Goal: Task Accomplishment & Management: Use online tool/utility

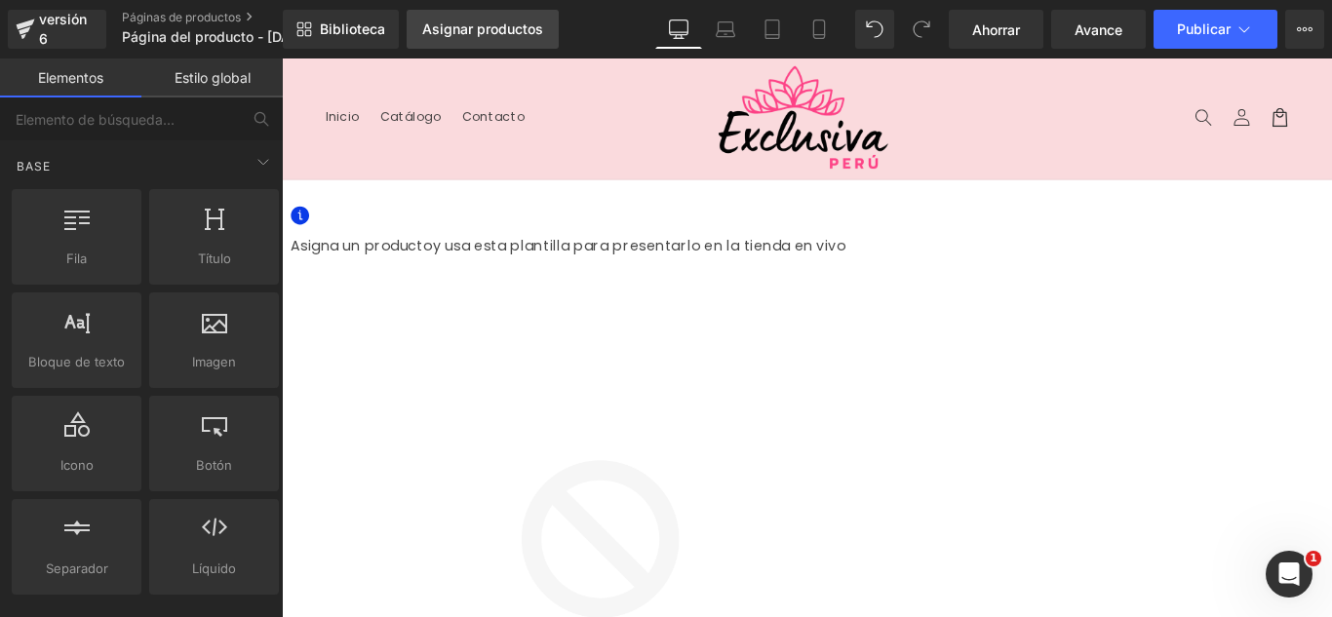
click at [475, 36] on font "Asignar productos" at bounding box center [482, 28] width 121 height 17
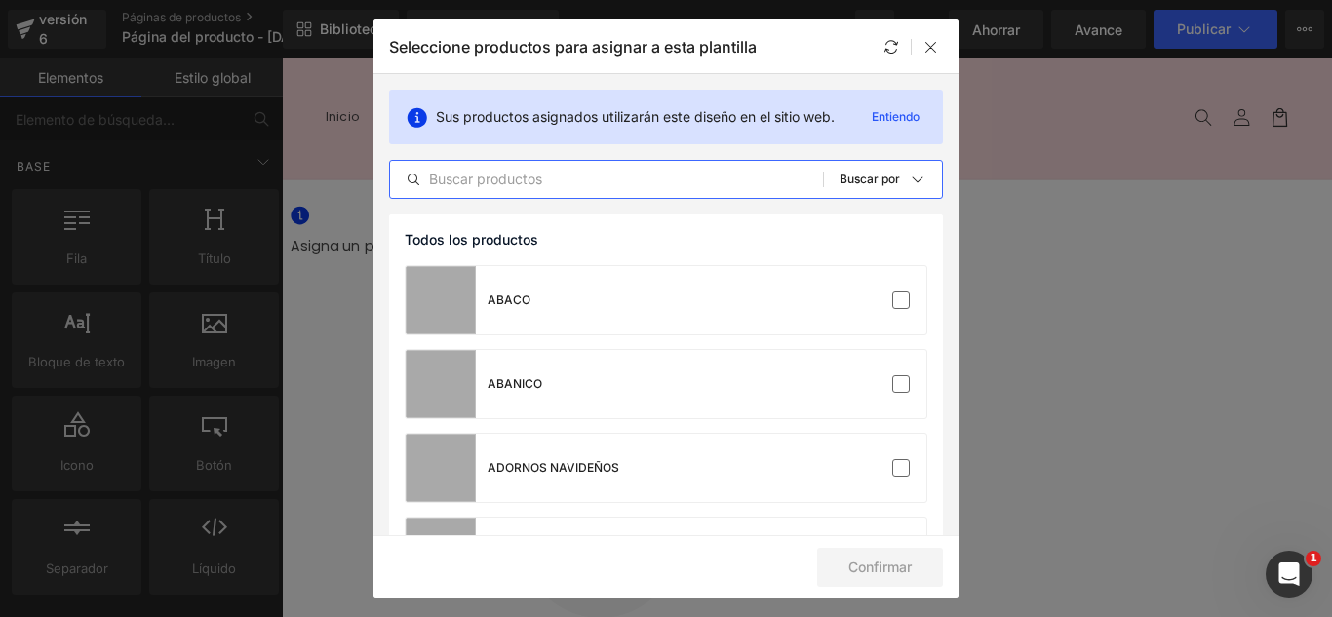
click at [646, 186] on input "text" at bounding box center [606, 179] width 433 height 23
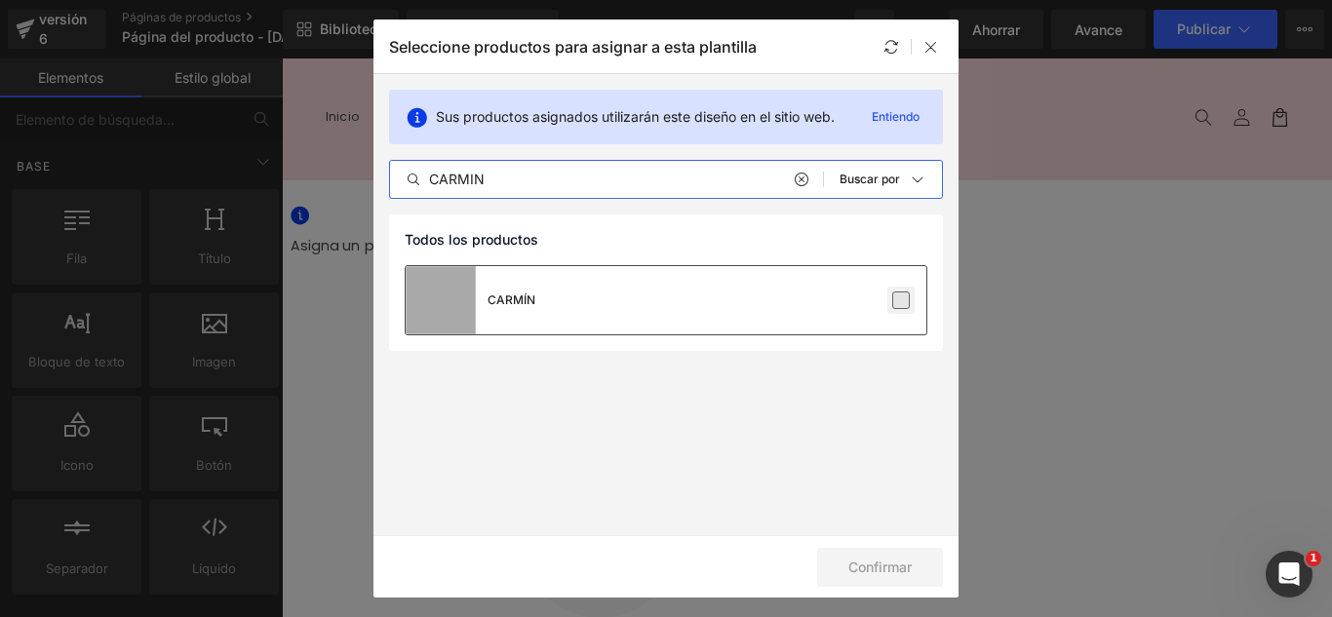
type input "CARMIN"
click at [907, 298] on label at bounding box center [901, 301] width 18 height 18
click at [901, 300] on input "checkbox" at bounding box center [901, 300] width 0 height 0
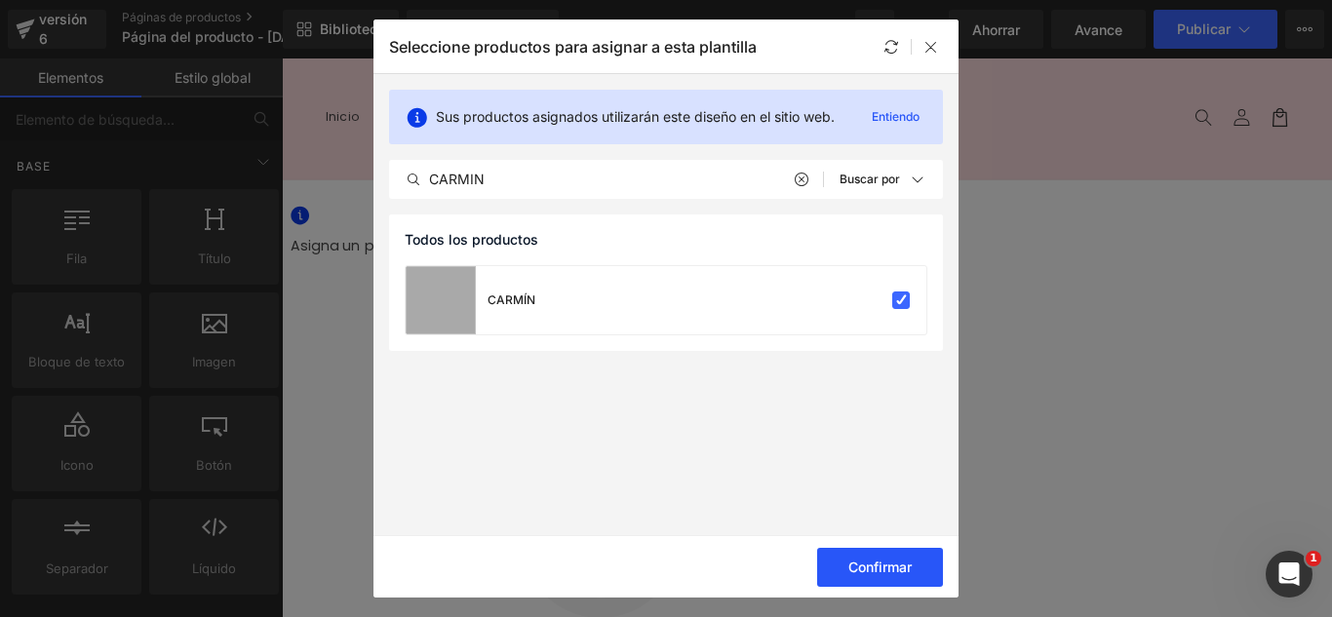
click at [887, 565] on font "Confirmar" at bounding box center [879, 567] width 63 height 17
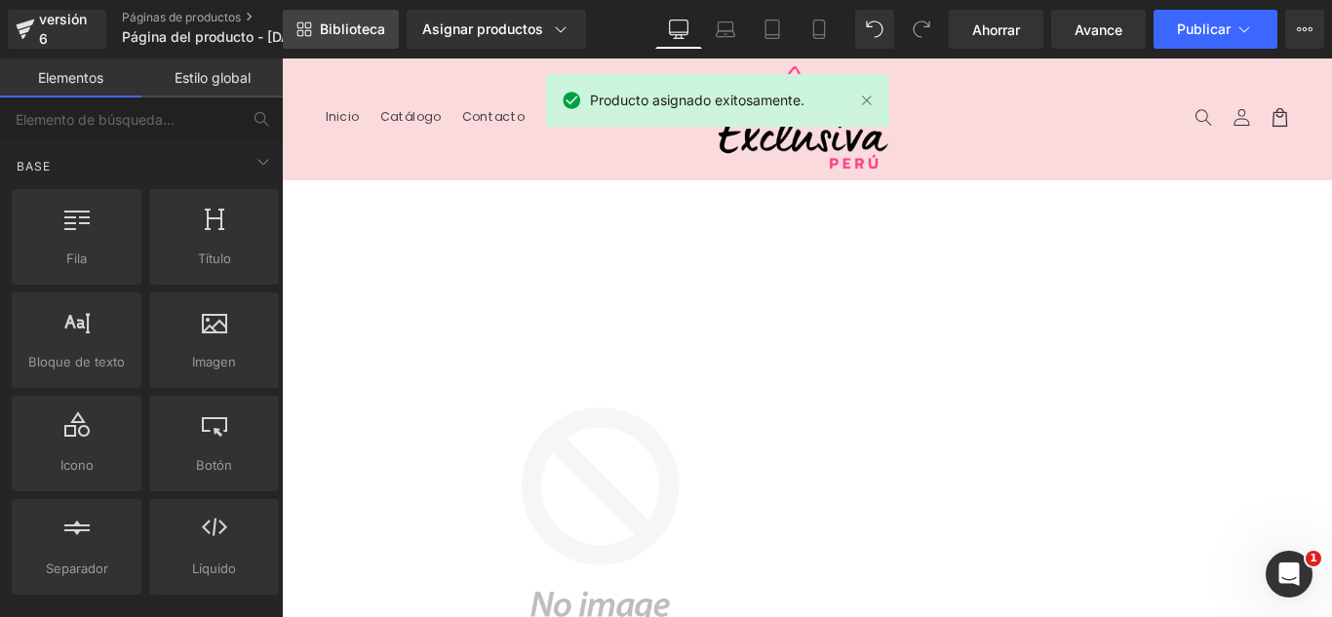
click at [350, 26] on font "Biblioteca" at bounding box center [352, 28] width 65 height 17
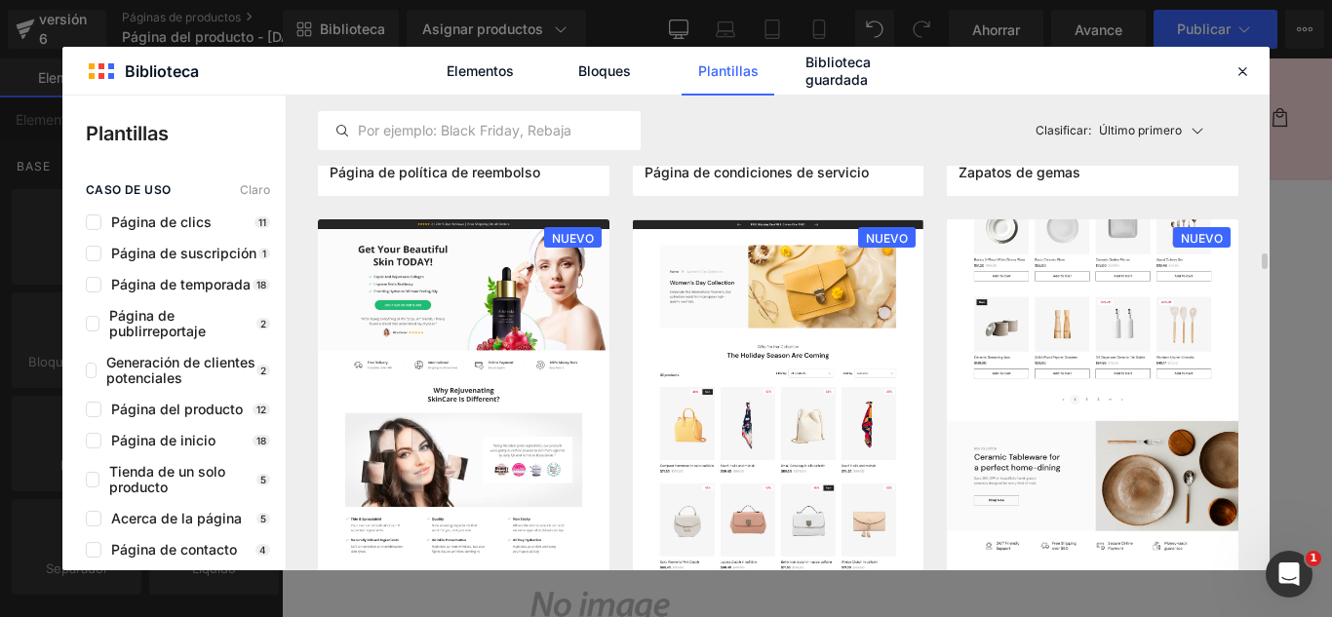
scroll to position [1755, 0]
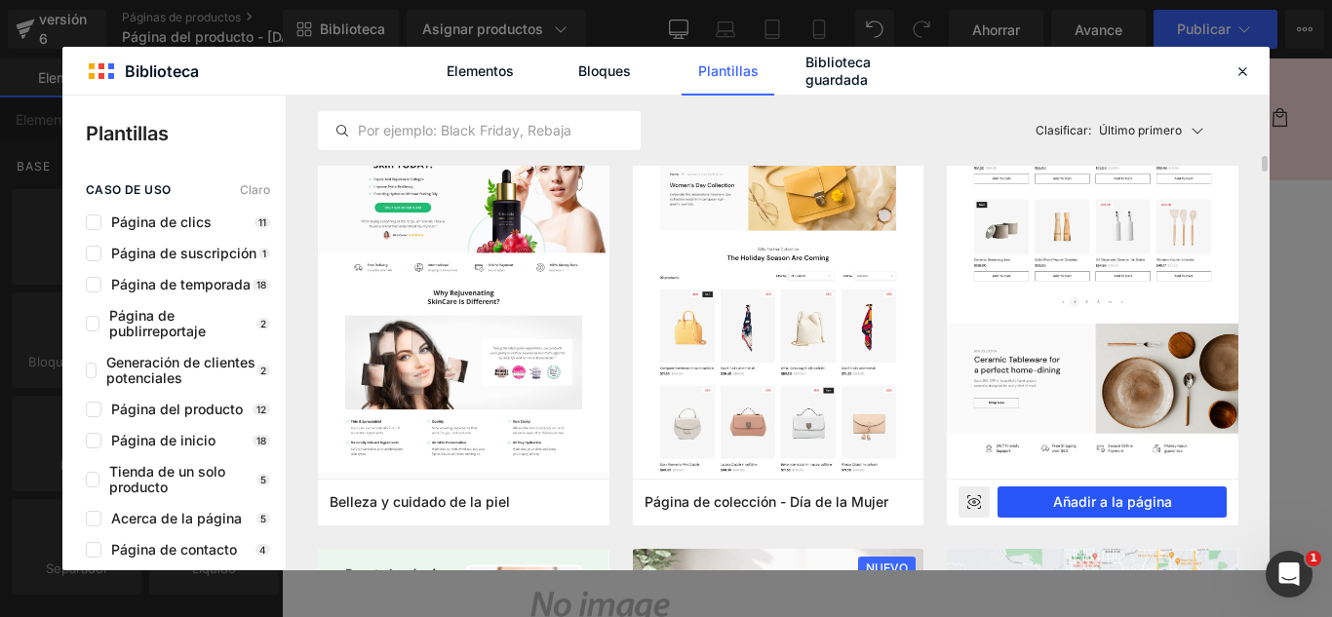
click at [1148, 502] on font "Añadir a la página" at bounding box center [1112, 501] width 119 height 17
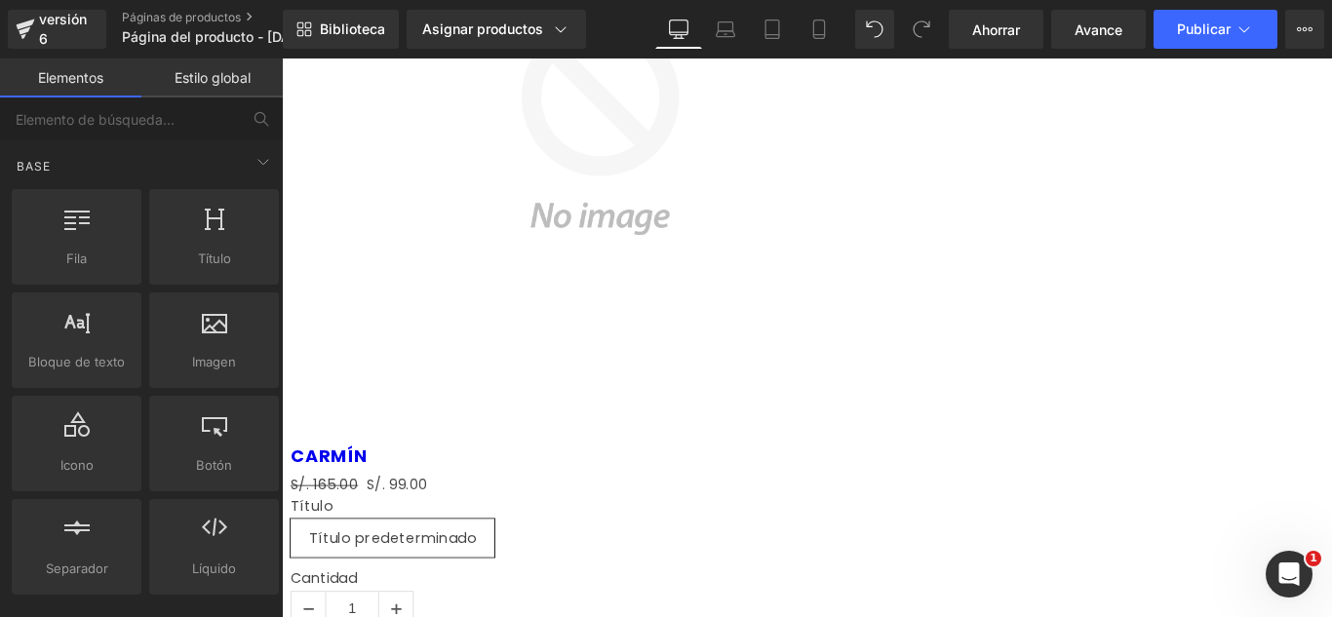
scroll to position [463, 0]
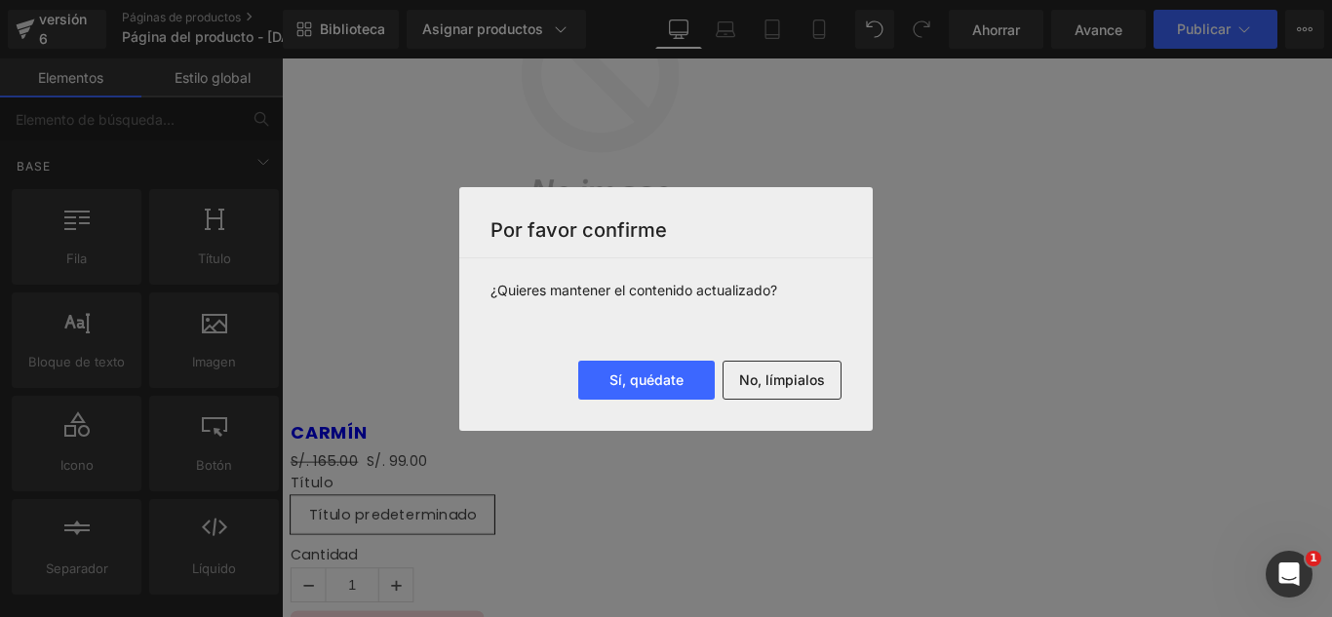
click at [816, 387] on font "No, límpialos" at bounding box center [782, 380] width 86 height 17
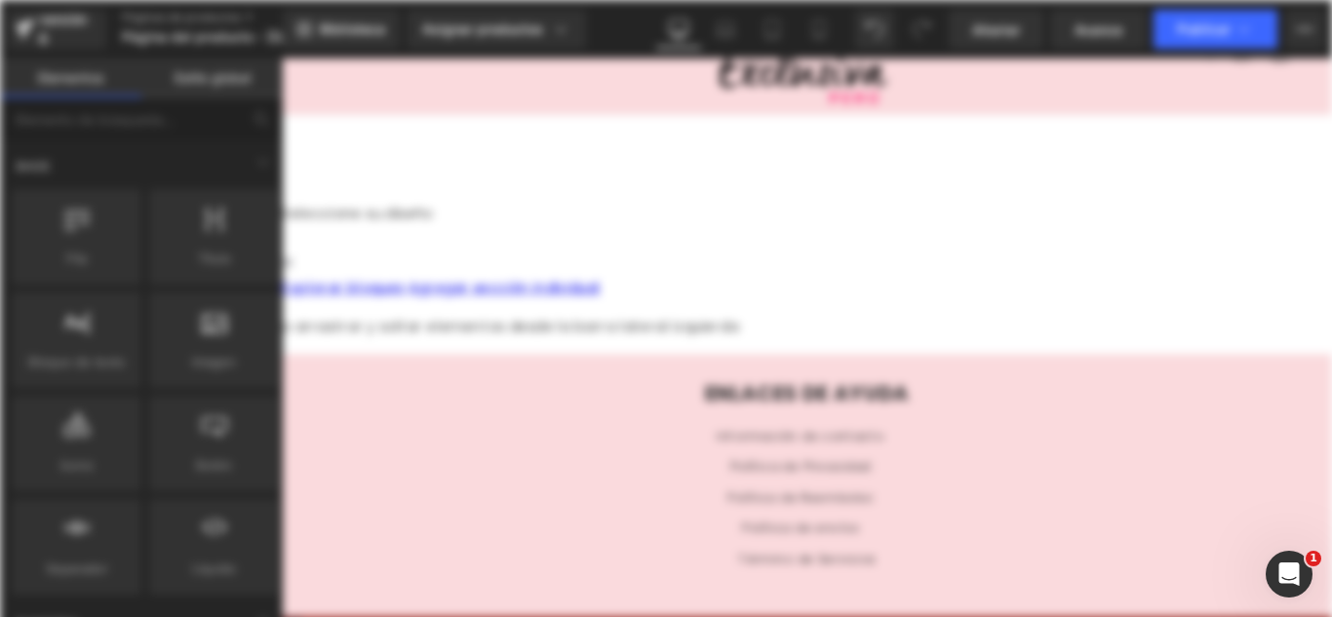
scroll to position [0, 0]
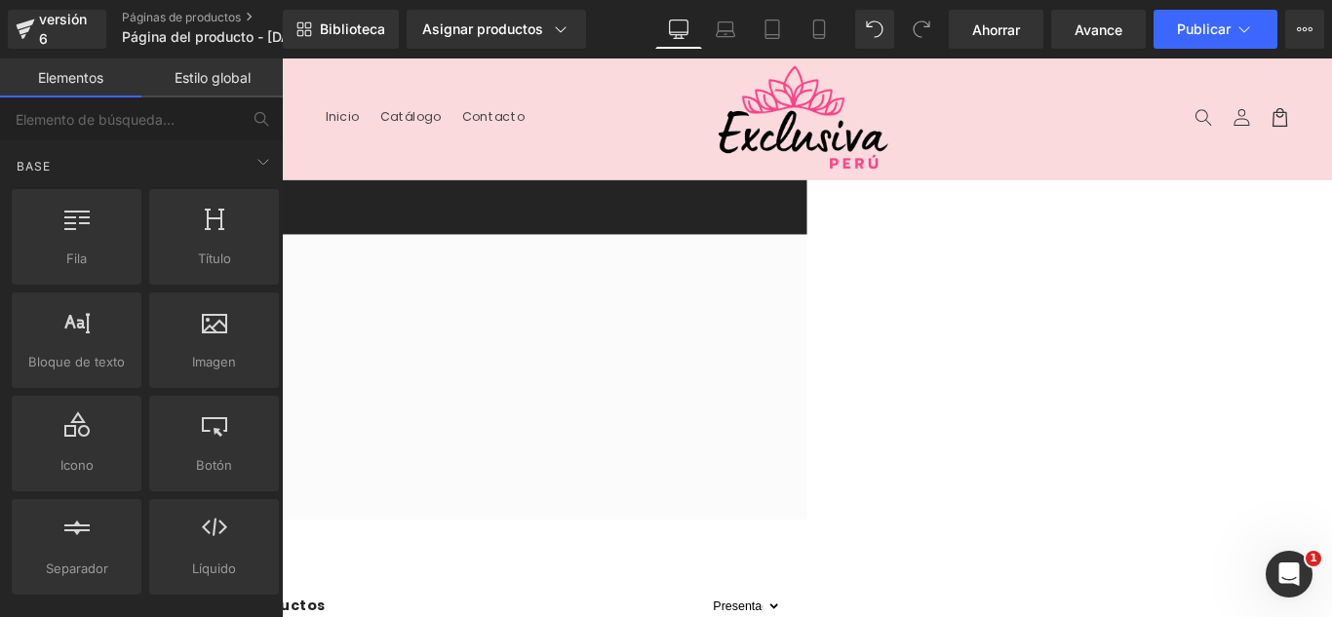
click at [282, 59] on link at bounding box center [282, 59] width 0 height 0
click at [282, 59] on icon at bounding box center [282, 59] width 0 height 0
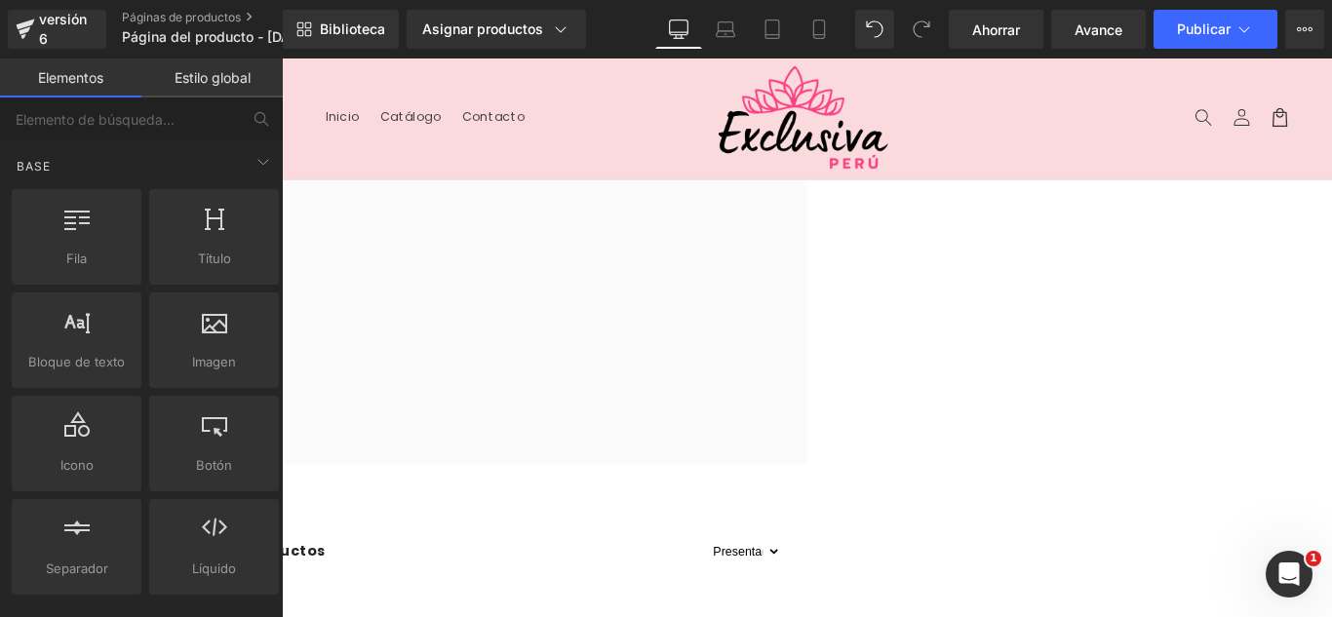
click at [282, 59] on icon at bounding box center [282, 59] width 0 height 0
click at [282, 59] on link at bounding box center [282, 59] width 0 height 0
click at [282, 59] on icon at bounding box center [282, 59] width 0 height 0
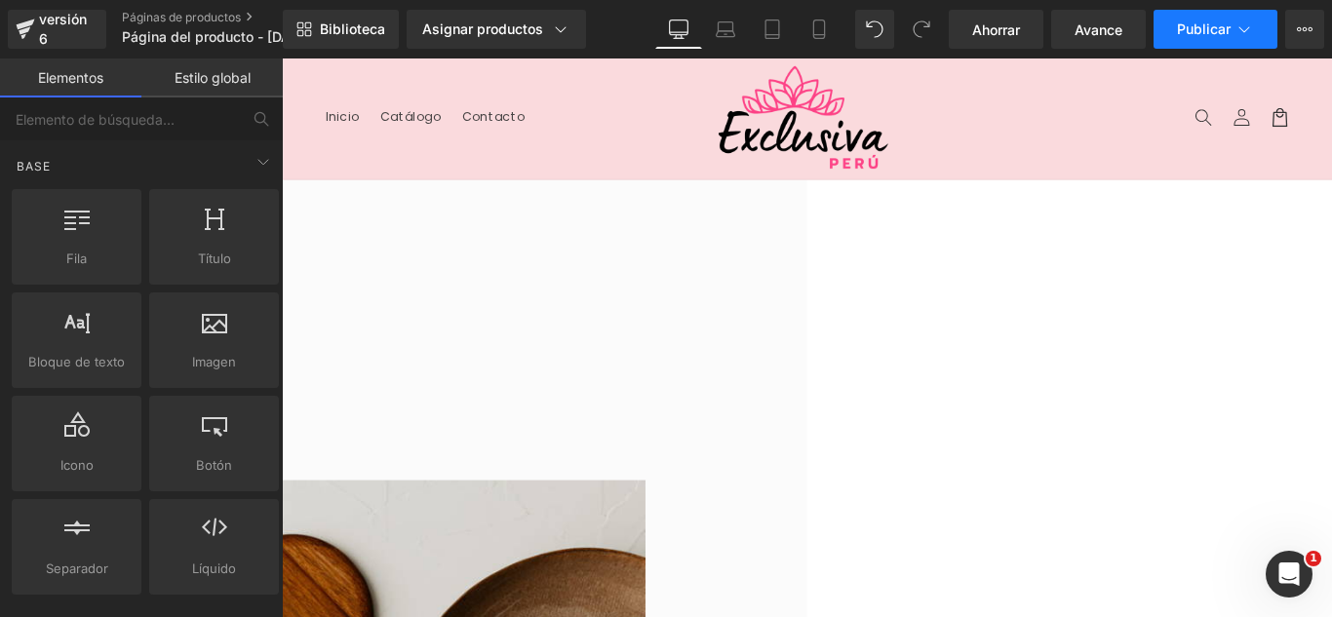
click at [1230, 30] on font "Publicar" at bounding box center [1204, 28] width 54 height 17
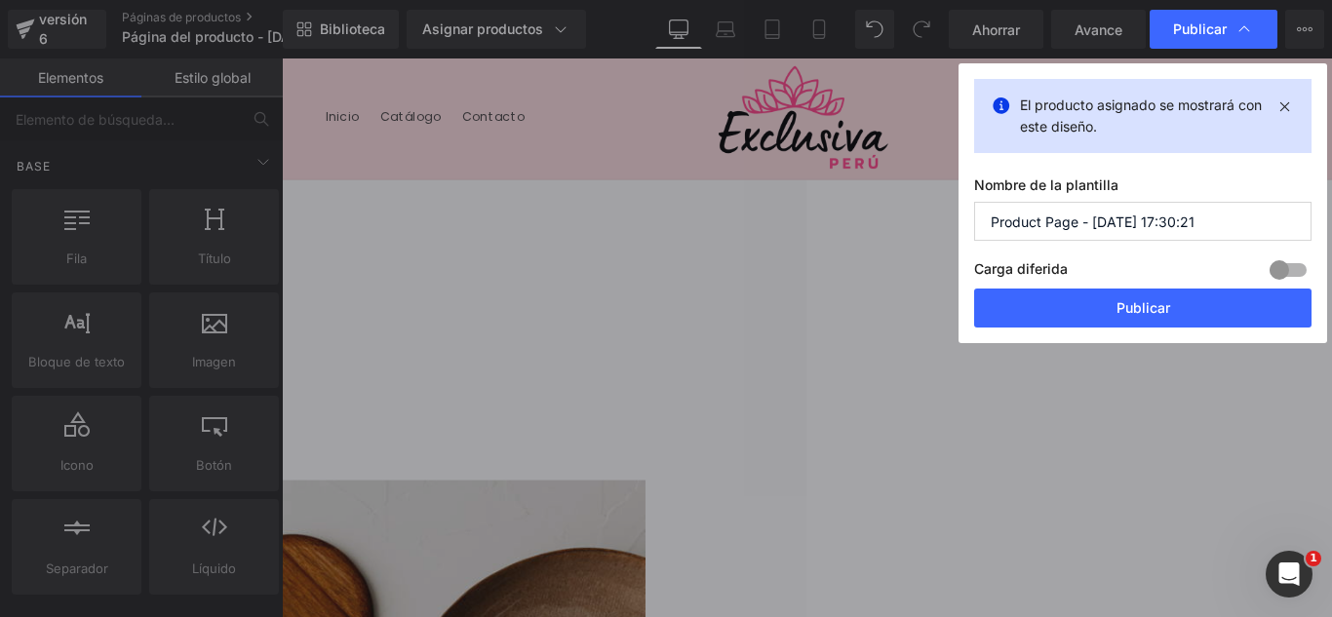
click at [1172, 221] on input "Product Page - [DATE] 17:30:21" at bounding box center [1142, 221] width 337 height 39
click at [1172, 220] on input "Product Page - [DATE] 17:30:21" at bounding box center [1142, 221] width 337 height 39
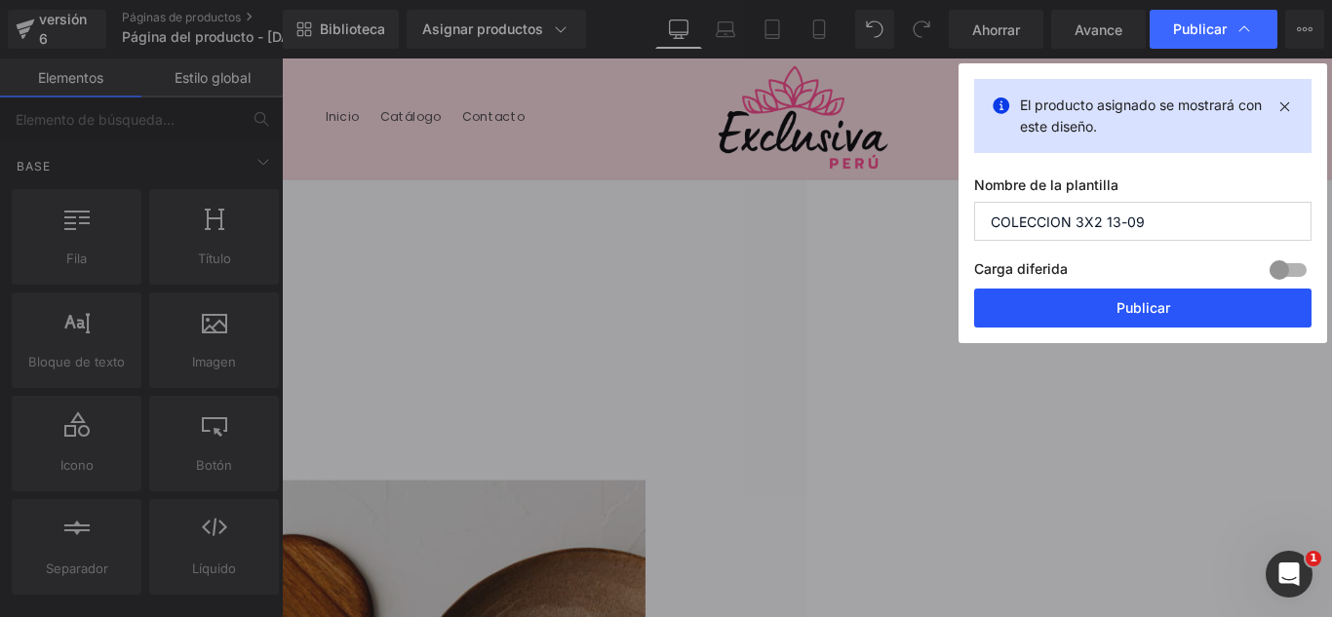
type input "COLECCION 3X2 13-09"
drag, startPoint x: 1158, startPoint y: 296, endPoint x: 986, endPoint y: 270, distance: 174.6
click at [1159, 299] on button "Publicar" at bounding box center [1142, 308] width 337 height 39
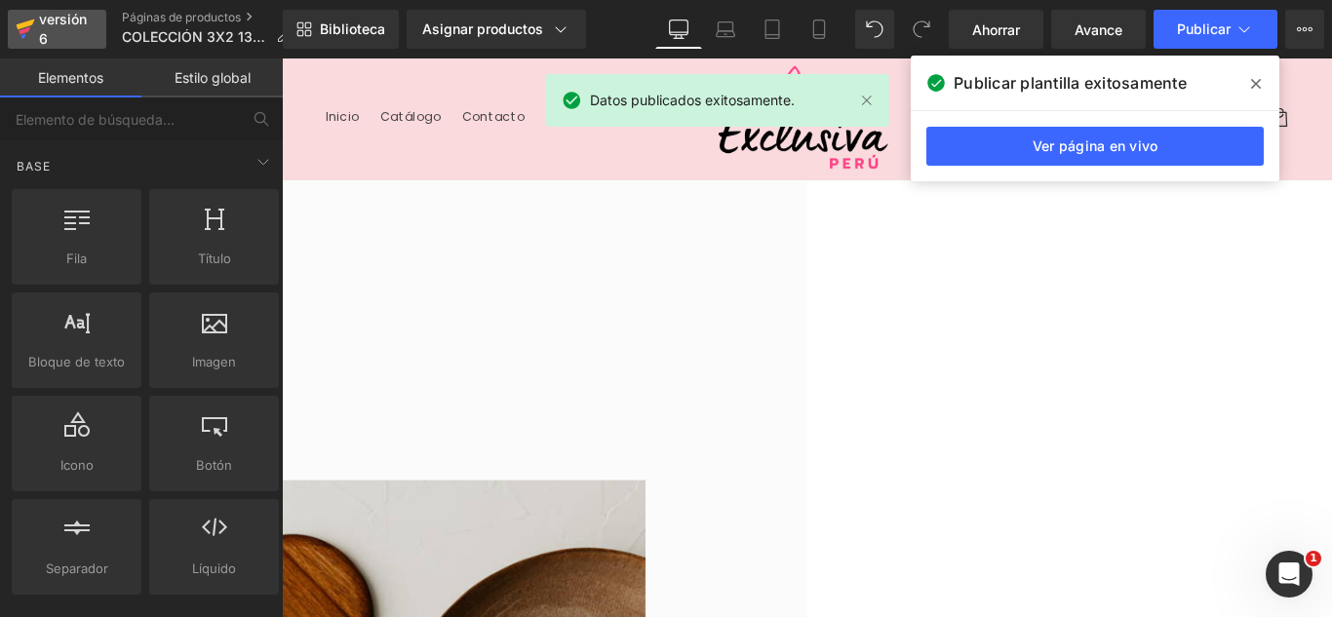
click at [40, 42] on font "versión 6" at bounding box center [63, 29] width 48 height 36
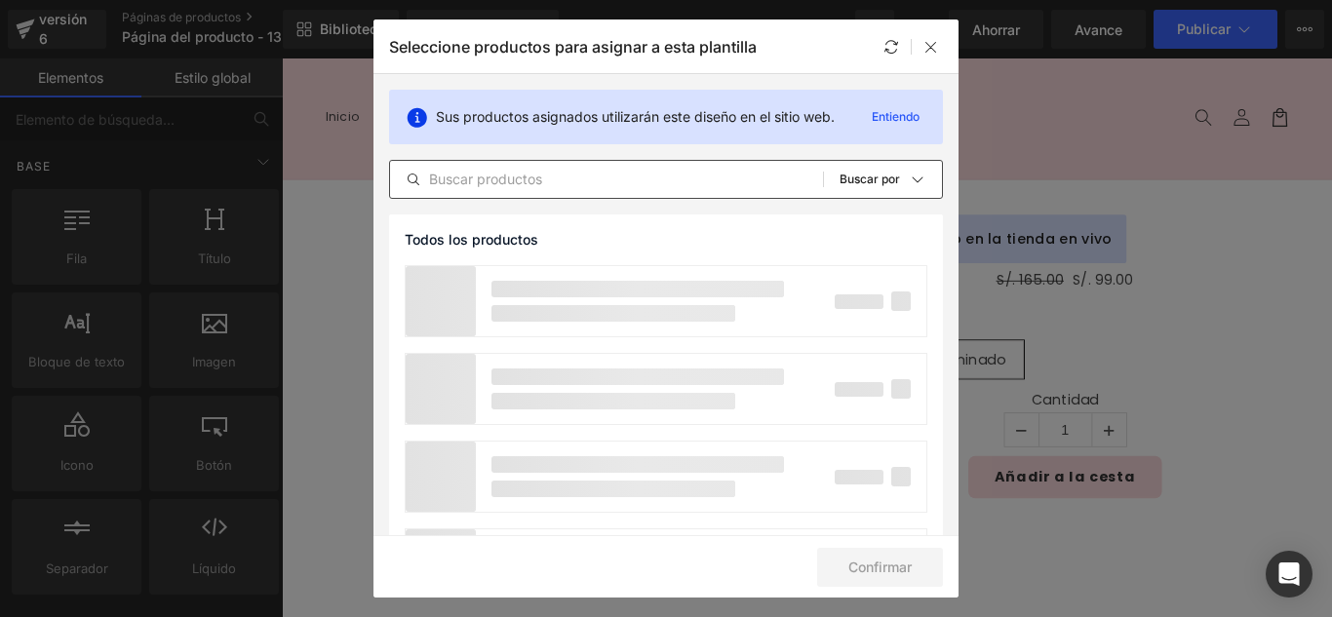
click at [530, 178] on input "text" at bounding box center [606, 179] width 433 height 23
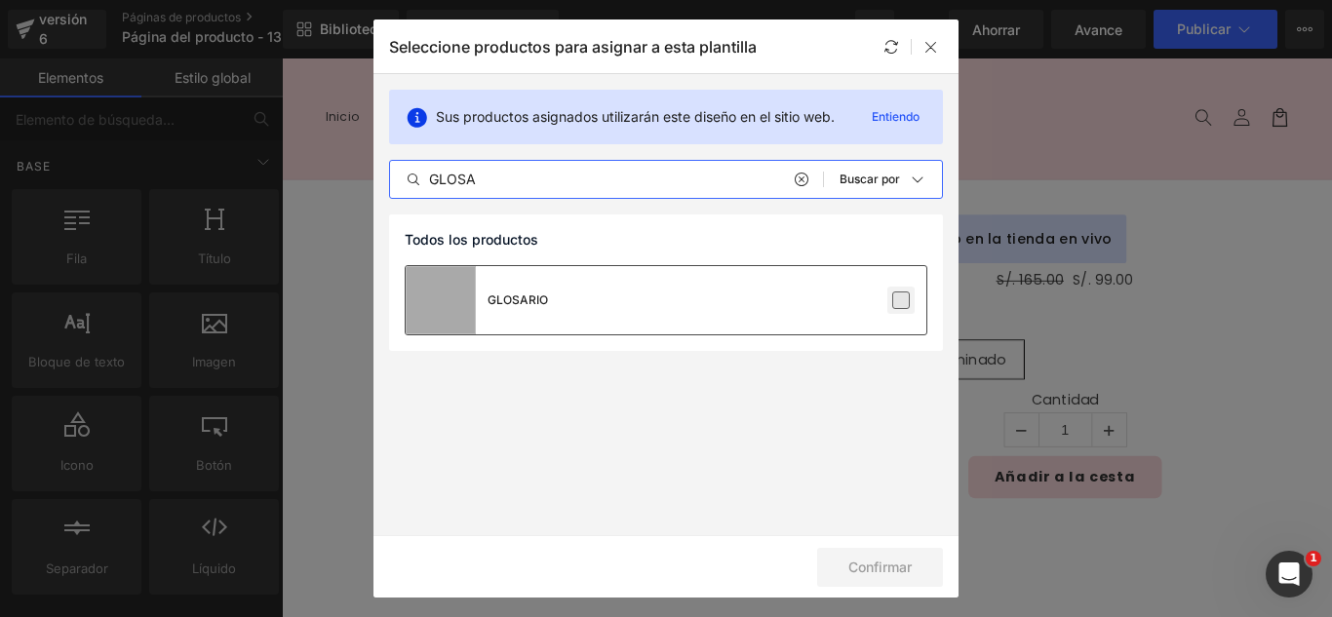
type input "GLOSA"
click at [903, 296] on label at bounding box center [901, 301] width 18 height 18
click at [901, 300] on input "checkbox" at bounding box center [901, 300] width 0 height 0
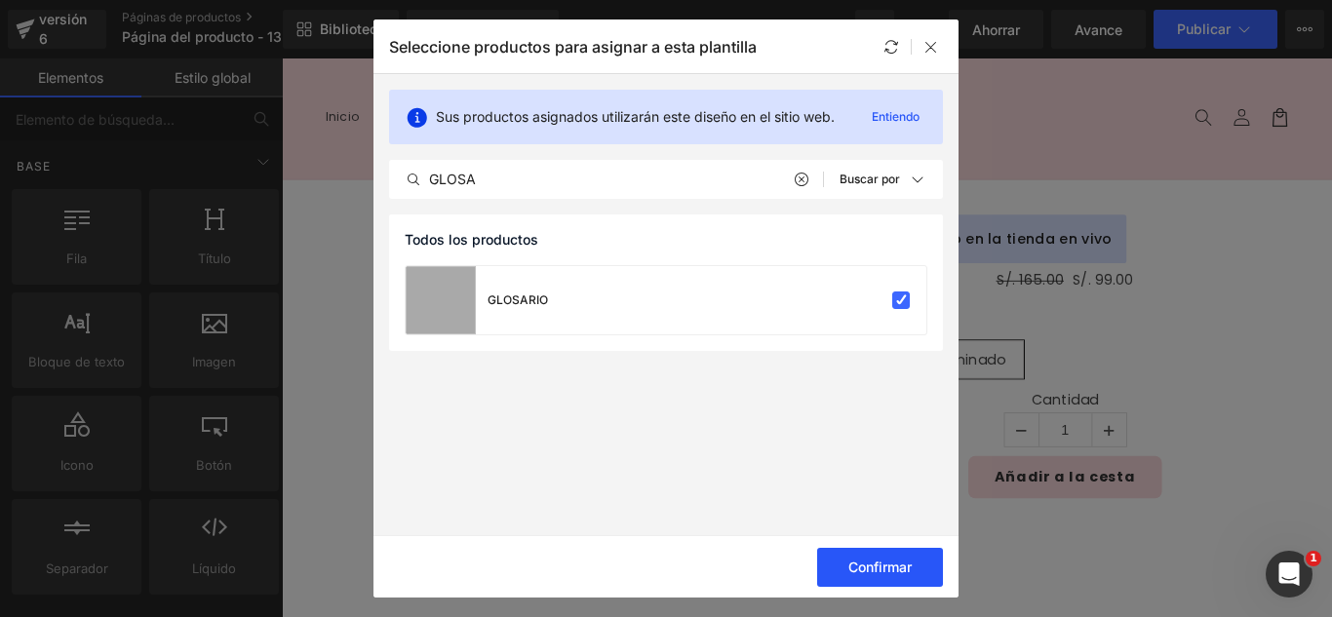
click at [895, 559] on font "Confirmar" at bounding box center [879, 567] width 63 height 17
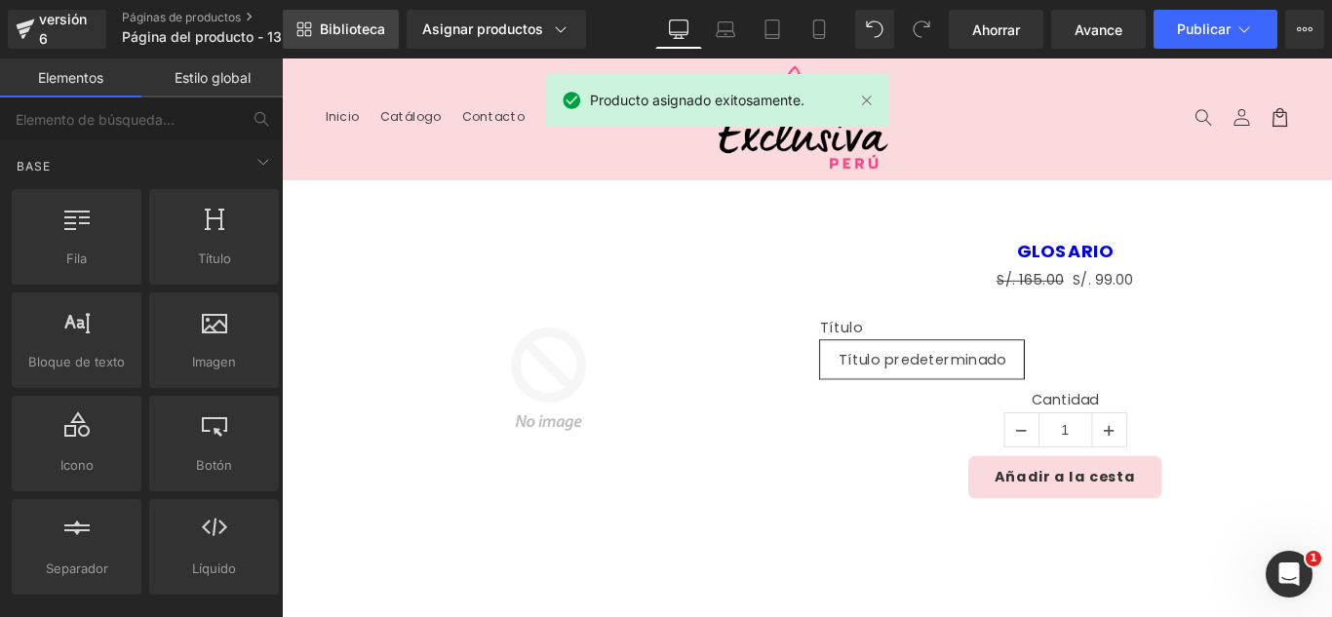
click at [343, 32] on font "Biblioteca" at bounding box center [352, 28] width 65 height 17
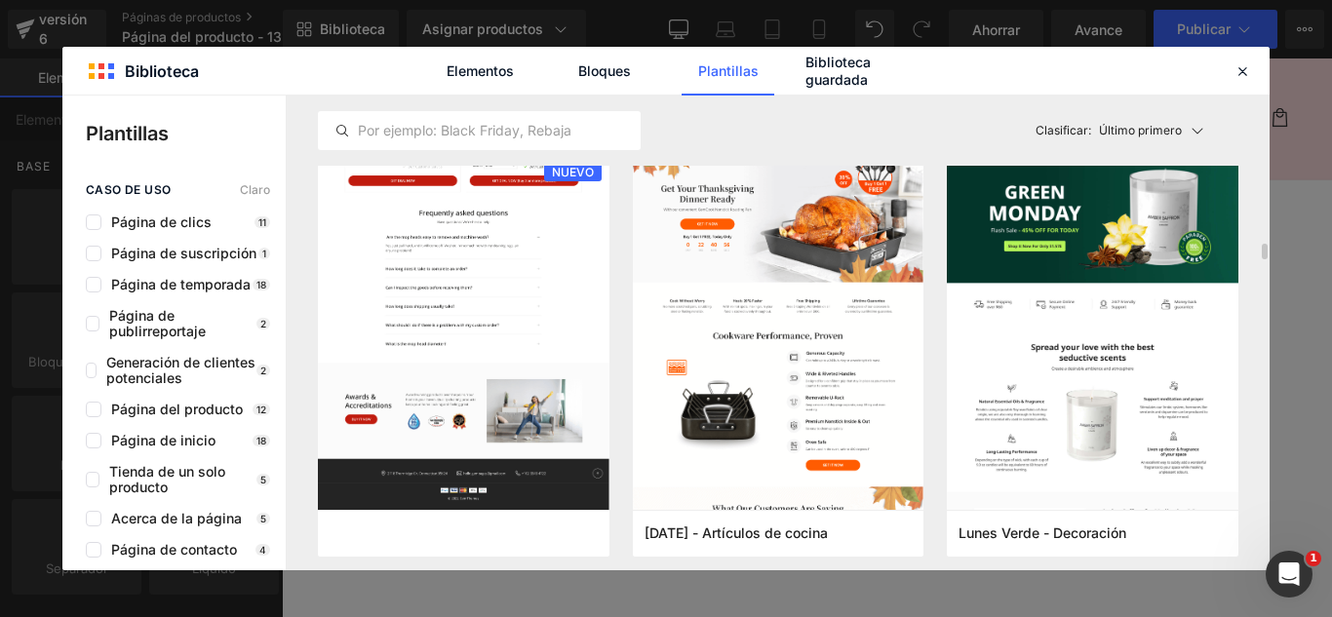
scroll to position [4486, 0]
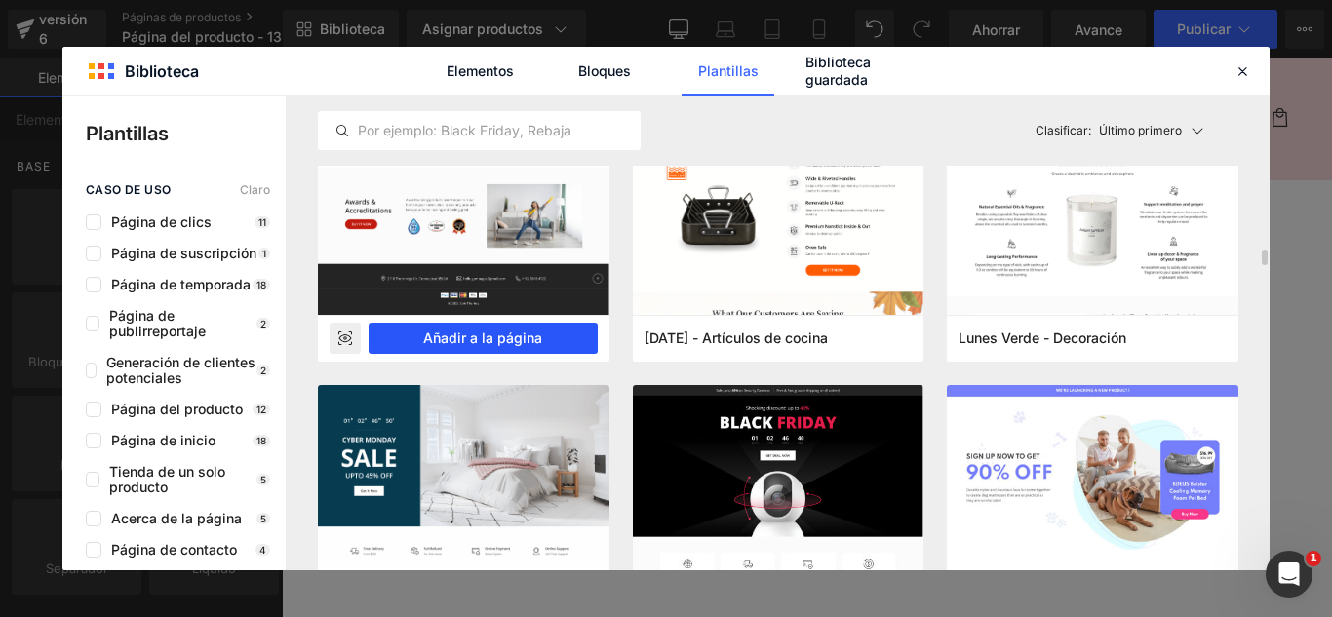
click at [540, 337] on font "Añadir a la página" at bounding box center [482, 338] width 119 height 17
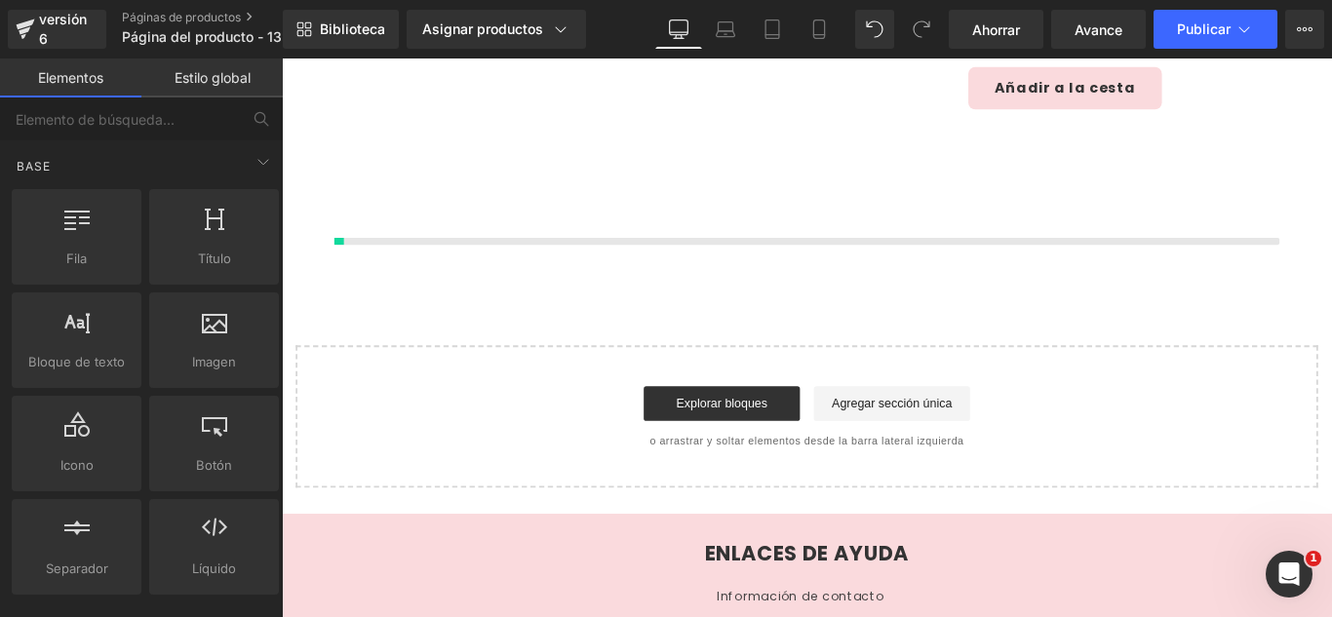
scroll to position [463, 0]
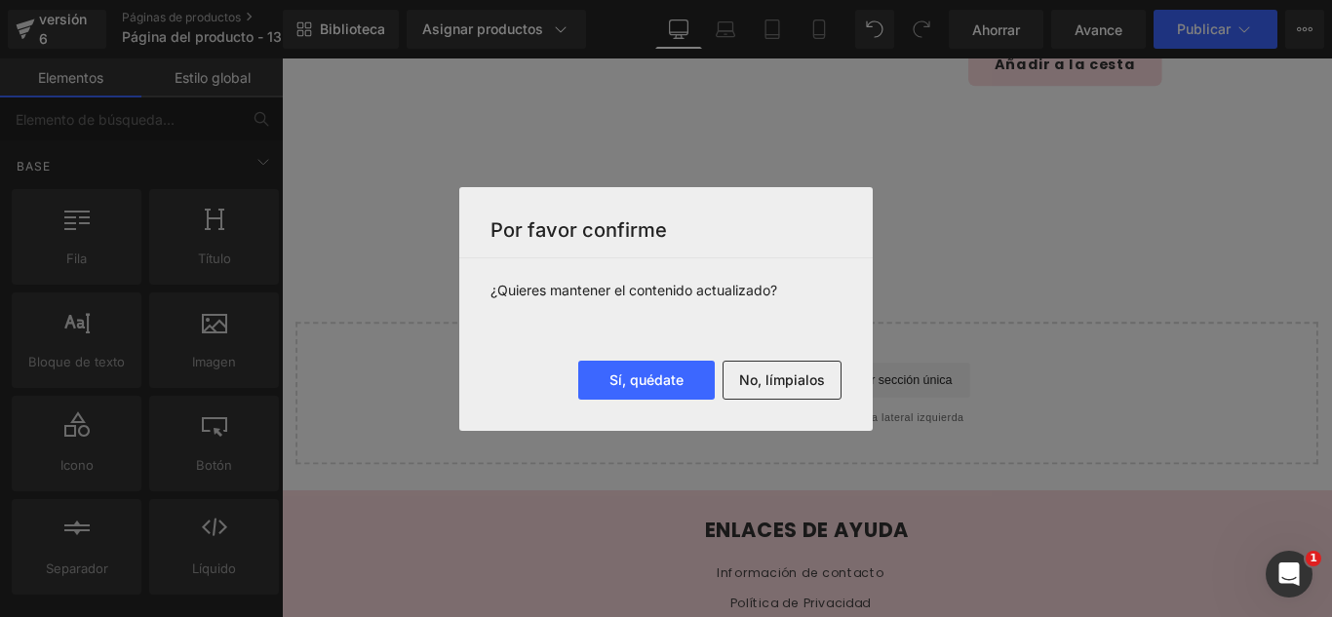
click at [764, 376] on font "No, límpialos" at bounding box center [782, 380] width 86 height 17
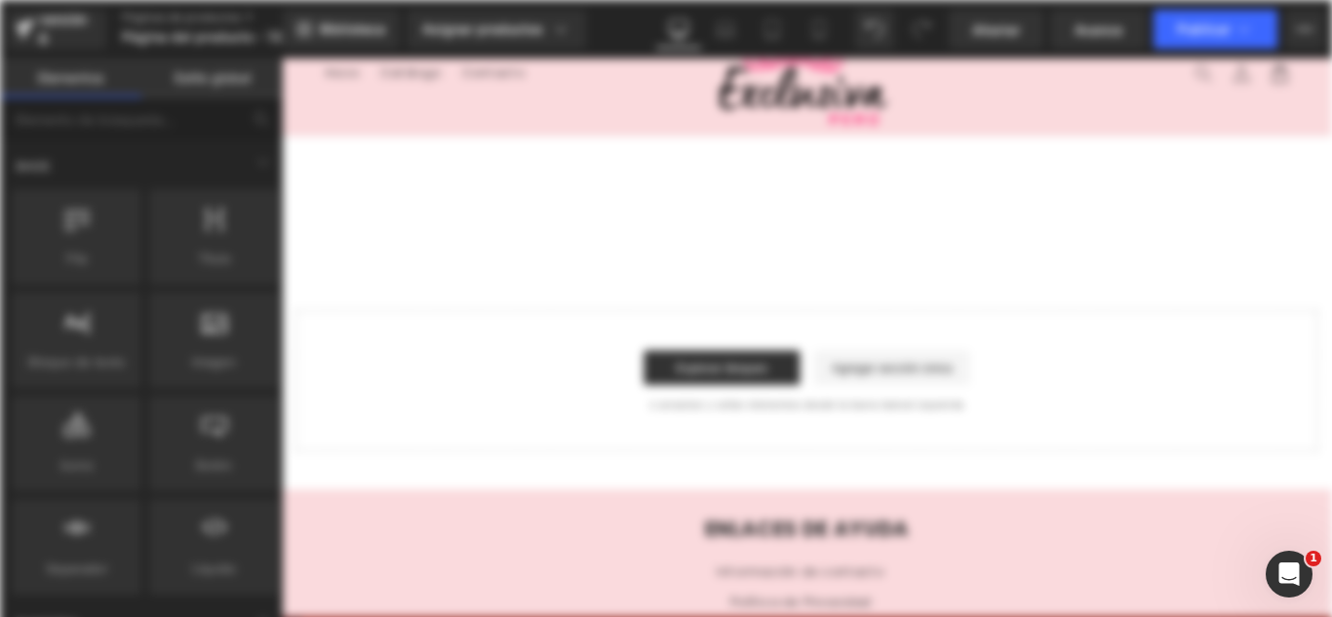
scroll to position [0, 0]
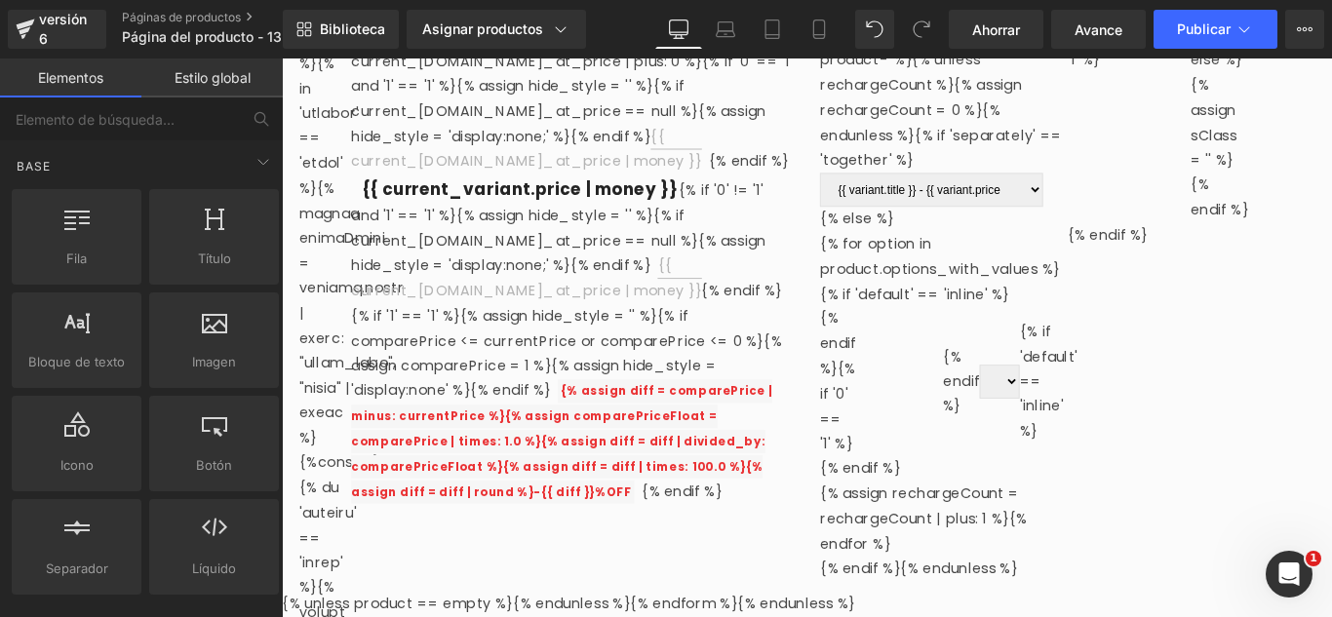
click at [1331, 407] on div "{% unless product.options_with_values.size == 1 and product.variants[0].title =…" at bounding box center [1164, 164] width 556 height 964
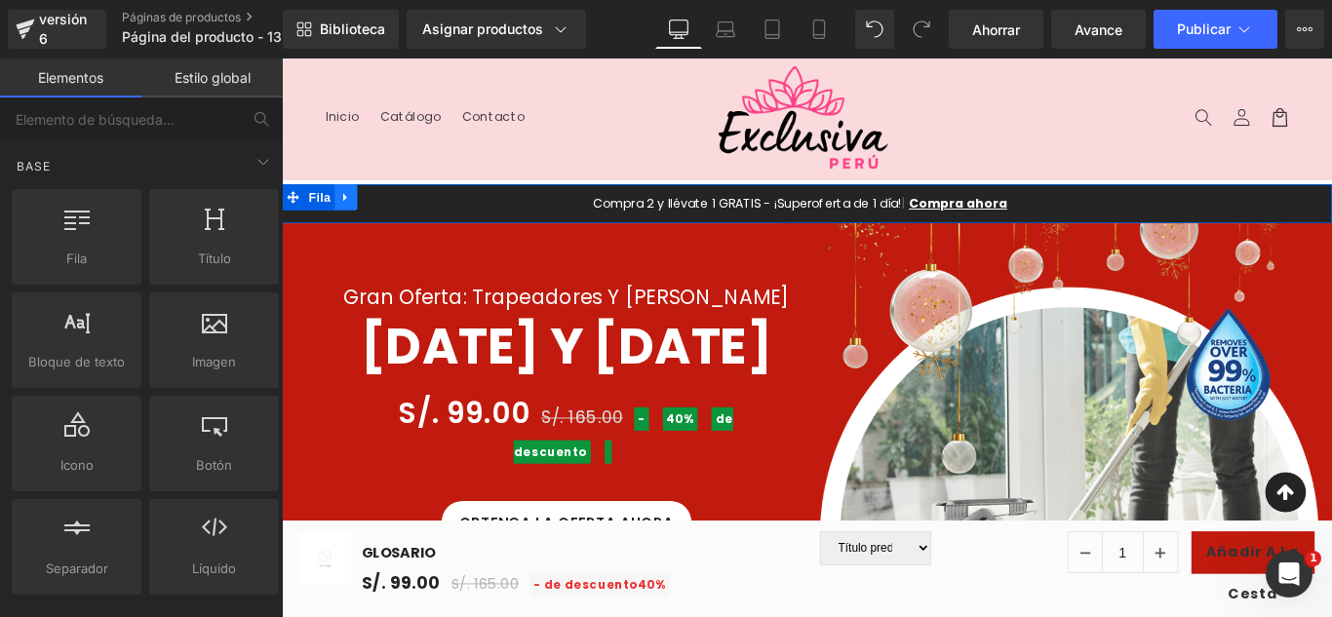
click at [351, 214] on icon at bounding box center [353, 215] width 4 height 9
click at [398, 212] on icon at bounding box center [405, 215] width 14 height 15
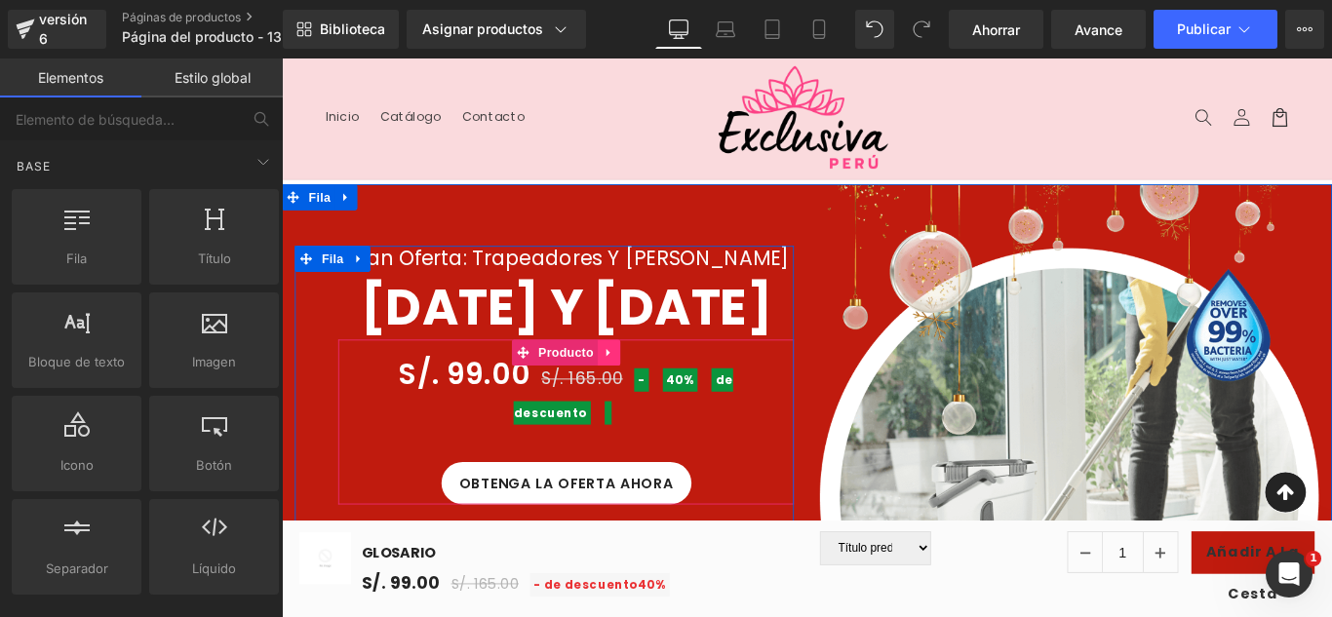
click at [643, 397] on icon at bounding box center [650, 389] width 14 height 15
click at [657, 397] on icon at bounding box center [662, 389] width 14 height 15
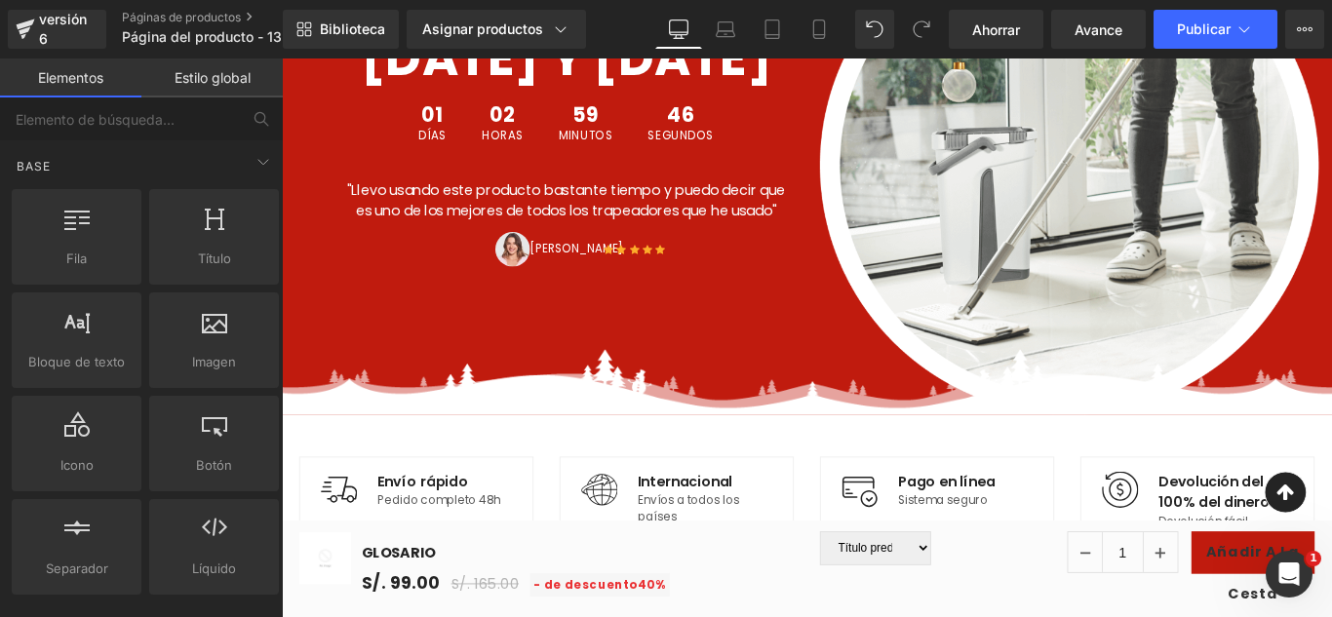
scroll to position [390, 0]
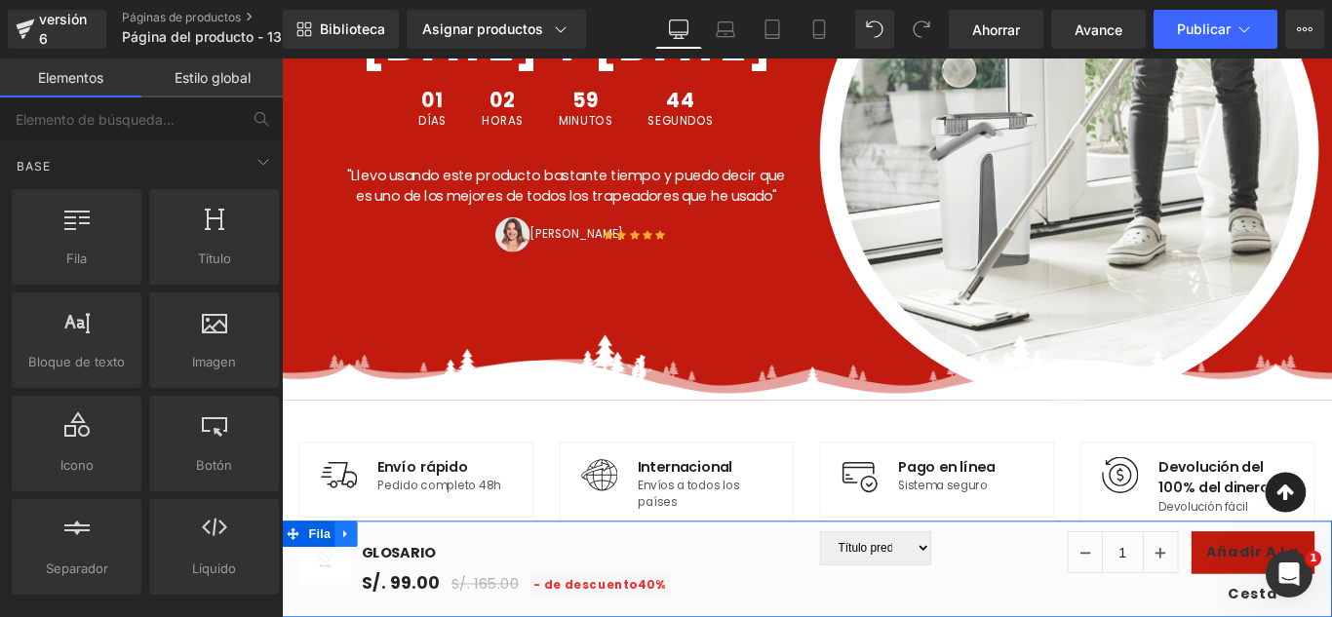
click at [355, 594] on icon at bounding box center [354, 593] width 14 height 15
click at [405, 587] on icon at bounding box center [405, 593] width 14 height 14
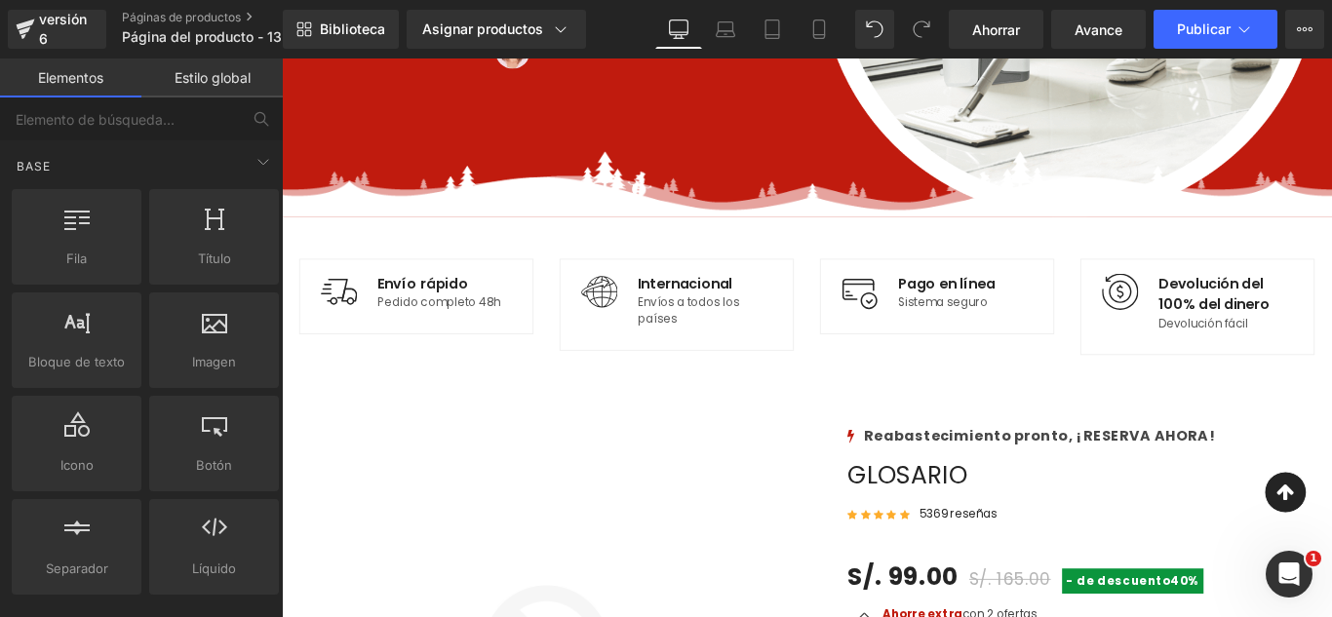
scroll to position [585, 0]
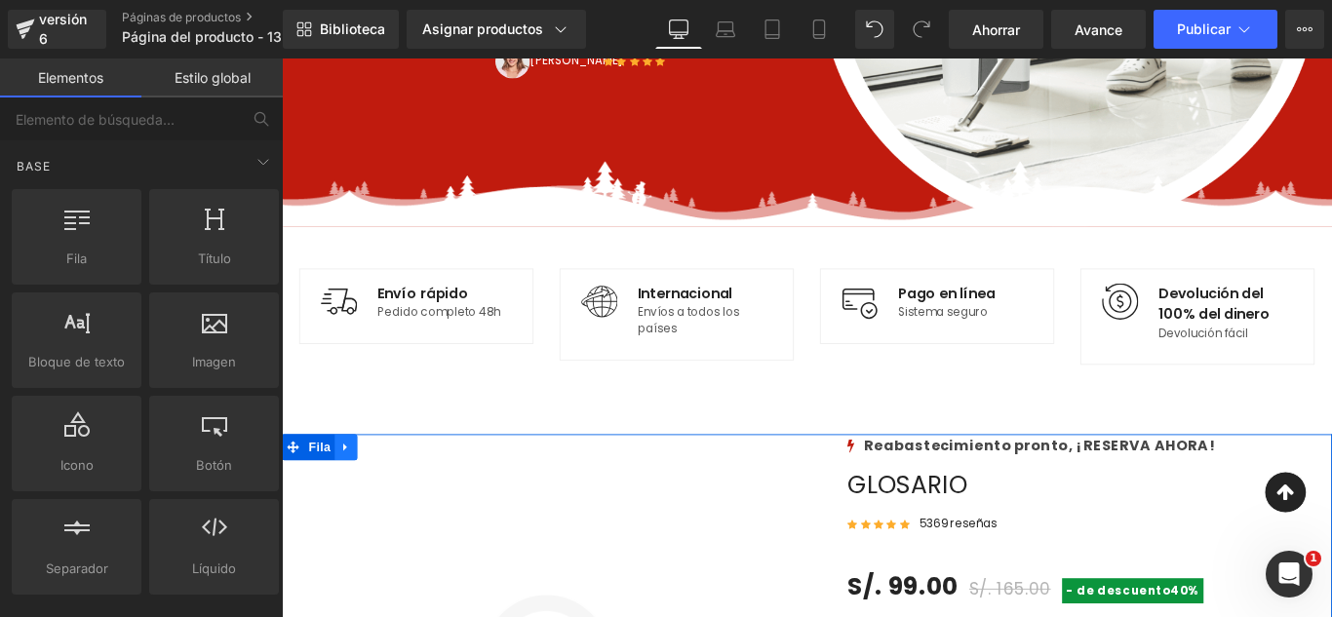
click at [354, 495] on link at bounding box center [353, 495] width 25 height 29
click at [392, 494] on link at bounding box center [404, 495] width 25 height 29
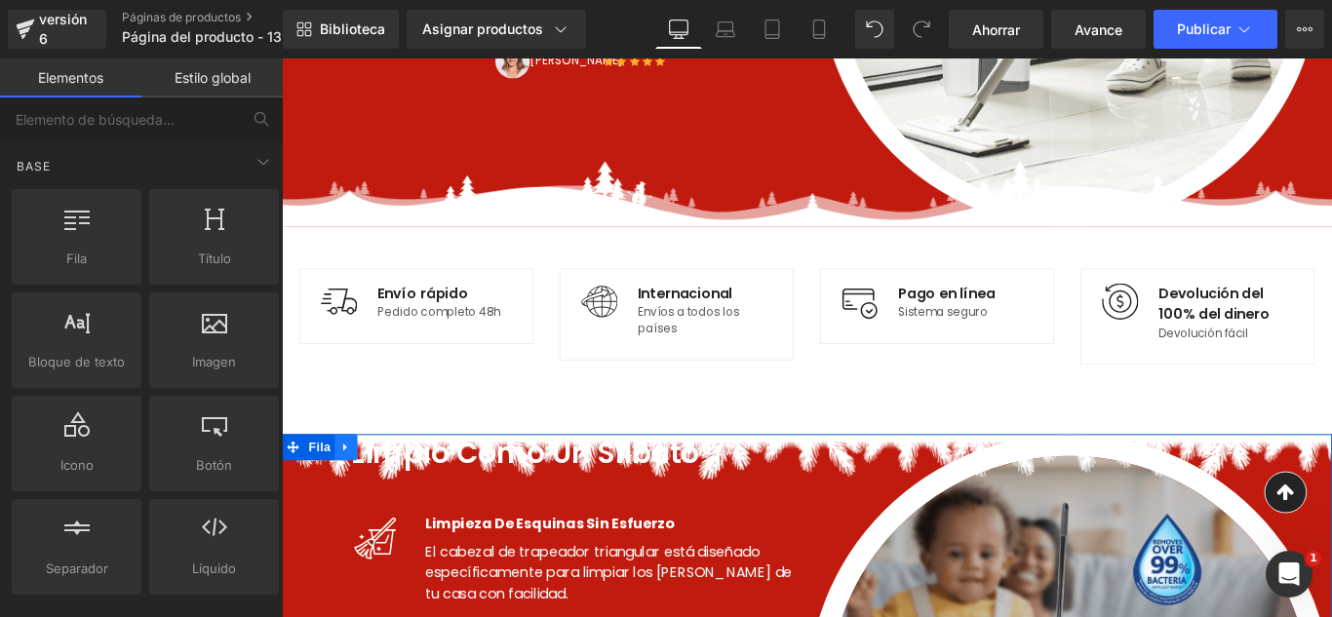
click at [350, 495] on icon at bounding box center [354, 495] width 14 height 15
click at [398, 494] on icon at bounding box center [405, 496] width 14 height 14
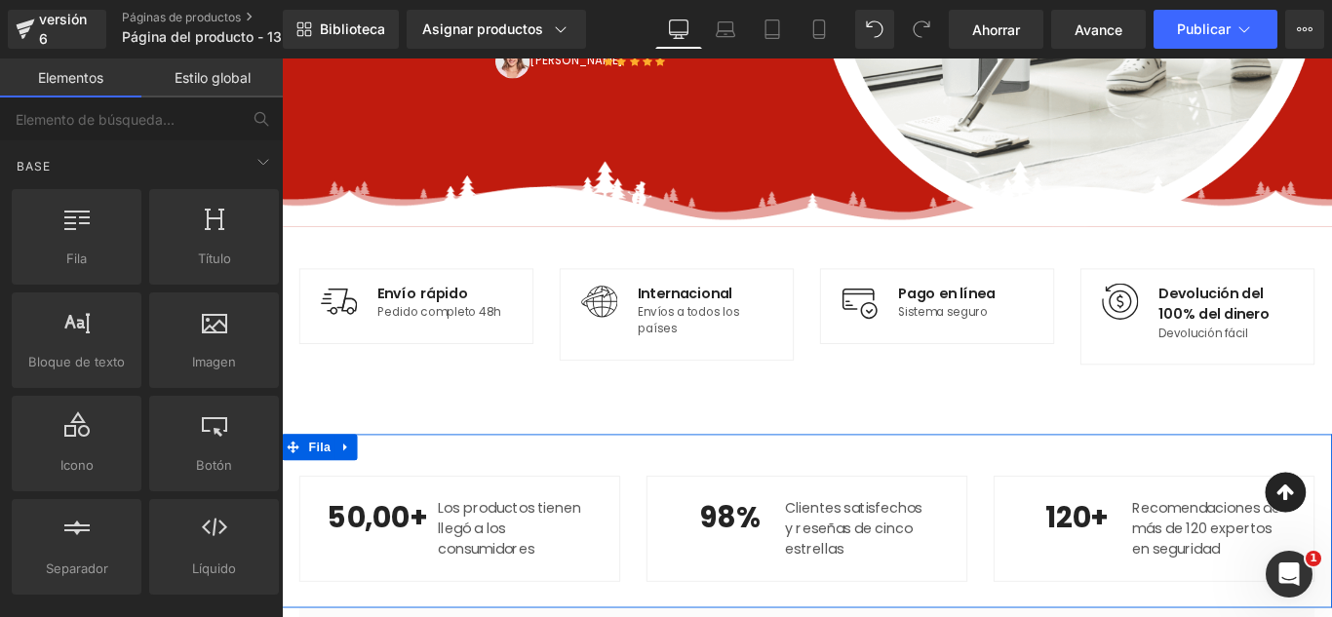
click at [347, 497] on icon at bounding box center [354, 495] width 14 height 15
click at [398, 491] on icon at bounding box center [405, 496] width 14 height 14
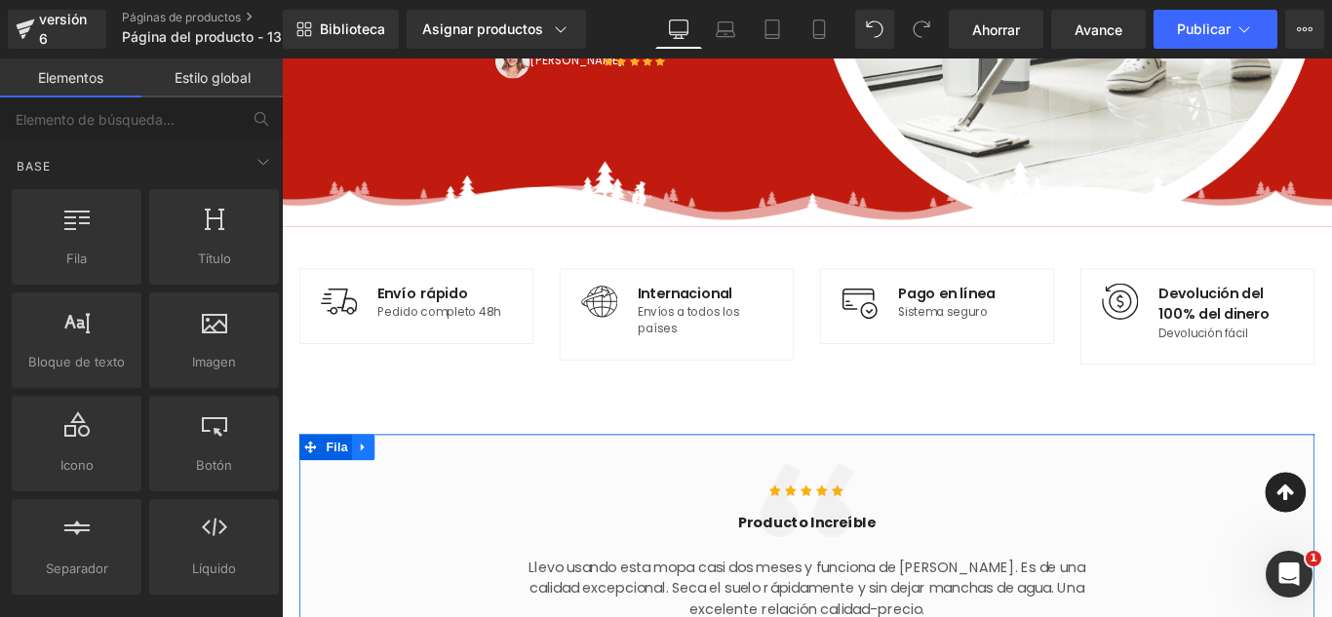
click at [367, 498] on icon at bounding box center [374, 495] width 14 height 15
click at [412, 495] on link at bounding box center [424, 495] width 25 height 29
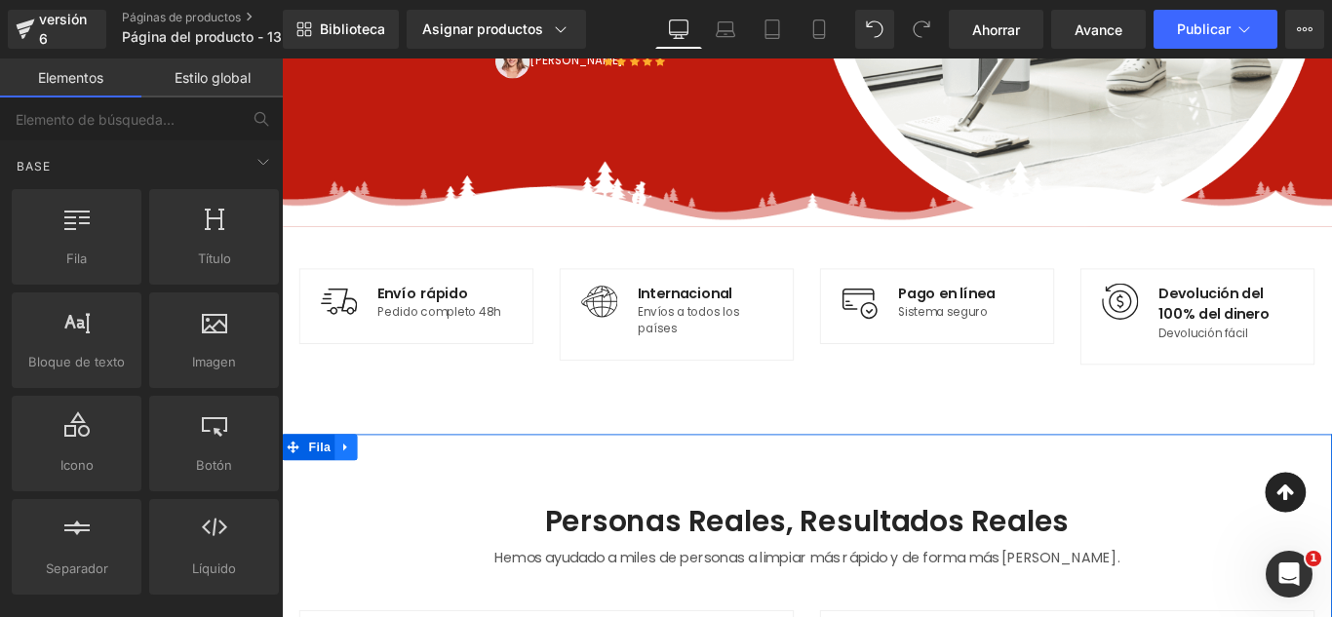
click at [354, 494] on link at bounding box center [353, 495] width 25 height 29
click at [402, 495] on icon at bounding box center [405, 496] width 14 height 14
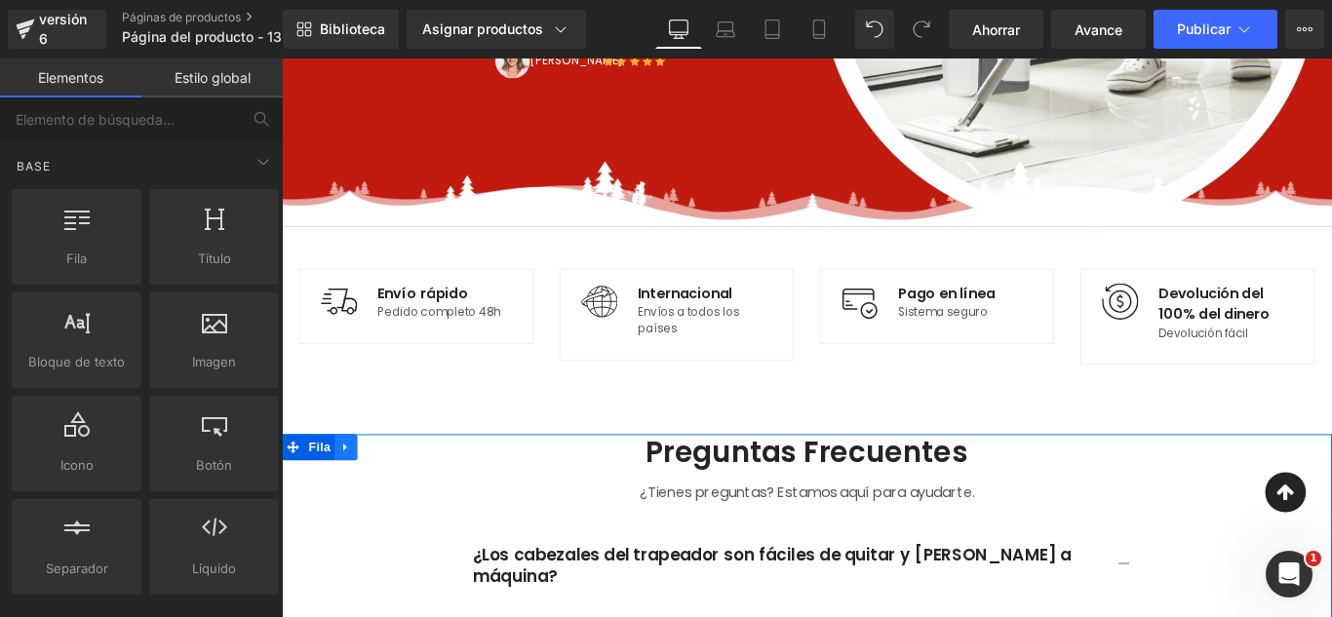
click at [351, 493] on icon at bounding box center [354, 495] width 14 height 15
click at [400, 491] on icon at bounding box center [405, 495] width 14 height 15
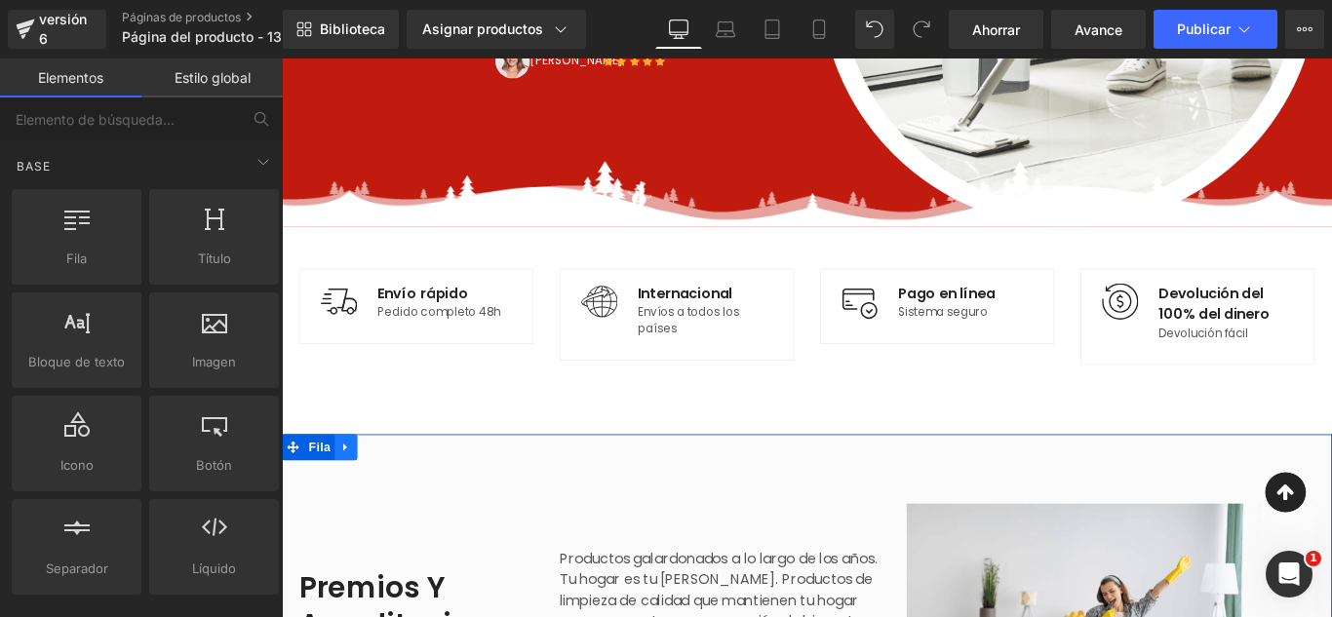
click at [350, 491] on icon at bounding box center [354, 495] width 14 height 15
click at [398, 495] on icon at bounding box center [405, 495] width 14 height 15
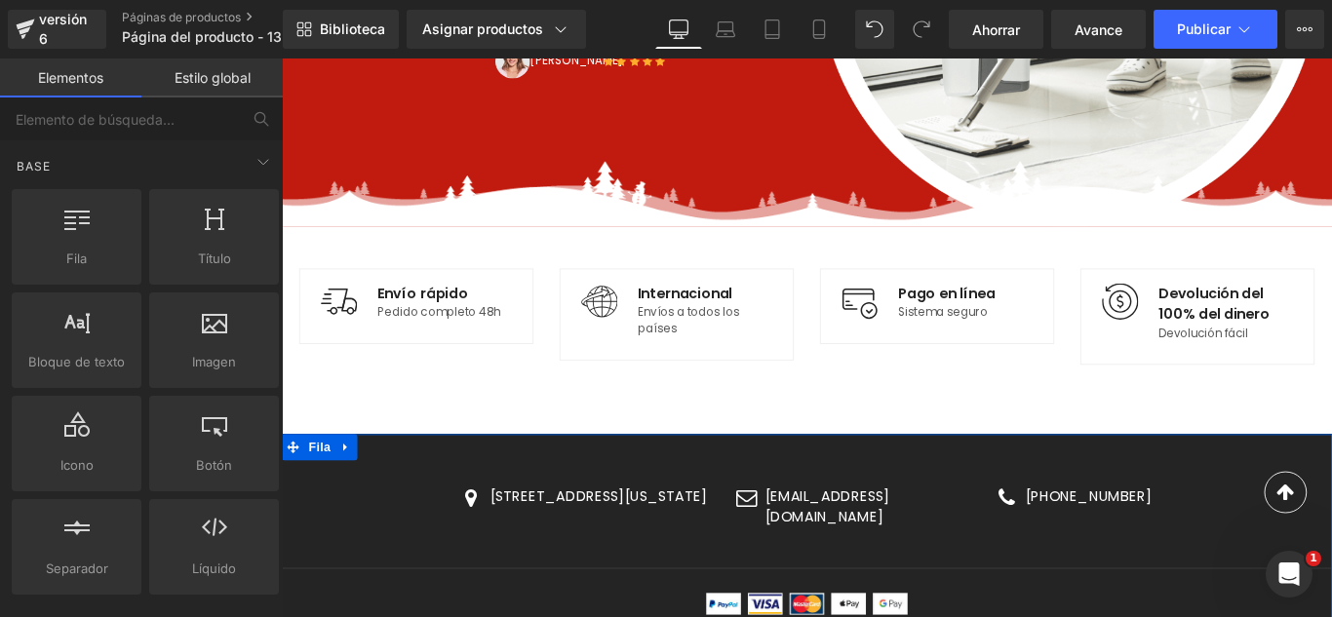
click at [348, 491] on icon at bounding box center [354, 495] width 14 height 15
click at [398, 491] on icon at bounding box center [405, 496] width 14 height 14
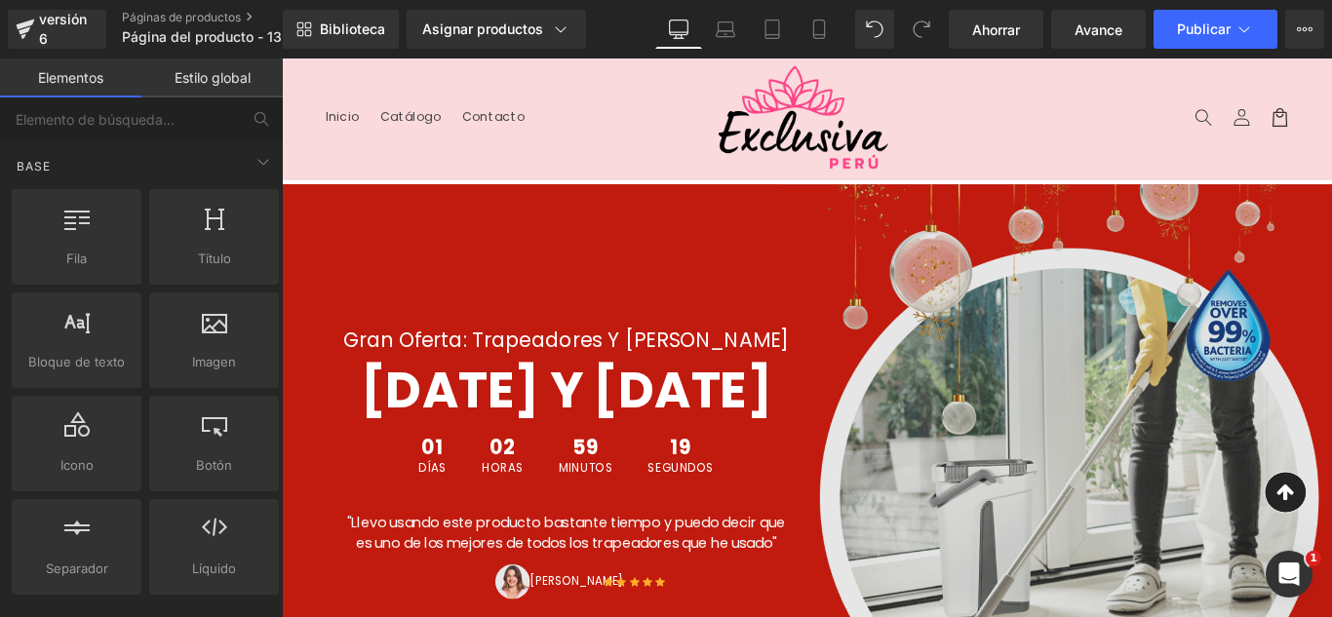
scroll to position [293, 0]
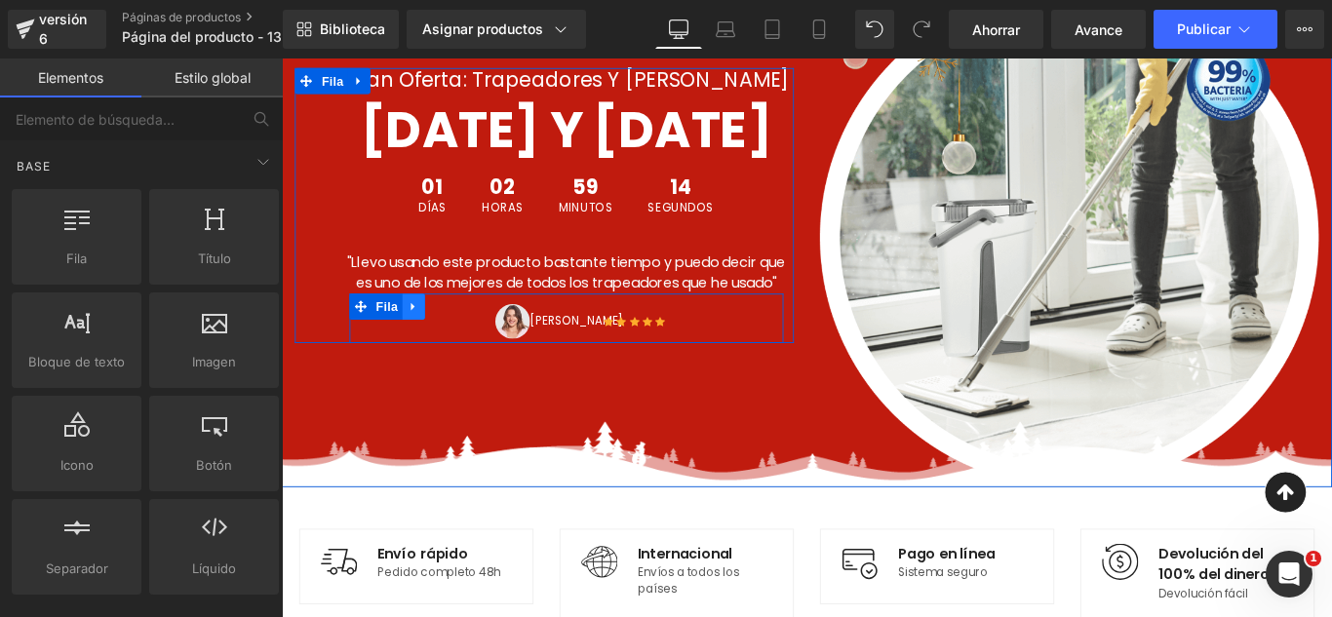
click at [427, 345] on icon at bounding box center [430, 338] width 14 height 15
click at [474, 344] on icon at bounding box center [481, 338] width 14 height 14
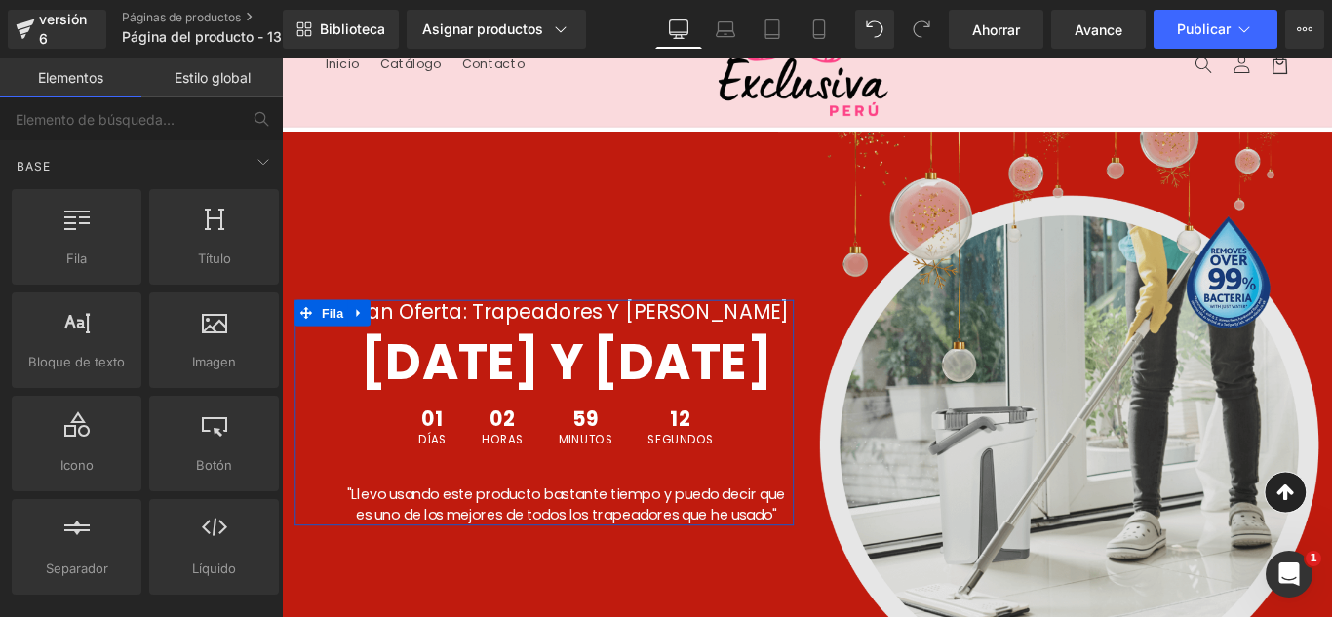
scroll to position [0, 0]
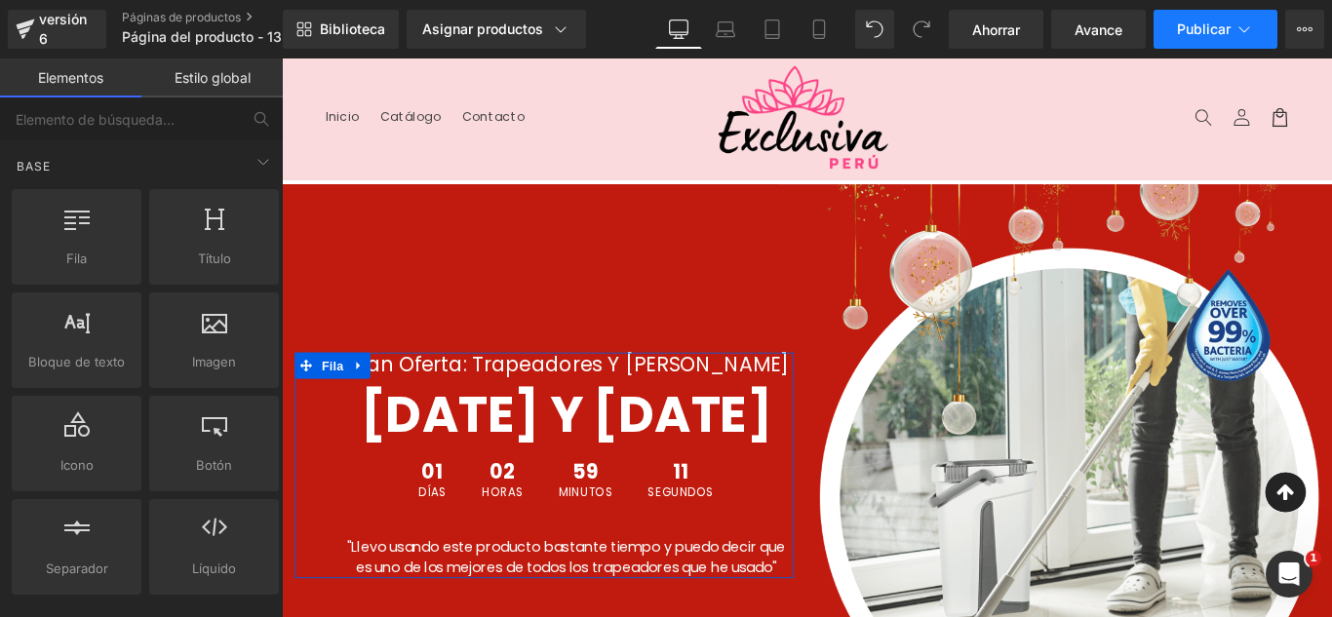
click at [1251, 40] on button "Publicar" at bounding box center [1216, 29] width 124 height 39
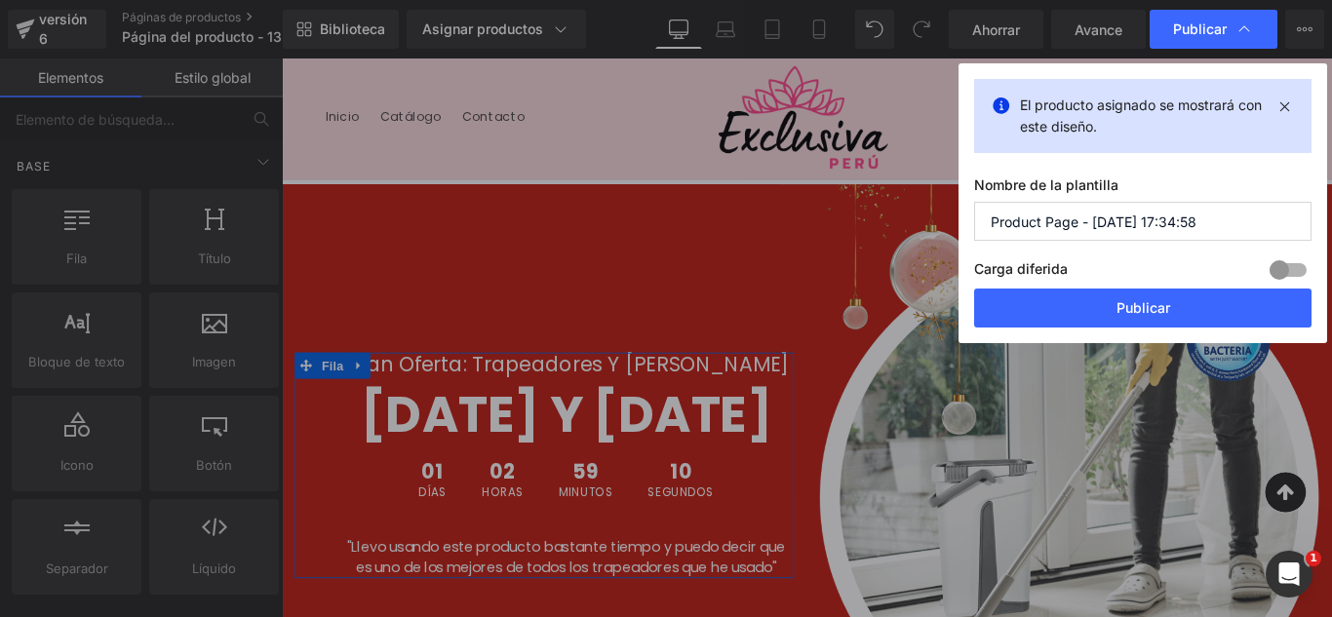
click at [1176, 218] on input "Product Page - Sep 13, 17:34:58" at bounding box center [1142, 221] width 337 height 39
click at [1174, 219] on input "Product Page - Sep 13, 17:34:58" at bounding box center [1142, 221] width 337 height 39
click at [1175, 219] on input "Product Page - Sep 13, 17:34:58" at bounding box center [1142, 221] width 337 height 39
type input "SHORT RELLENADOR DE CADERA NORMAL 13-09"
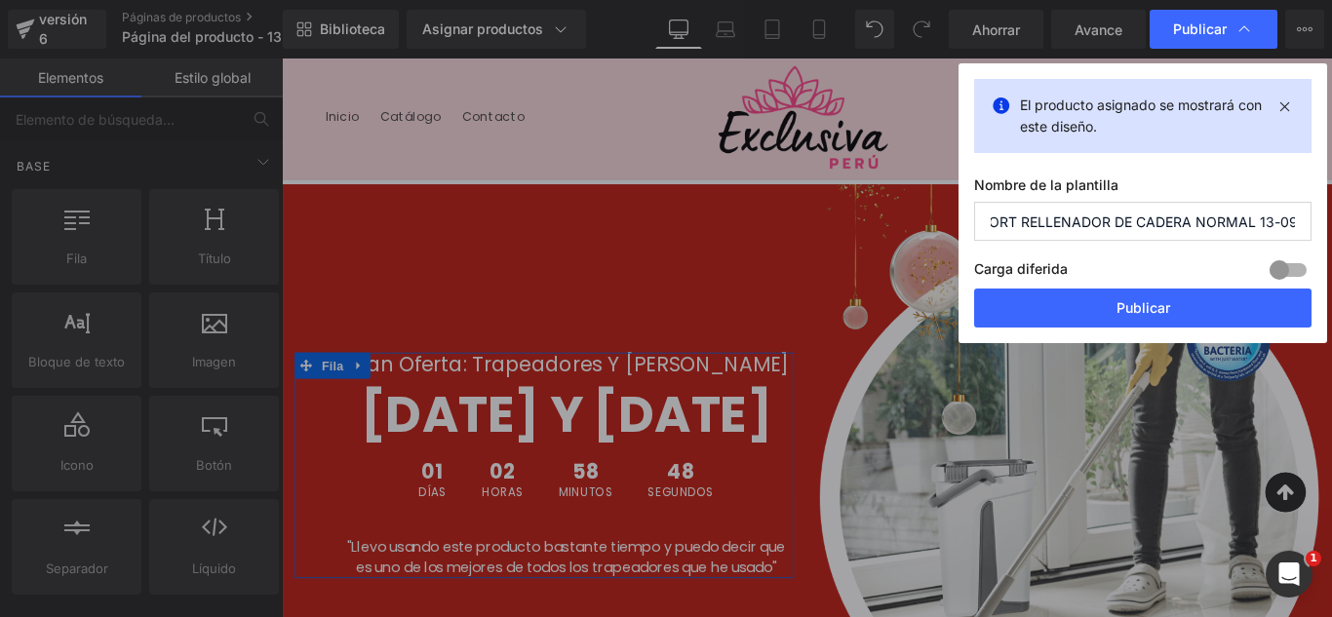
scroll to position [0, 0]
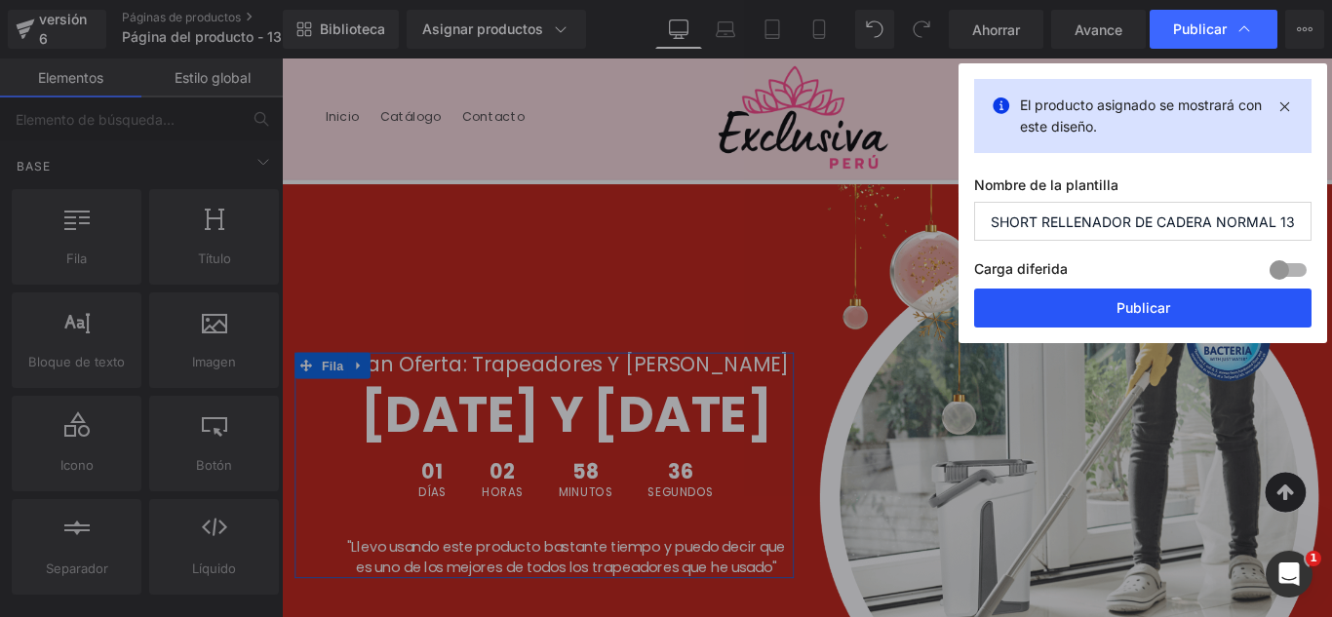
drag, startPoint x: 1245, startPoint y: 310, endPoint x: 1083, endPoint y: 282, distance: 164.3
click at [1245, 310] on button "Publicar" at bounding box center [1142, 308] width 337 height 39
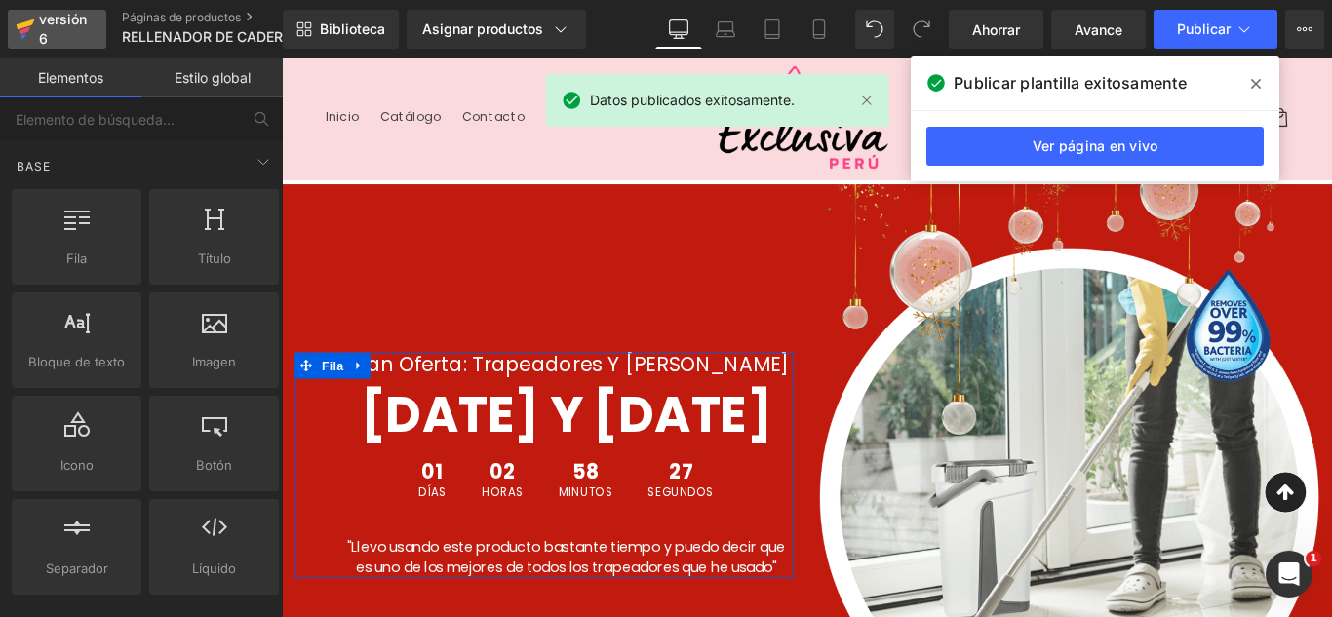
click at [47, 31] on font "versión 6" at bounding box center [63, 29] width 48 height 36
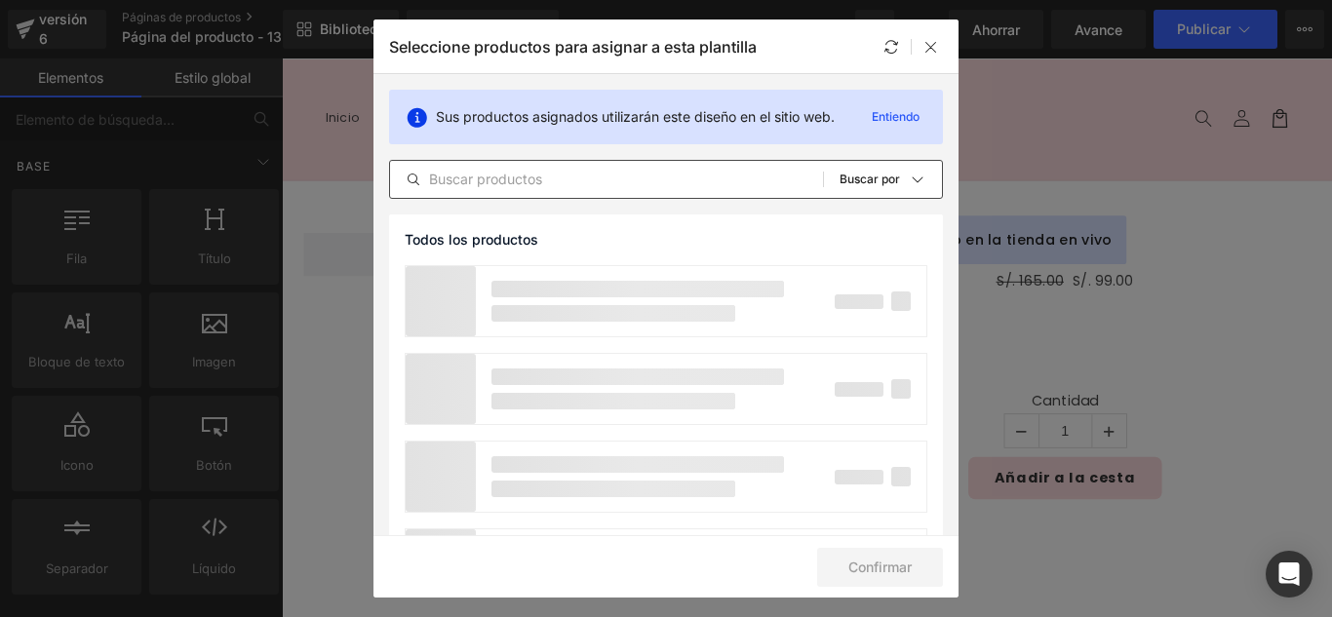
click at [612, 185] on input "text" at bounding box center [606, 179] width 433 height 23
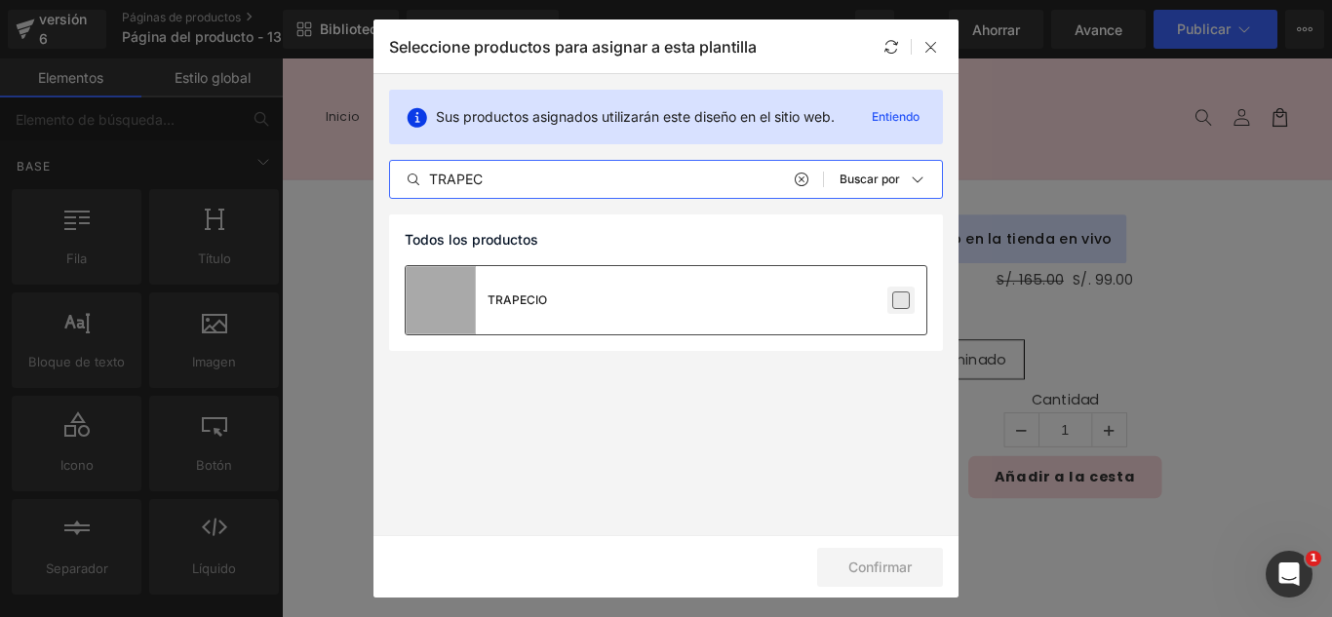
type input "TRAPEC"
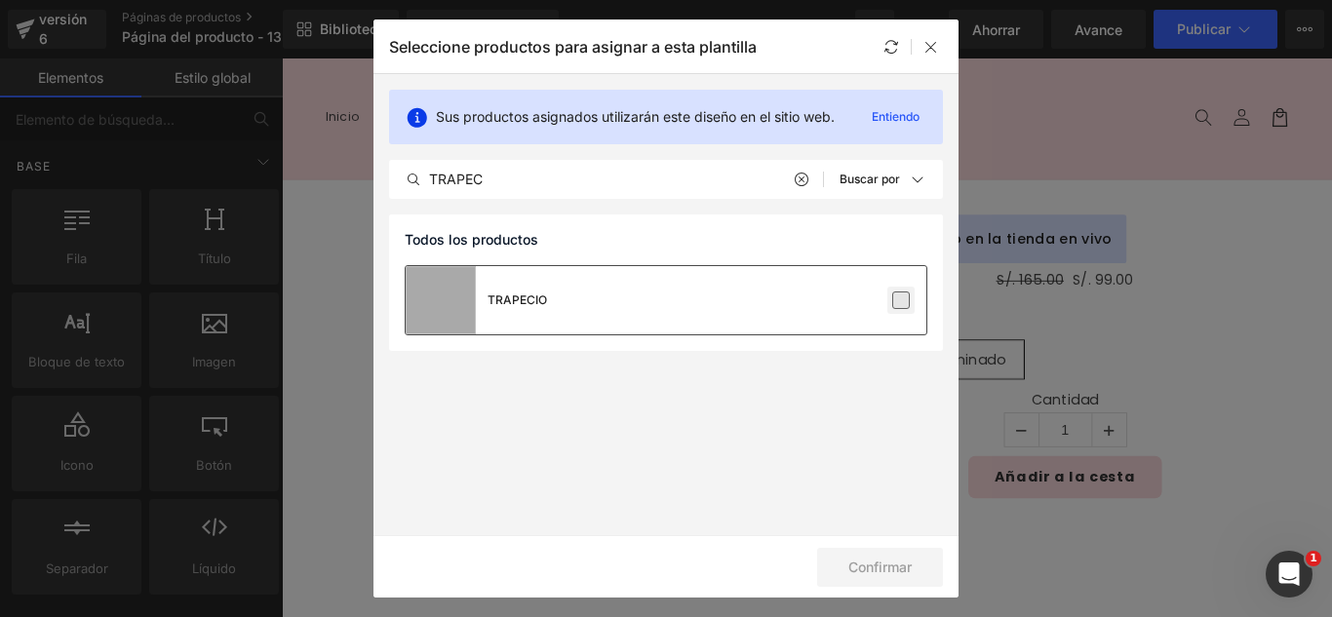
click at [903, 299] on label at bounding box center [901, 301] width 18 height 18
click at [901, 300] on input "checkbox" at bounding box center [901, 300] width 0 height 0
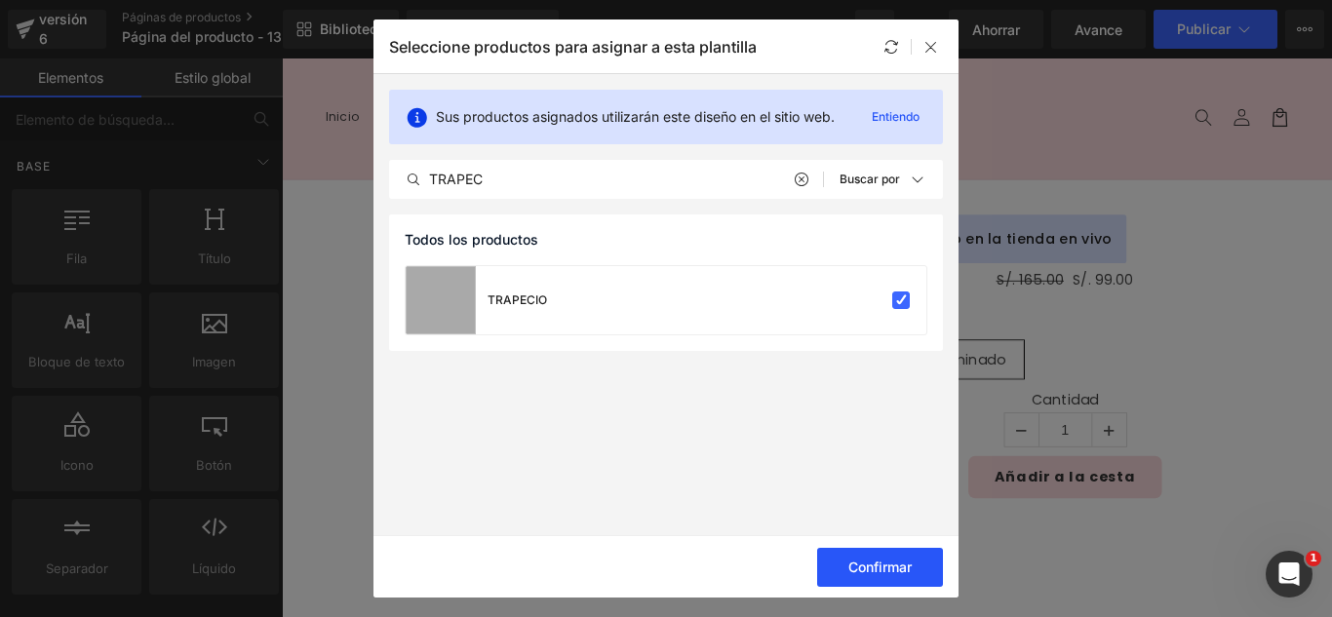
click at [883, 577] on button "Confirmar" at bounding box center [880, 567] width 126 height 39
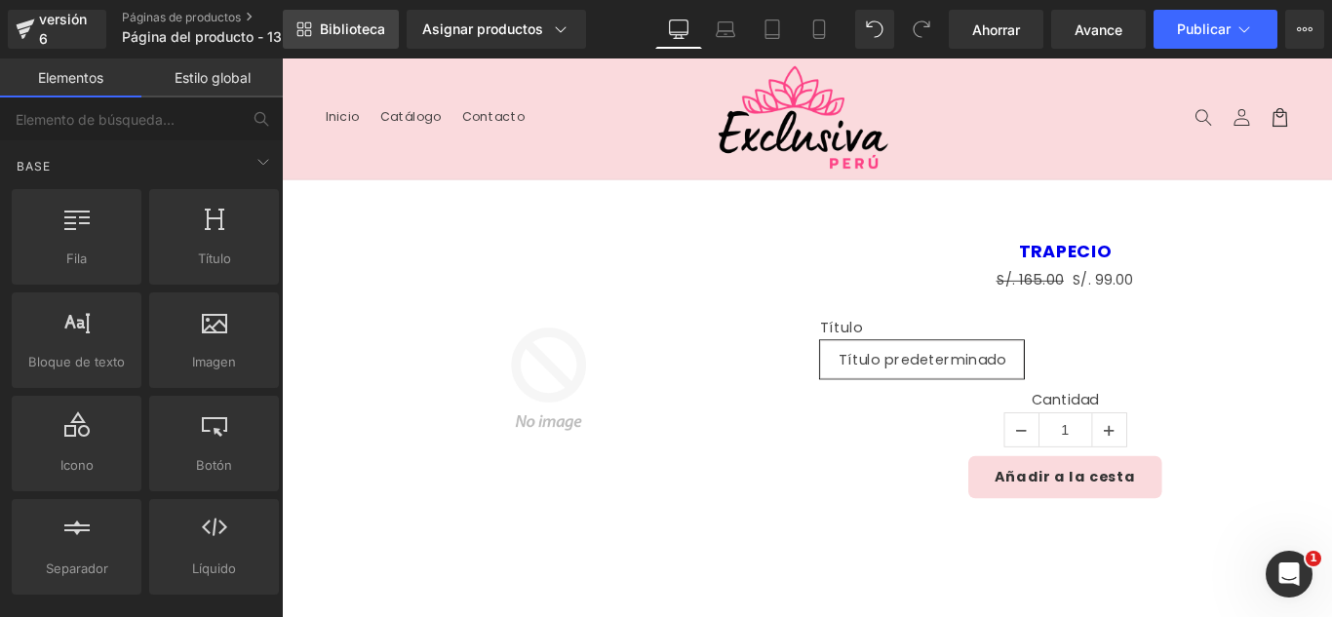
click at [378, 23] on font "Biblioteca" at bounding box center [352, 28] width 65 height 17
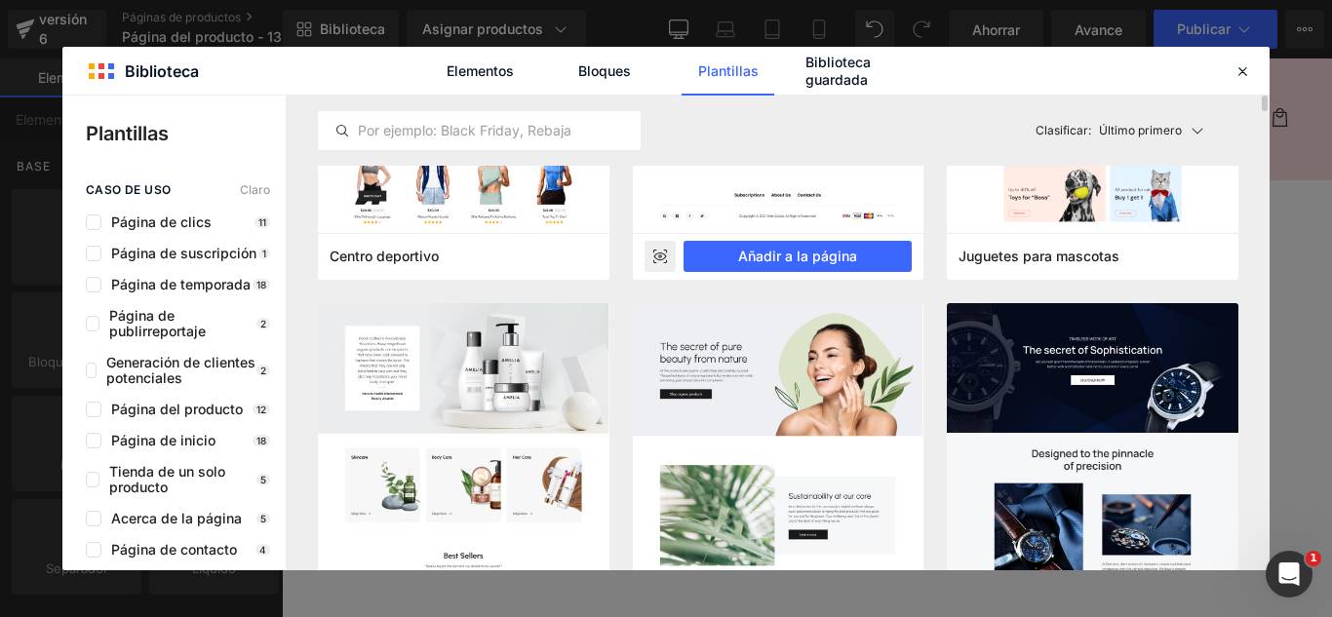
scroll to position [5656, 0]
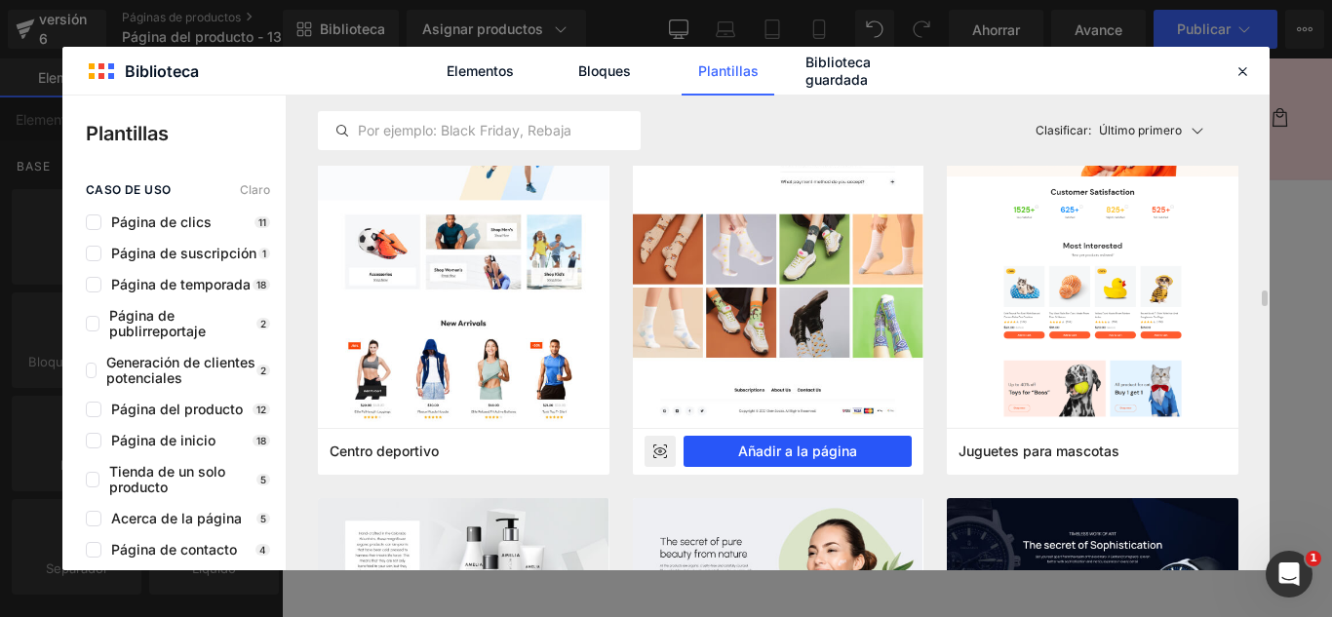
click at [838, 451] on font "Añadir a la página" at bounding box center [797, 451] width 119 height 17
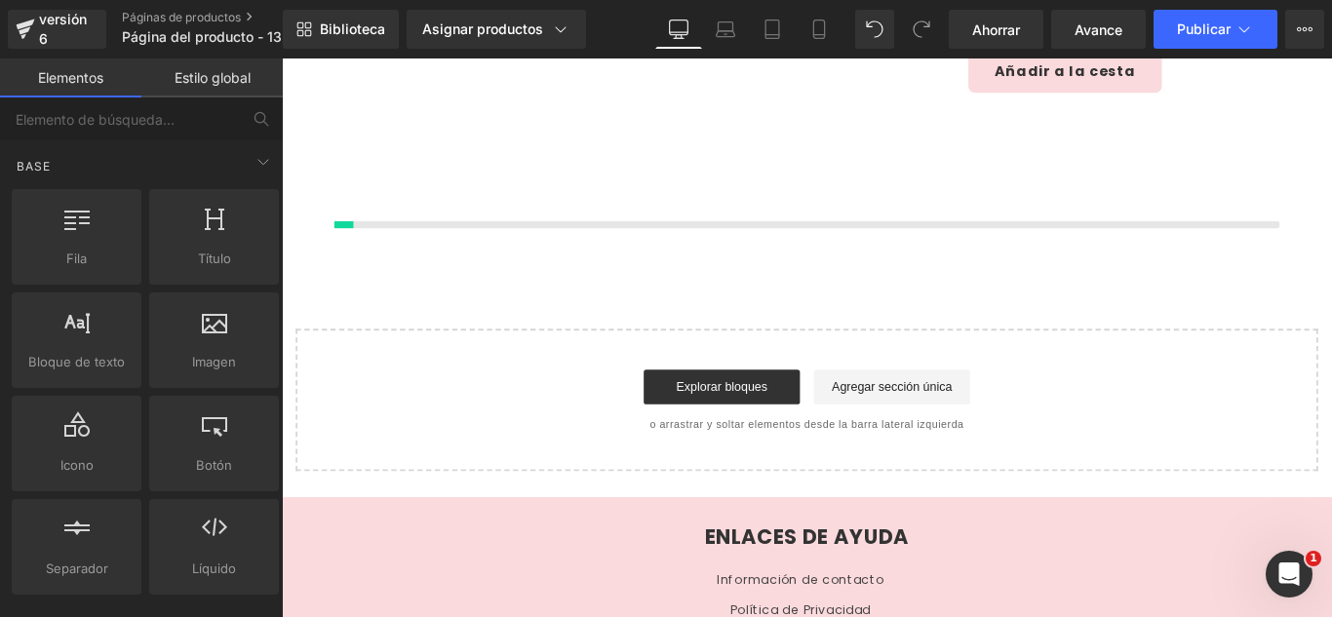
scroll to position [463, 0]
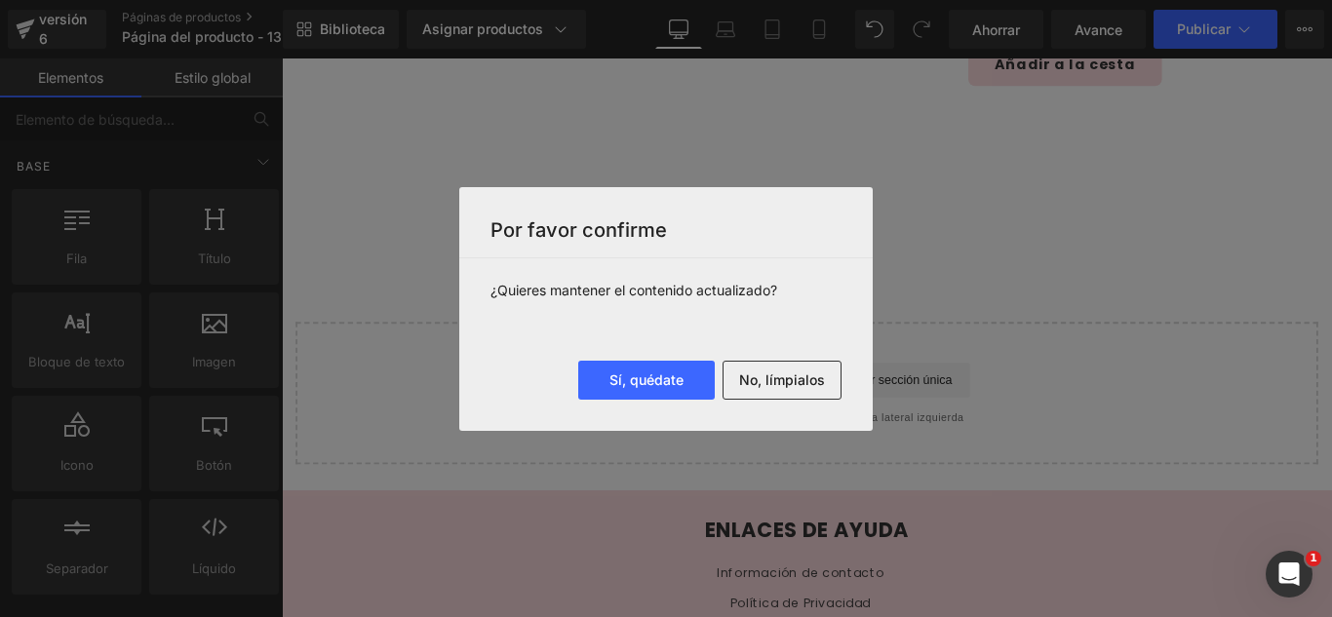
click at [782, 373] on font "No, límpialos" at bounding box center [782, 380] width 86 height 17
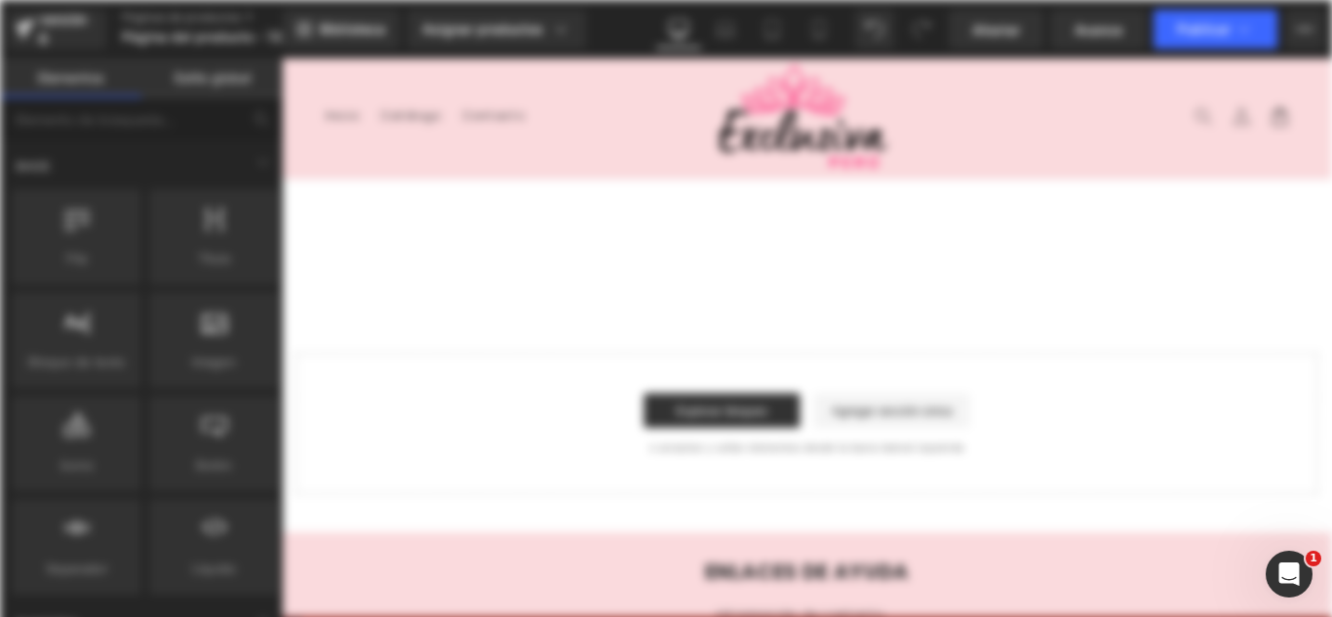
scroll to position [0, 0]
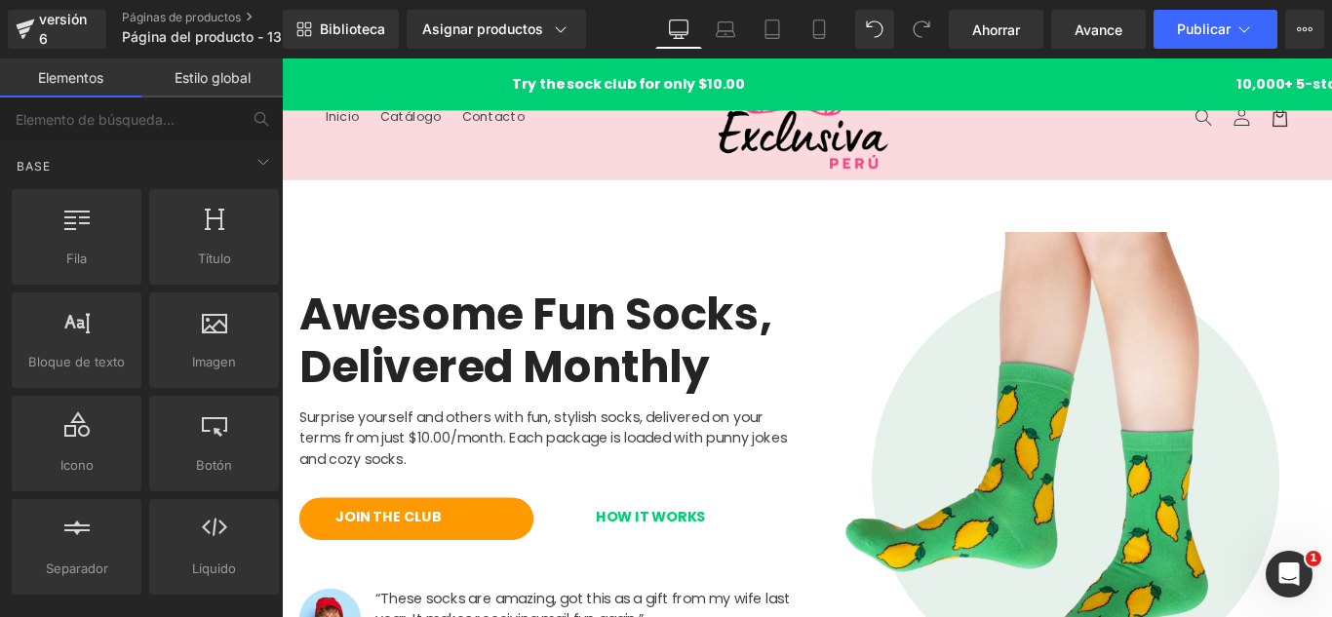
click at [396, 190] on header "Menú Inicio Catálogo Contacto Iniciar sesión Inicio Catálogo Contacto [GEOGRAPH…" at bounding box center [872, 127] width 1180 height 136
click at [369, 72] on div "Try the sock club for only $10.00 10,000+ 5-star Reviews Free shipping on order…" at bounding box center [872, 88] width 1180 height 59
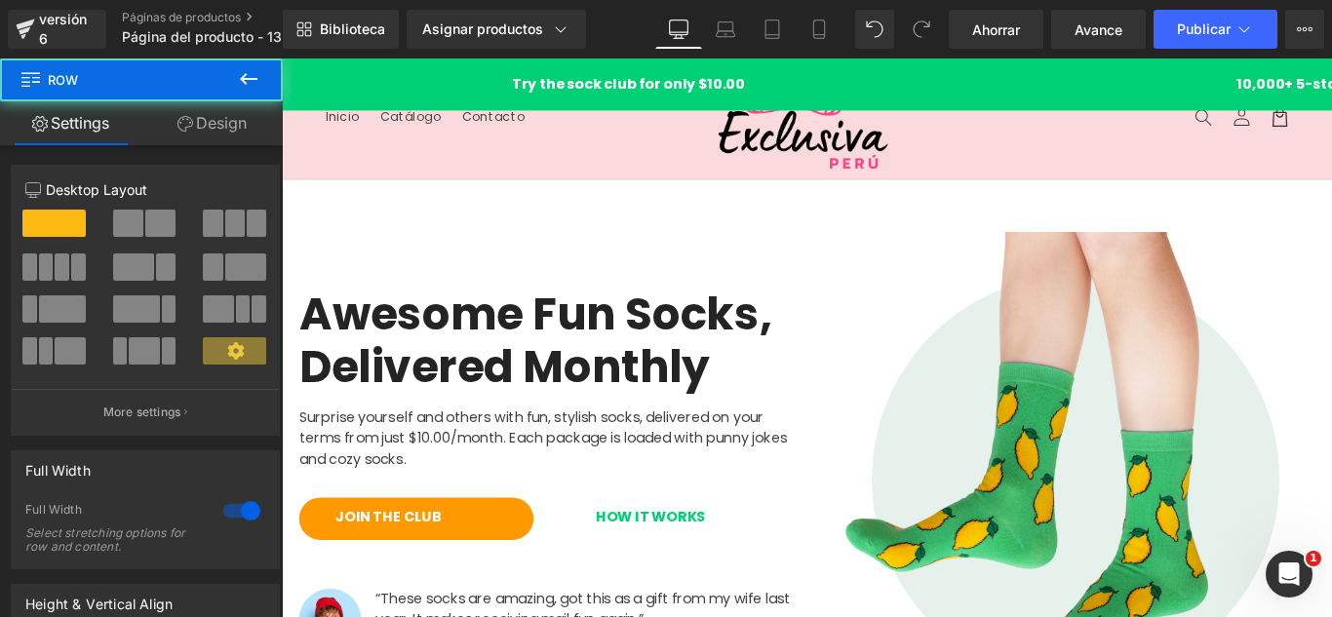
click at [491, 81] on h1 "Try the sock club for only $10.00" at bounding box center [668, 87] width 779 height 23
click at [362, 79] on h1 "Try the sock club for only $10.00" at bounding box center [658, 87] width 779 height 23
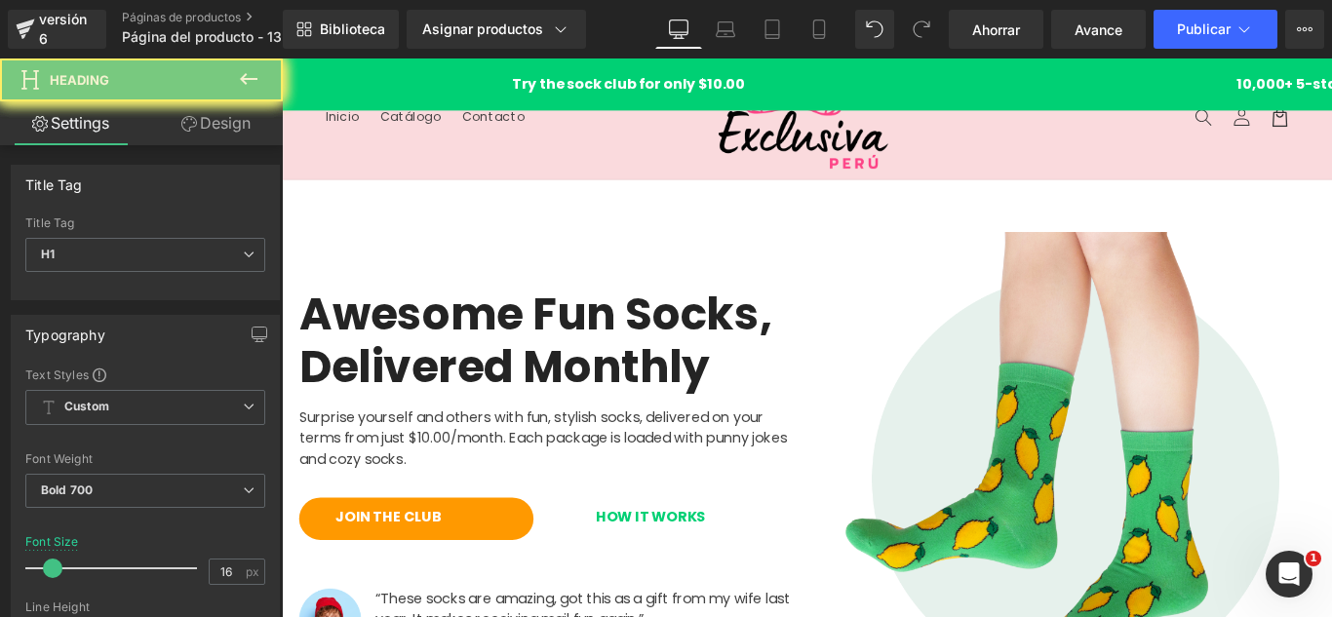
click at [353, 82] on div "Try the sock club for only $10.00 10,000+ 5-star Reviews Free shipping on order…" at bounding box center [872, 88] width 1180 height 59
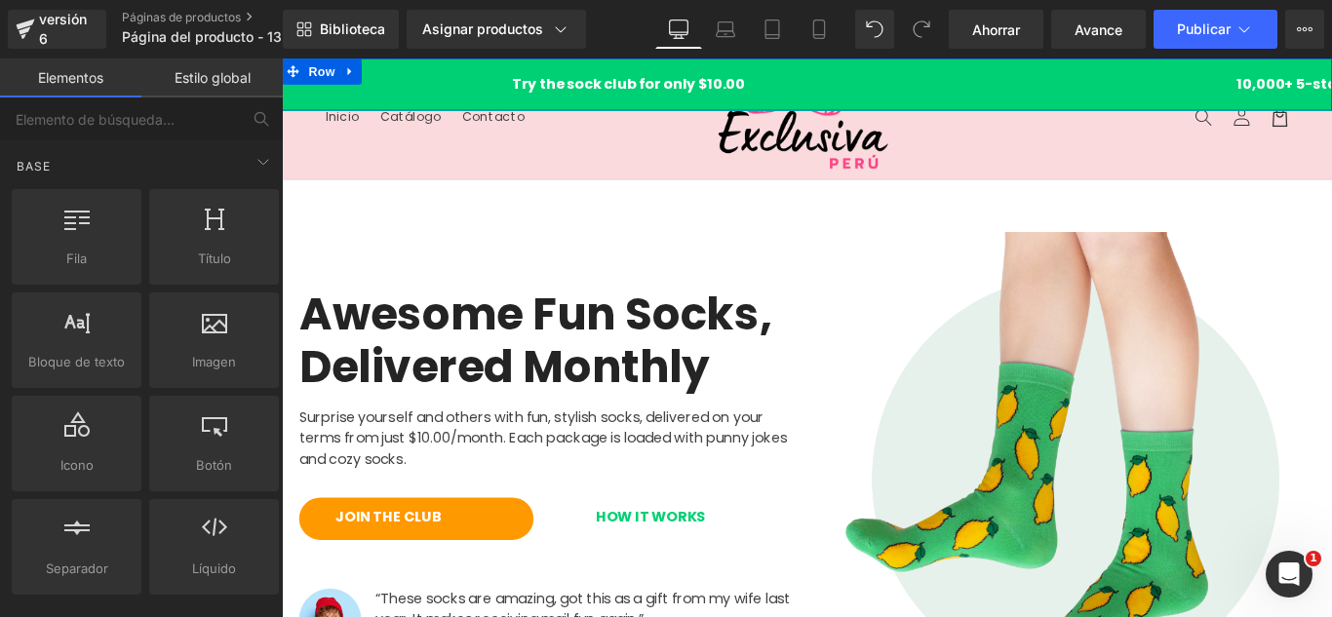
click at [354, 74] on div "Try the sock club for only $10.00 10,000+ 5-star Reviews Free shipping on order…" at bounding box center [872, 88] width 1180 height 59
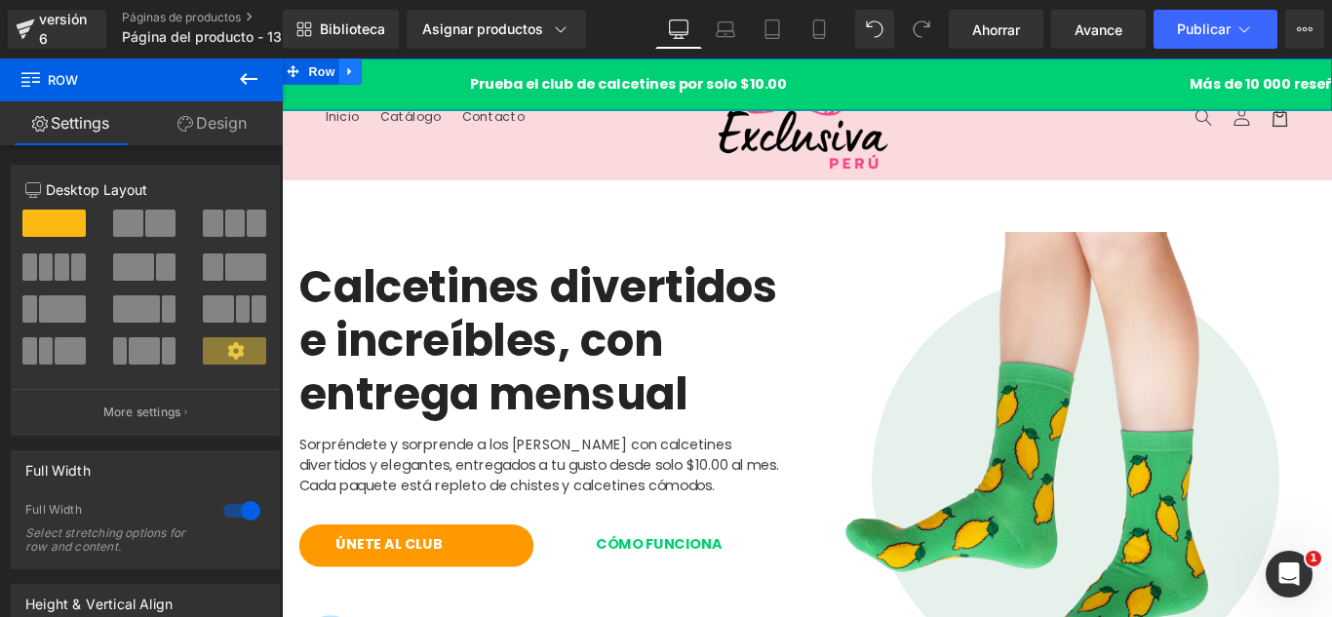
click at [355, 73] on icon at bounding box center [359, 73] width 14 height 15
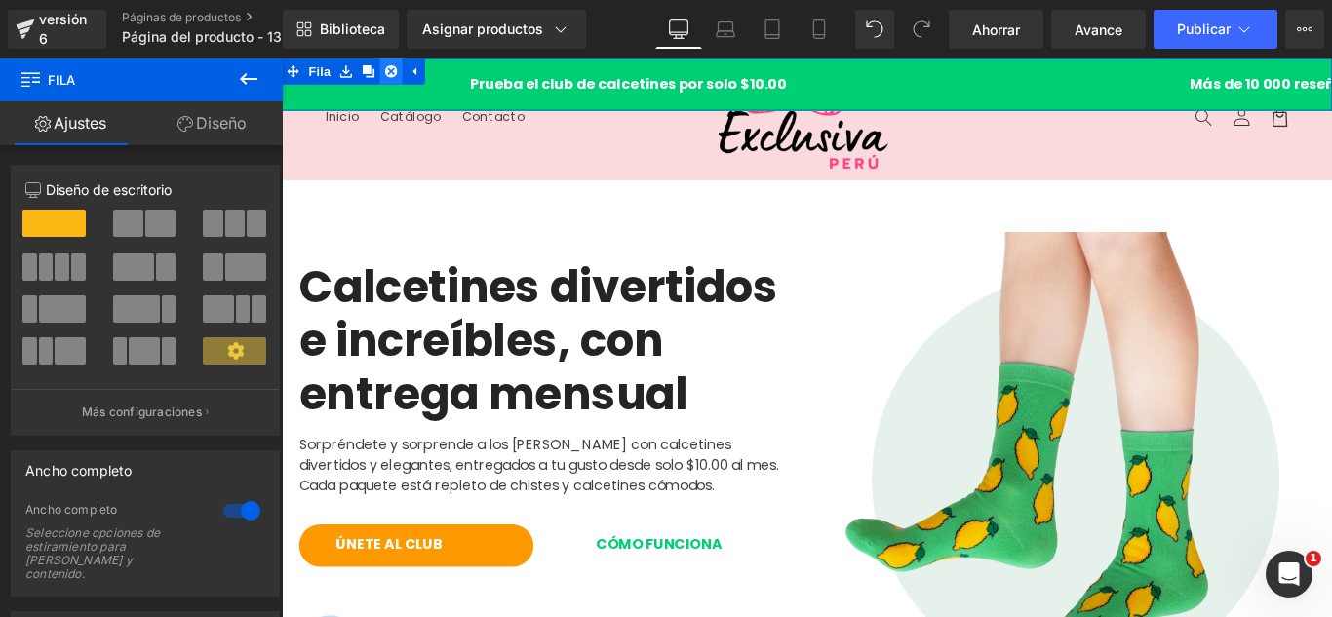
click at [398, 72] on icon at bounding box center [405, 73] width 14 height 14
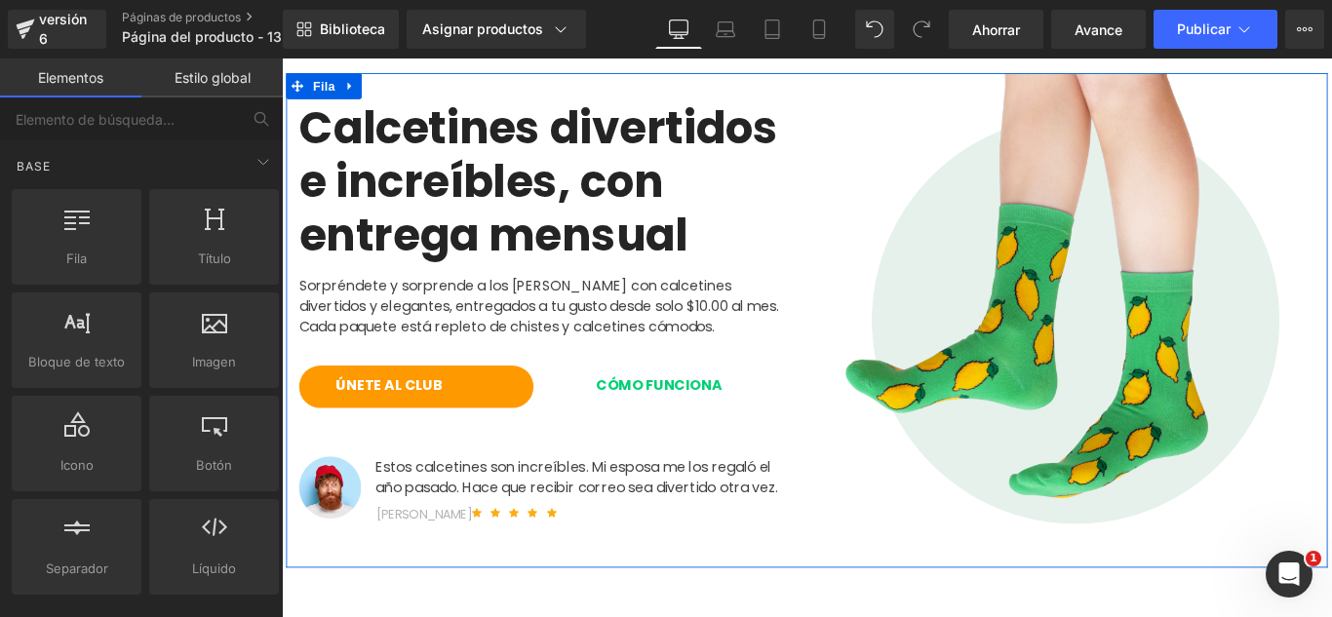
scroll to position [195, 0]
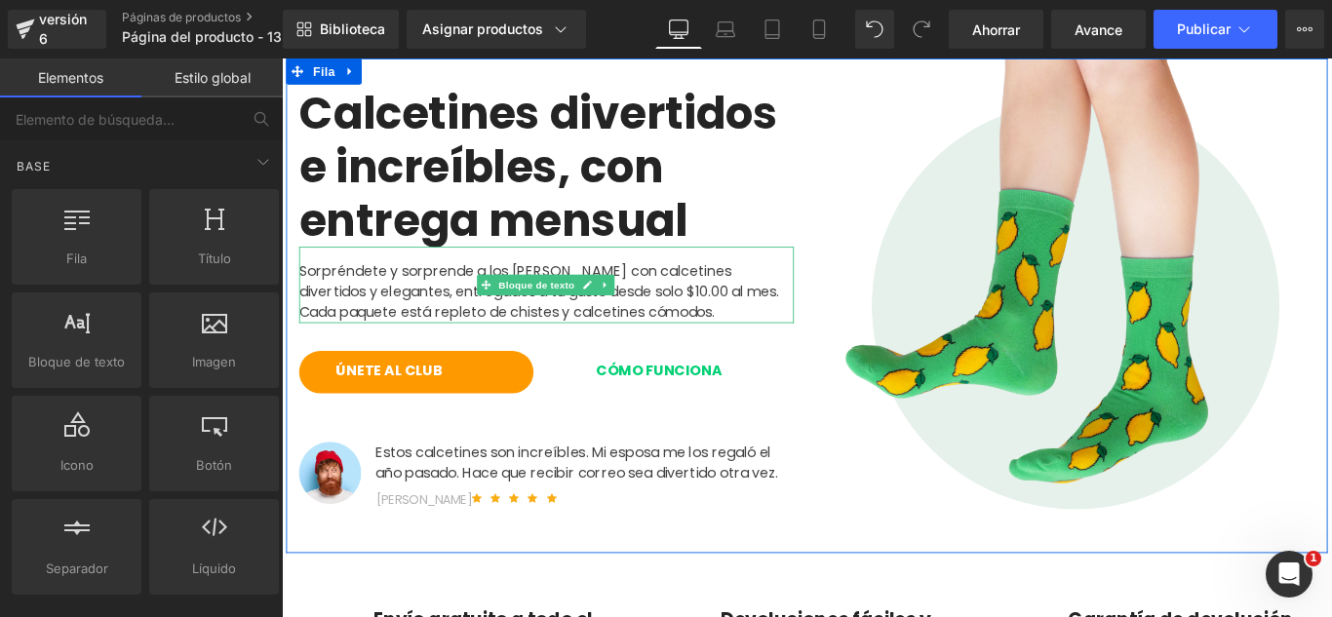
click at [644, 307] on icon at bounding box center [645, 313] width 11 height 12
click at [651, 307] on icon at bounding box center [654, 312] width 11 height 11
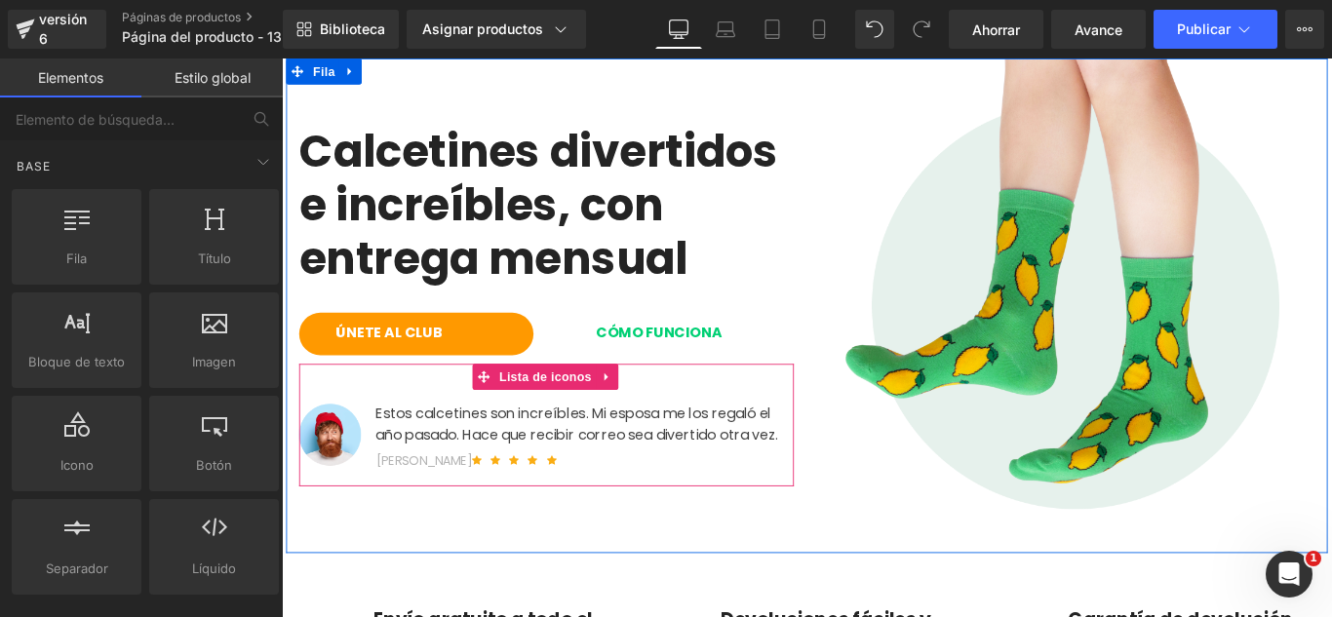
click at [641, 427] on link at bounding box center [647, 416] width 25 height 29
click at [653, 419] on icon at bounding box center [660, 417] width 14 height 14
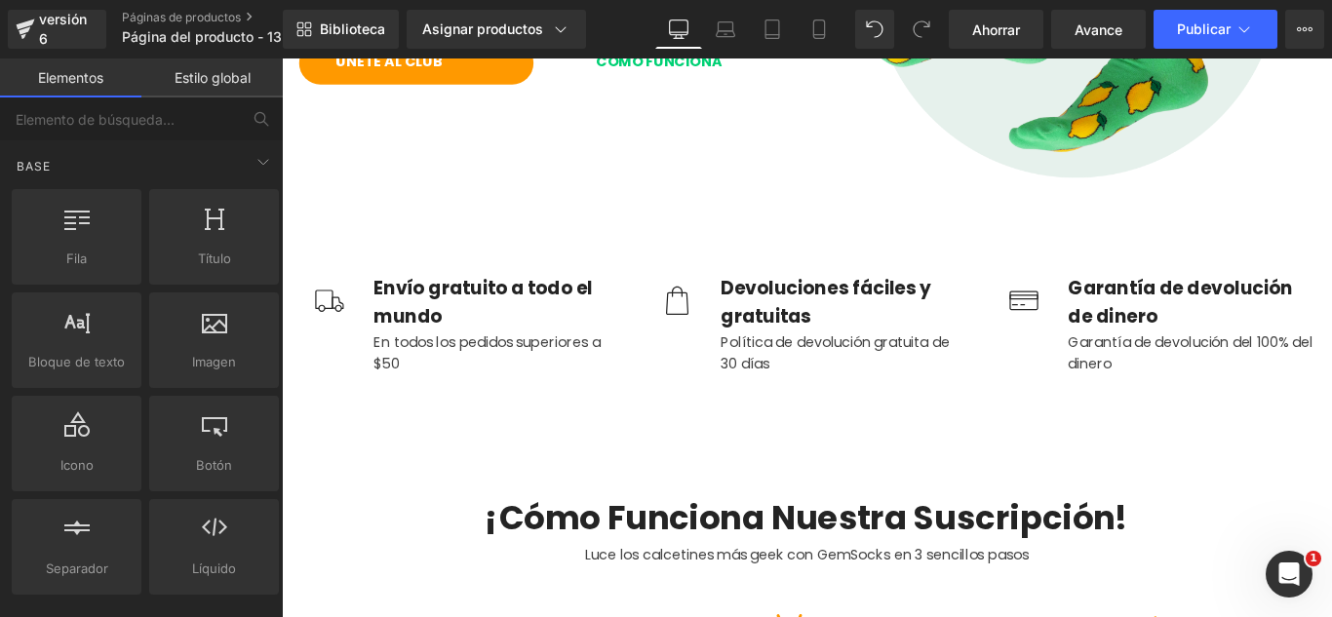
scroll to position [780, 0]
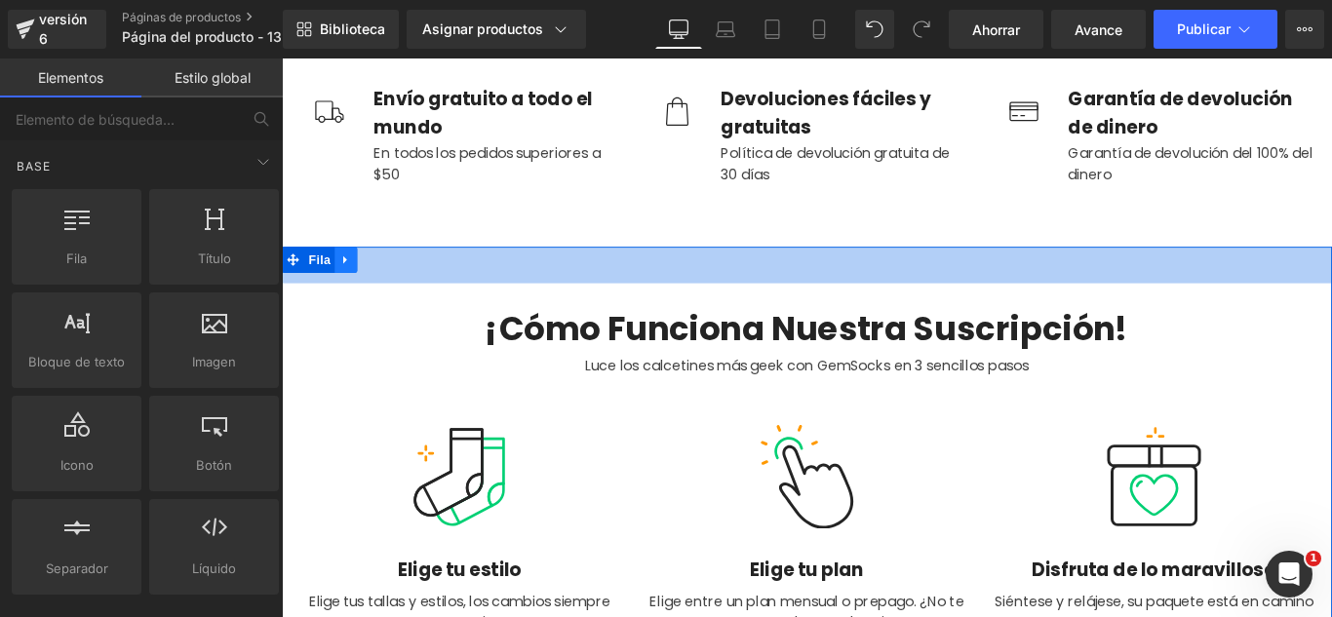
click at [348, 298] on div "42px" at bounding box center [872, 290] width 1180 height 41
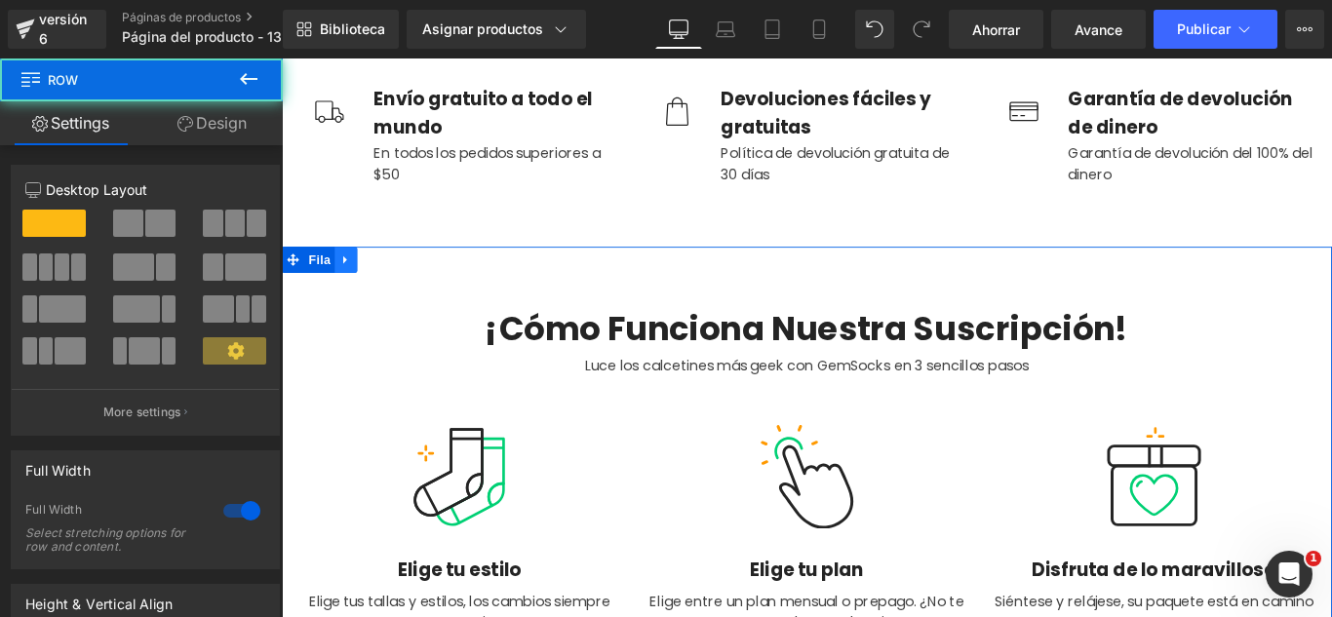
click at [348, 291] on link at bounding box center [353, 284] width 25 height 29
click at [399, 290] on link at bounding box center [404, 284] width 25 height 29
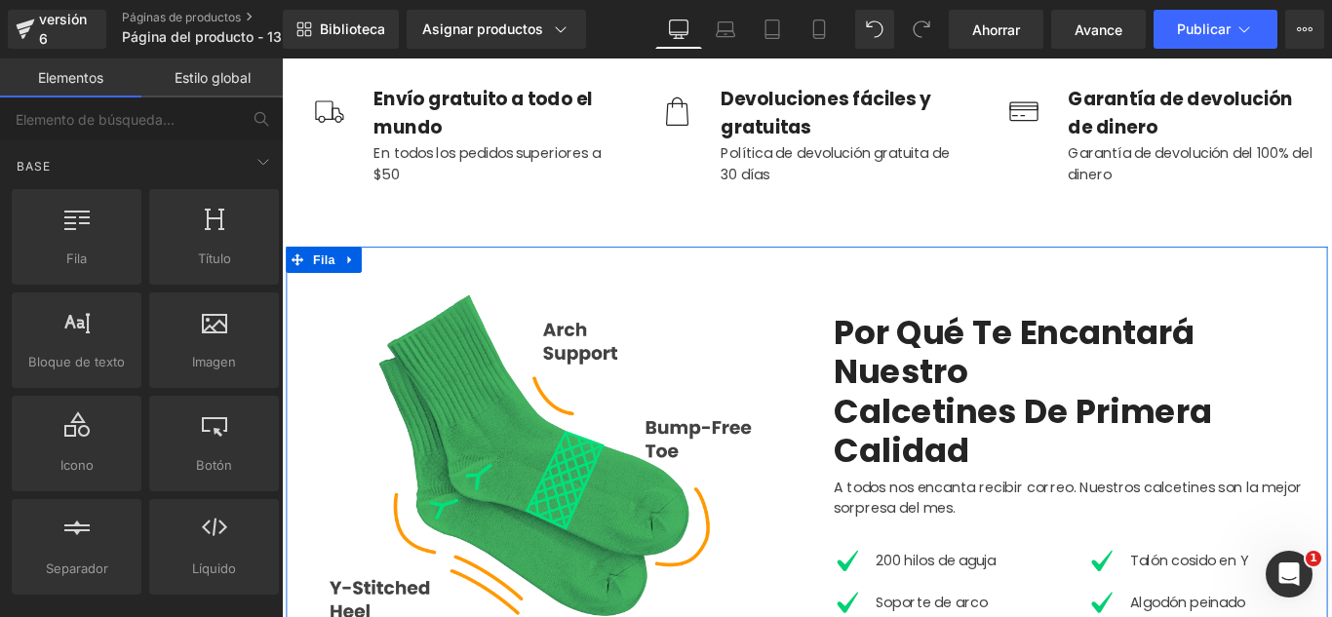
click at [355, 290] on link at bounding box center [358, 284] width 25 height 29
click at [397, 288] on link at bounding box center [409, 284] width 25 height 29
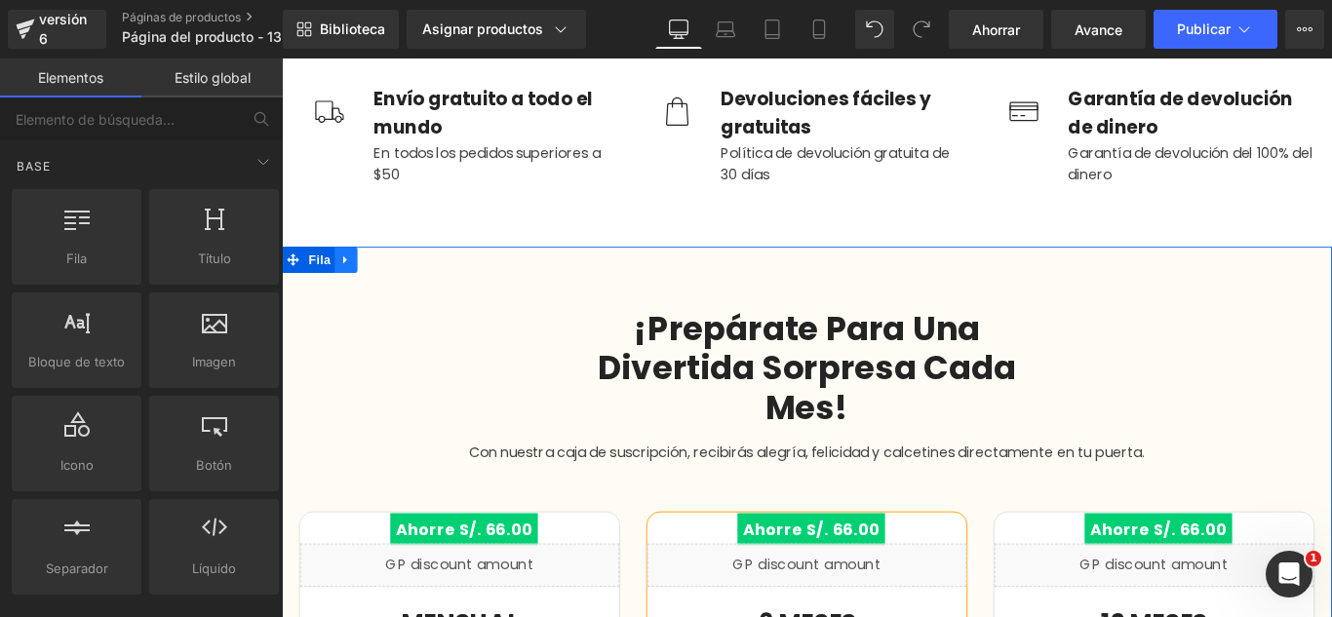
click at [351, 282] on icon at bounding box center [354, 284] width 14 height 15
click at [398, 284] on icon at bounding box center [405, 285] width 14 height 14
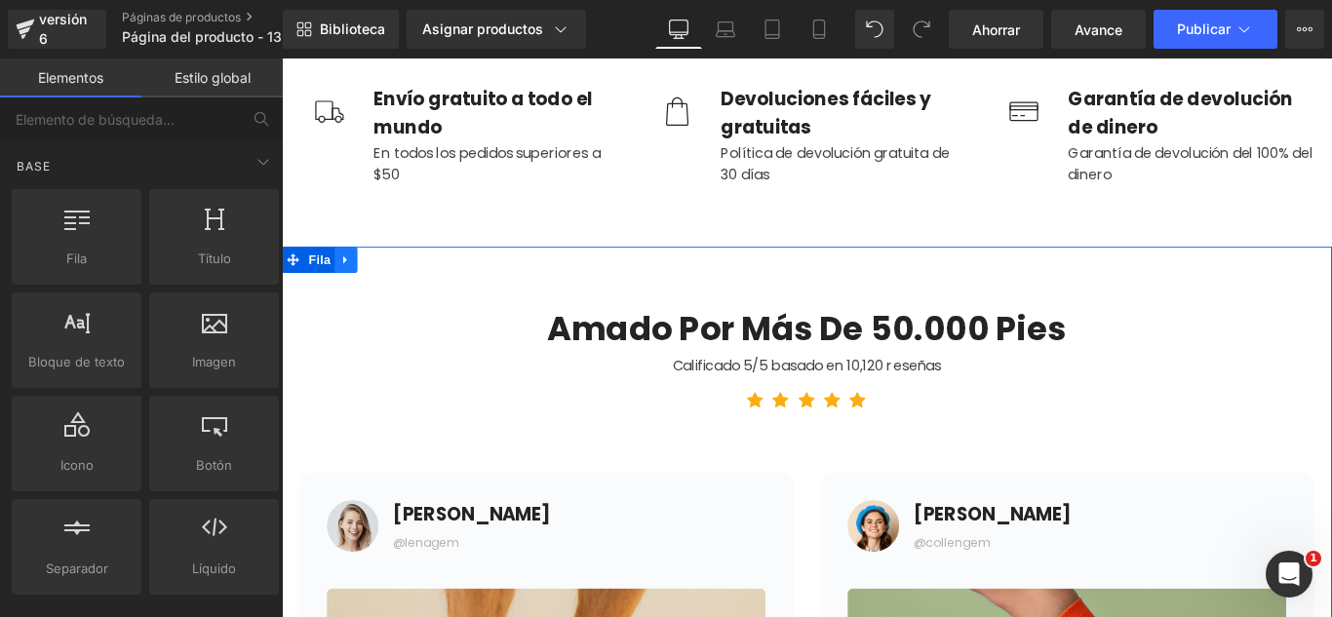
click at [351, 286] on icon at bounding box center [354, 284] width 14 height 15
click at [400, 288] on icon at bounding box center [405, 285] width 14 height 14
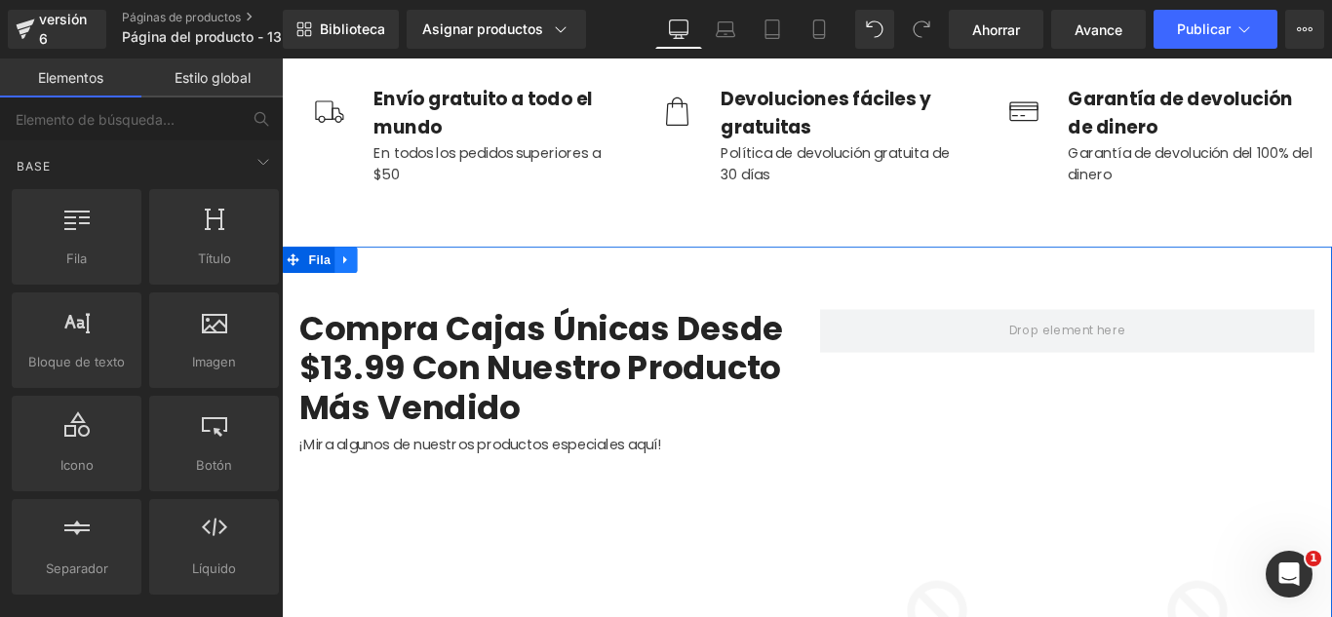
click at [350, 287] on icon at bounding box center [354, 284] width 14 height 15
click at [399, 293] on link at bounding box center [404, 284] width 25 height 29
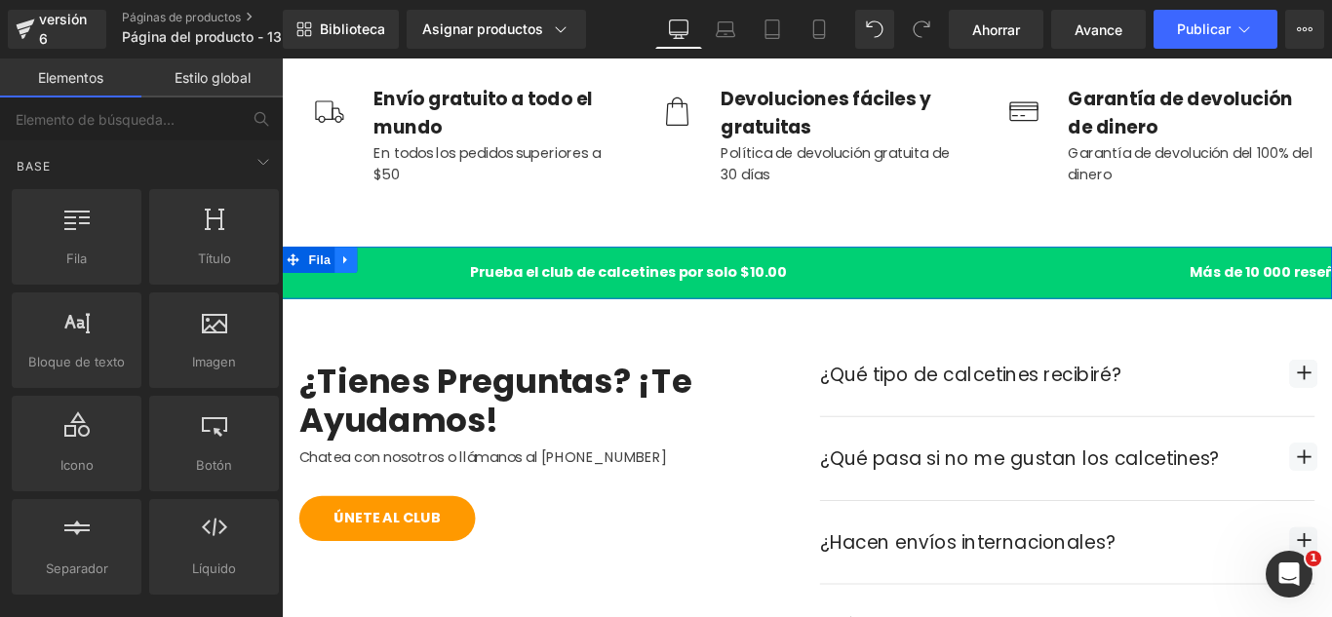
click at [351, 283] on icon at bounding box center [353, 285] width 4 height 9
click at [399, 284] on icon at bounding box center [405, 285] width 14 height 14
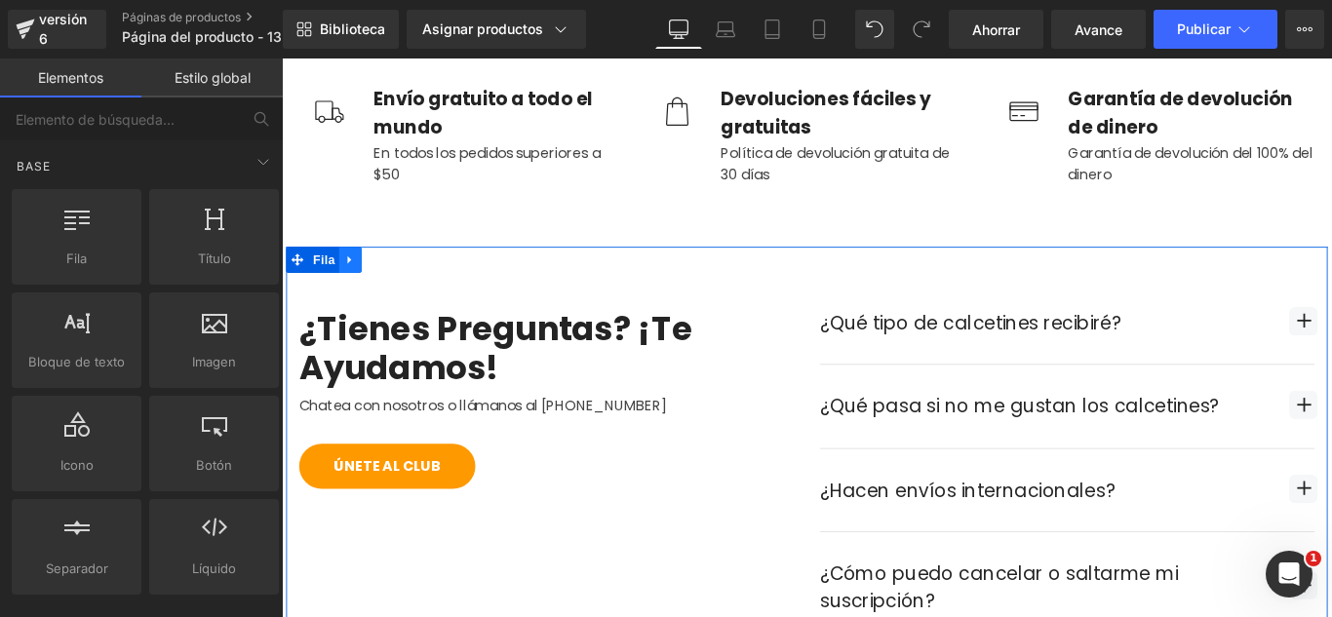
click at [352, 277] on icon at bounding box center [359, 284] width 14 height 15
click at [403, 284] on icon at bounding box center [410, 284] width 14 height 15
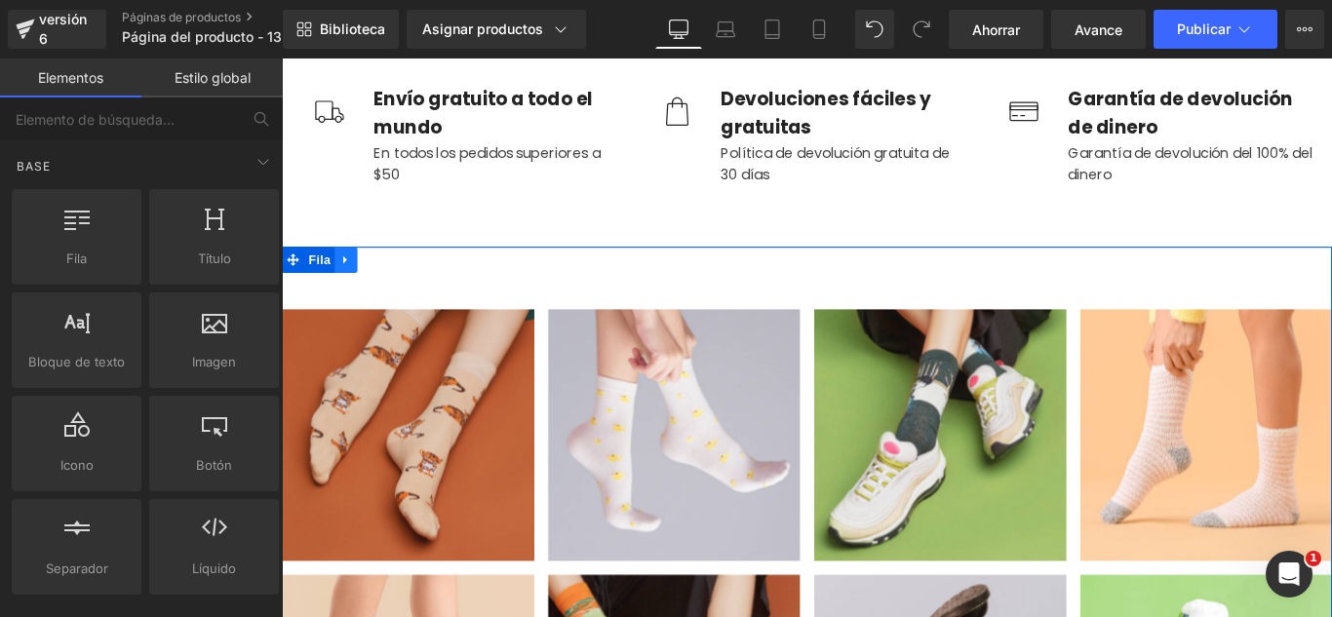
click at [347, 286] on icon at bounding box center [354, 284] width 14 height 15
click at [407, 285] on link at bounding box center [404, 284] width 25 height 29
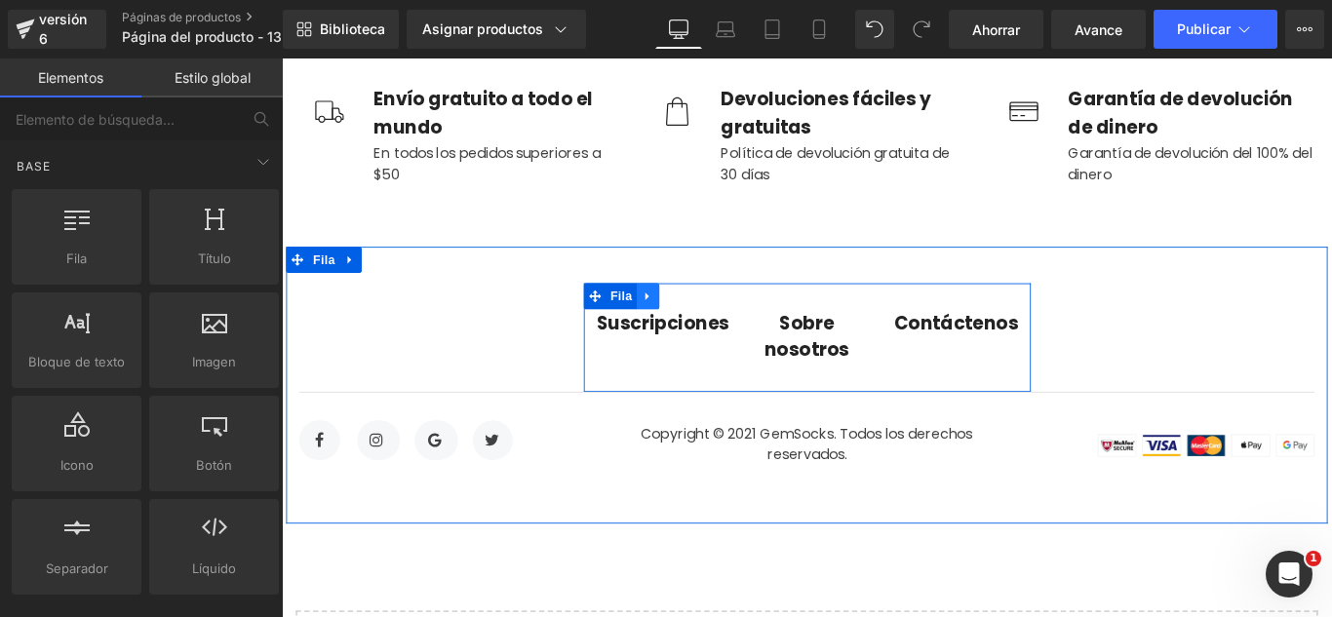
click at [688, 326] on icon at bounding box center [694, 325] width 14 height 15
click at [737, 327] on icon at bounding box center [744, 325] width 14 height 15
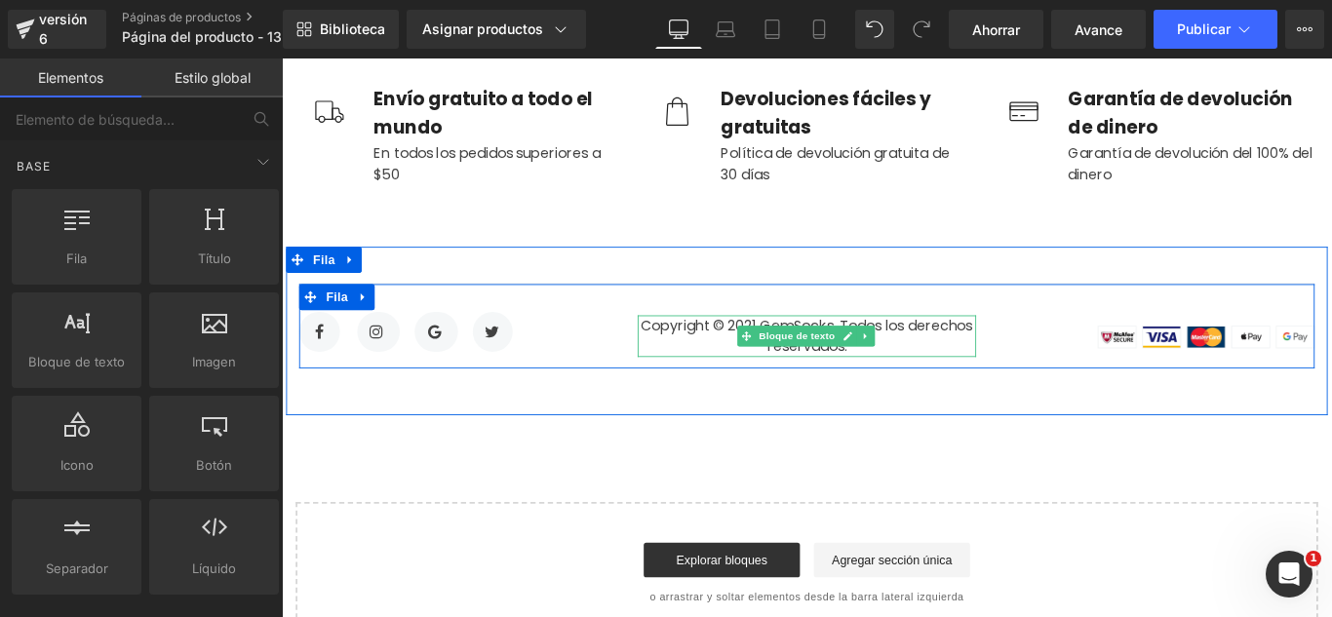
click at [932, 370] on icon at bounding box center [937, 371] width 11 height 12
click at [943, 367] on icon at bounding box center [948, 370] width 11 height 11
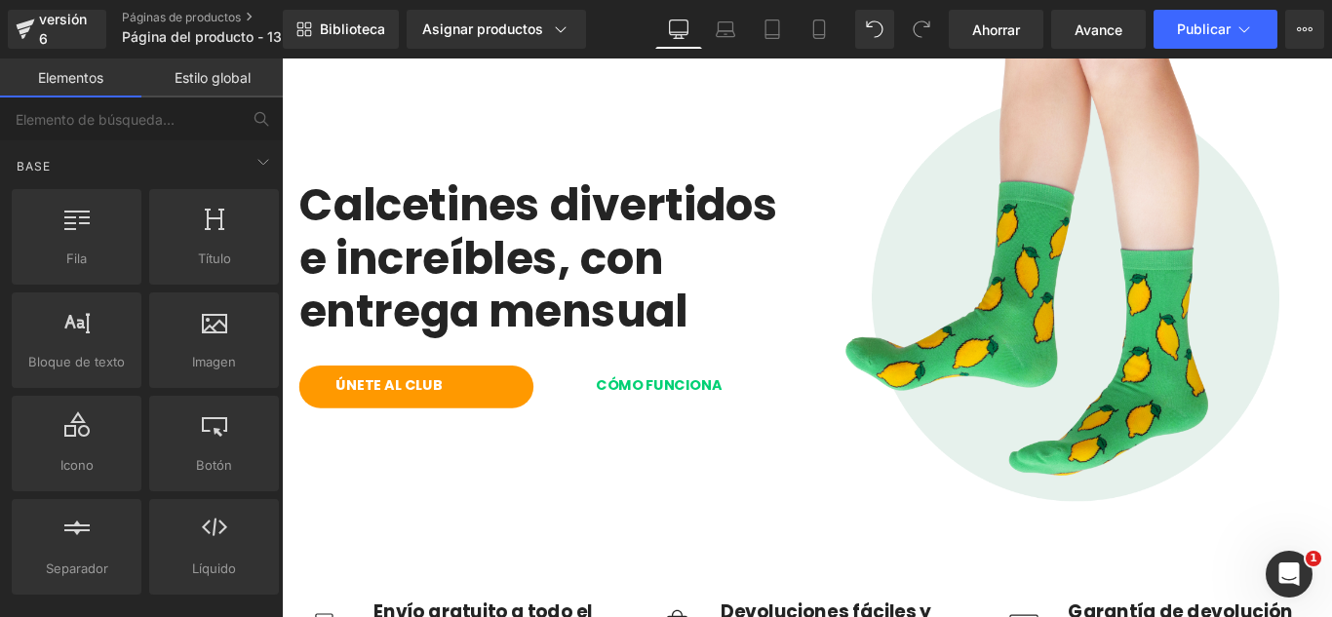
scroll to position [0, 0]
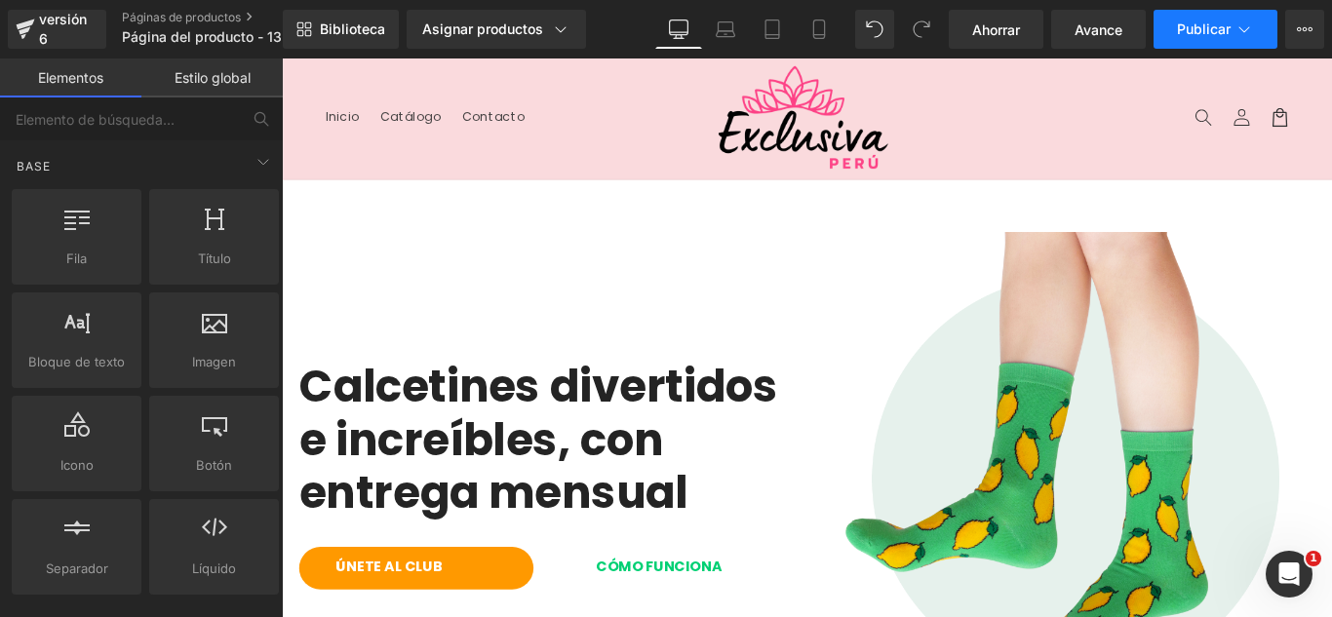
click at [1230, 34] on font "Publicar" at bounding box center [1204, 28] width 54 height 17
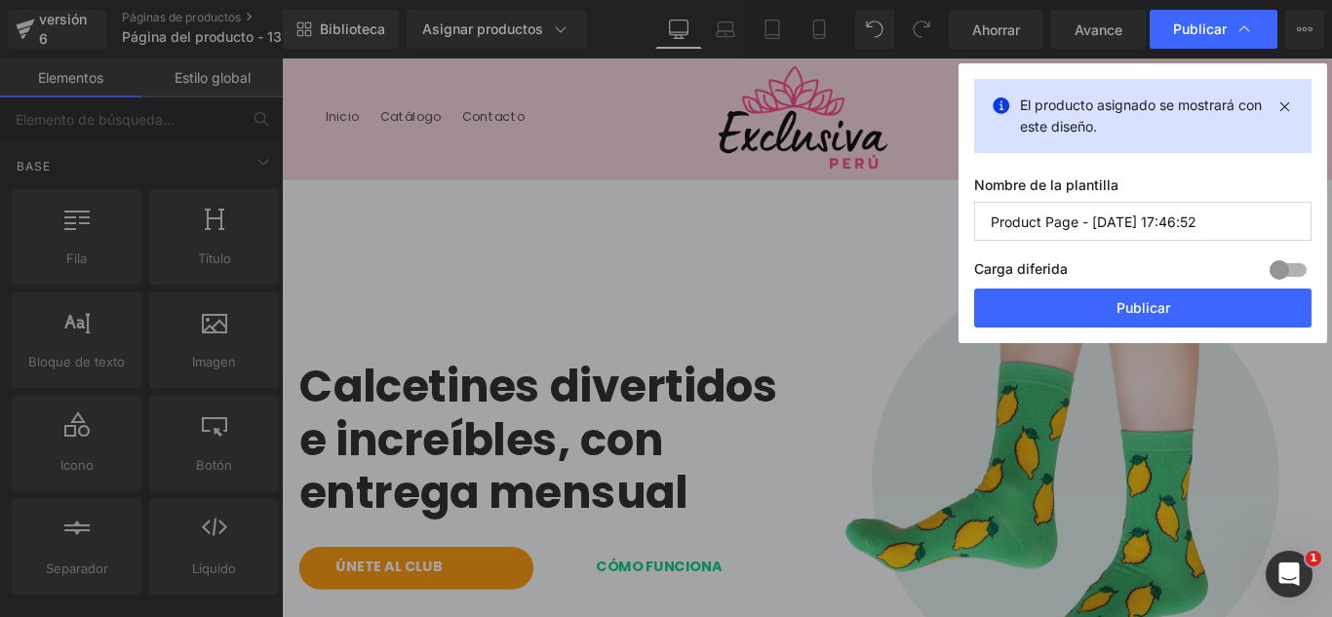
click at [1197, 232] on input "Product Page - Sep 13, 17:46:52" at bounding box center [1142, 221] width 337 height 39
click at [1198, 231] on input "Product Page - Sep 13, 17:46:52" at bounding box center [1142, 221] width 337 height 39
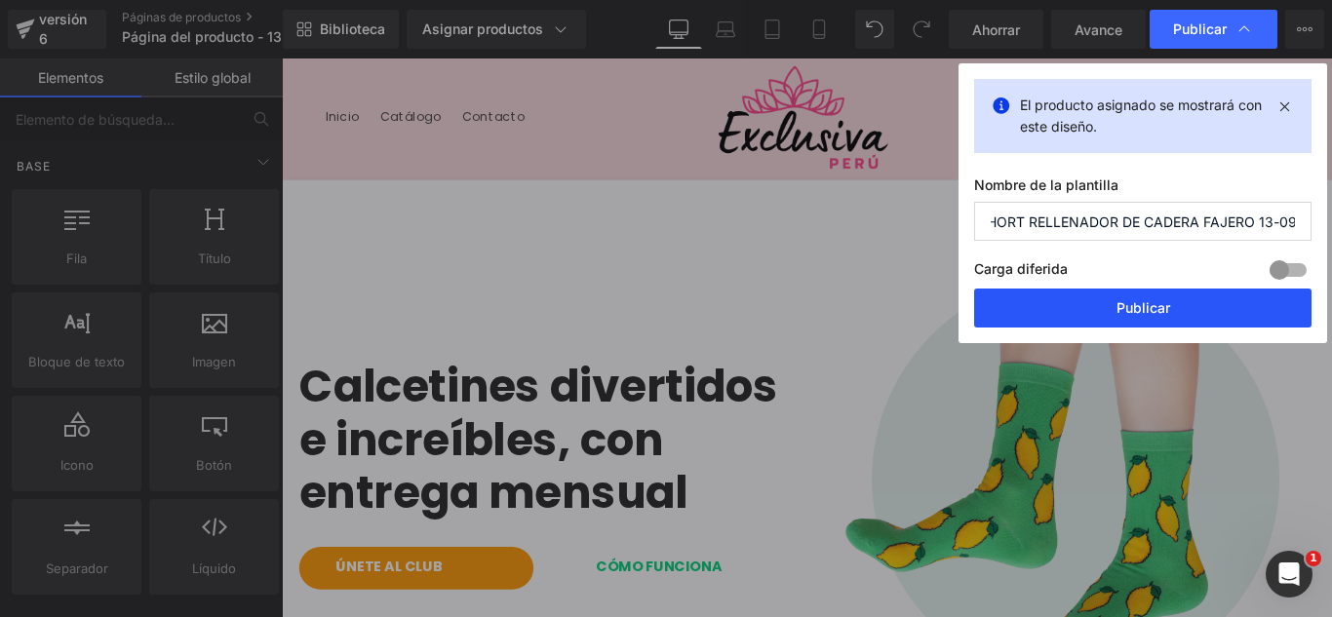
type input "SHORT RELLENADOR DE CADERA FAJERO 13-09"
click at [1207, 313] on button "Publicar" at bounding box center [1142, 308] width 337 height 39
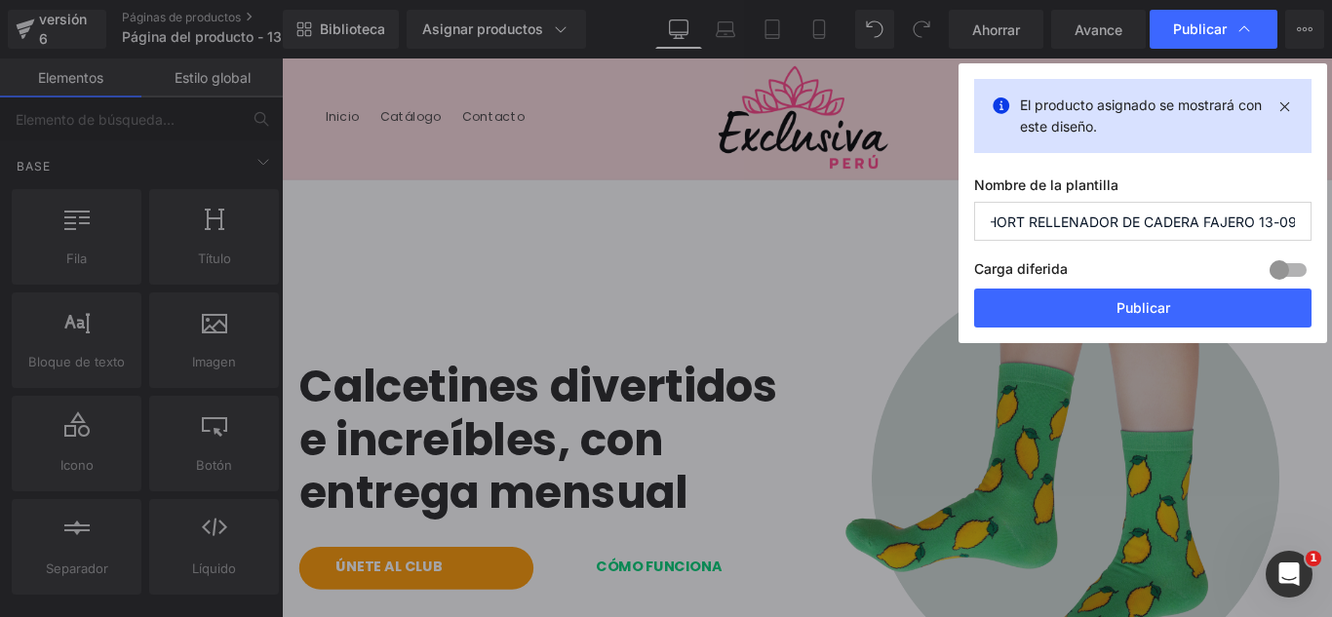
scroll to position [0, 0]
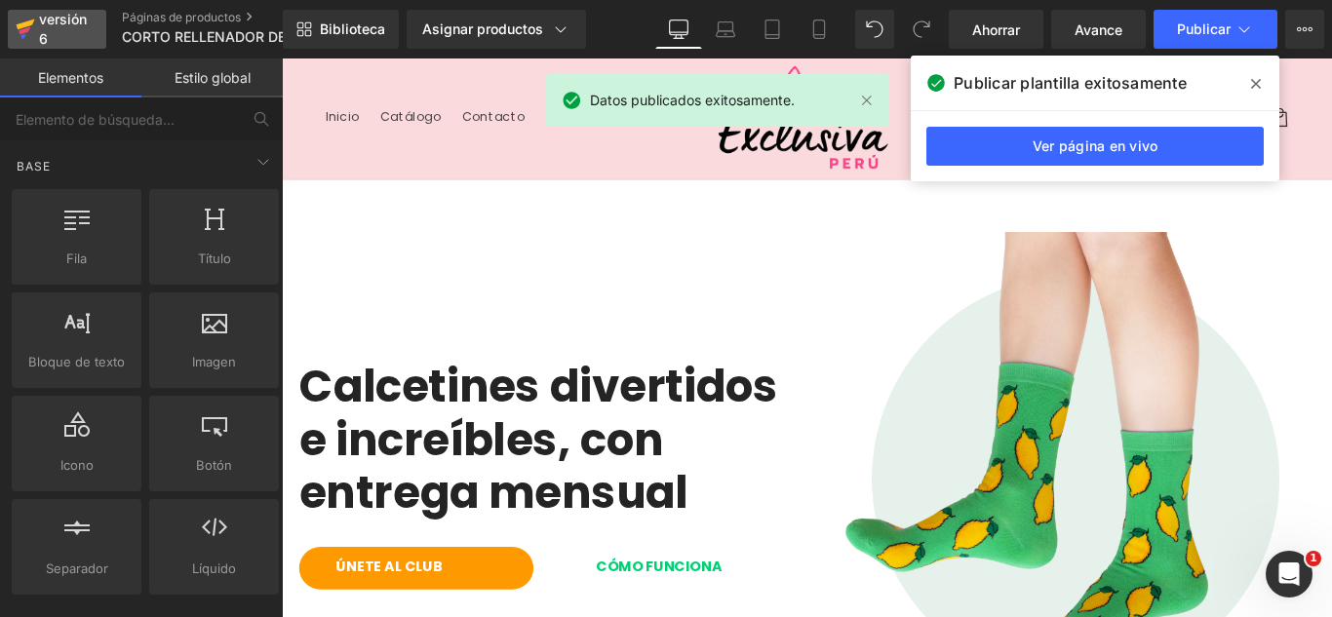
click at [51, 33] on div "versión 6" at bounding box center [64, 29] width 59 height 45
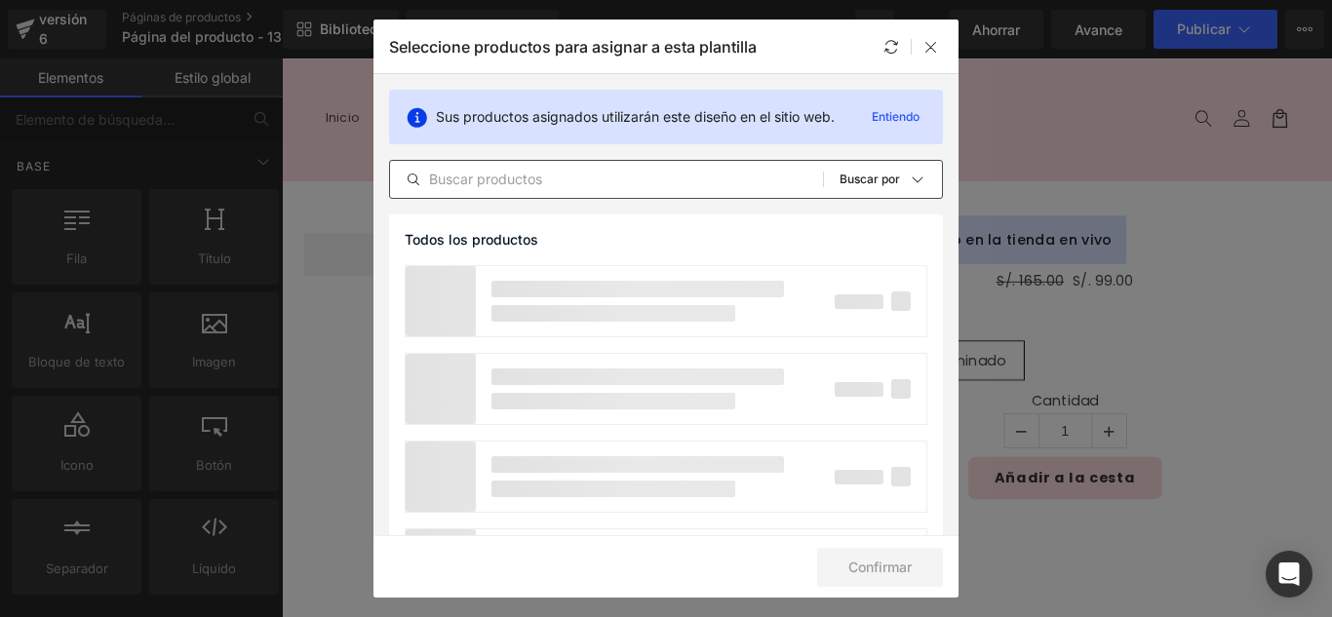
click at [535, 195] on div "Todos los productos Colecciones de Shopify Plantillas de productos Colecciones …" at bounding box center [666, 179] width 554 height 39
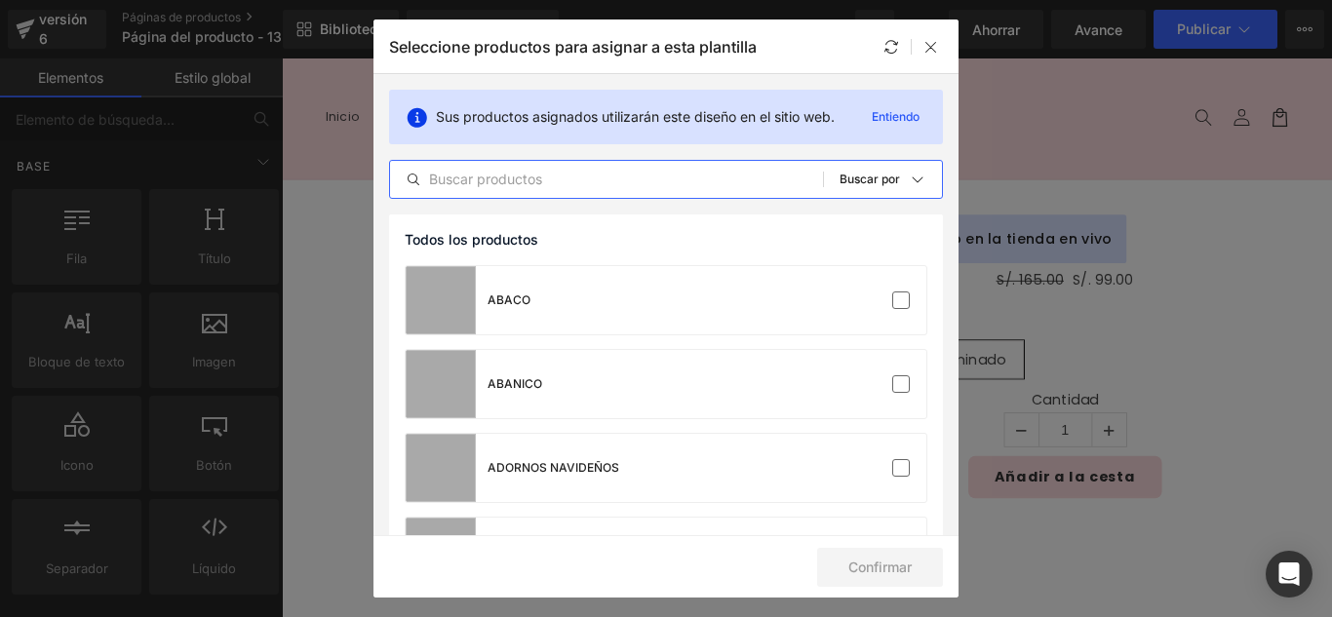
click at [552, 185] on input "text" at bounding box center [606, 179] width 433 height 23
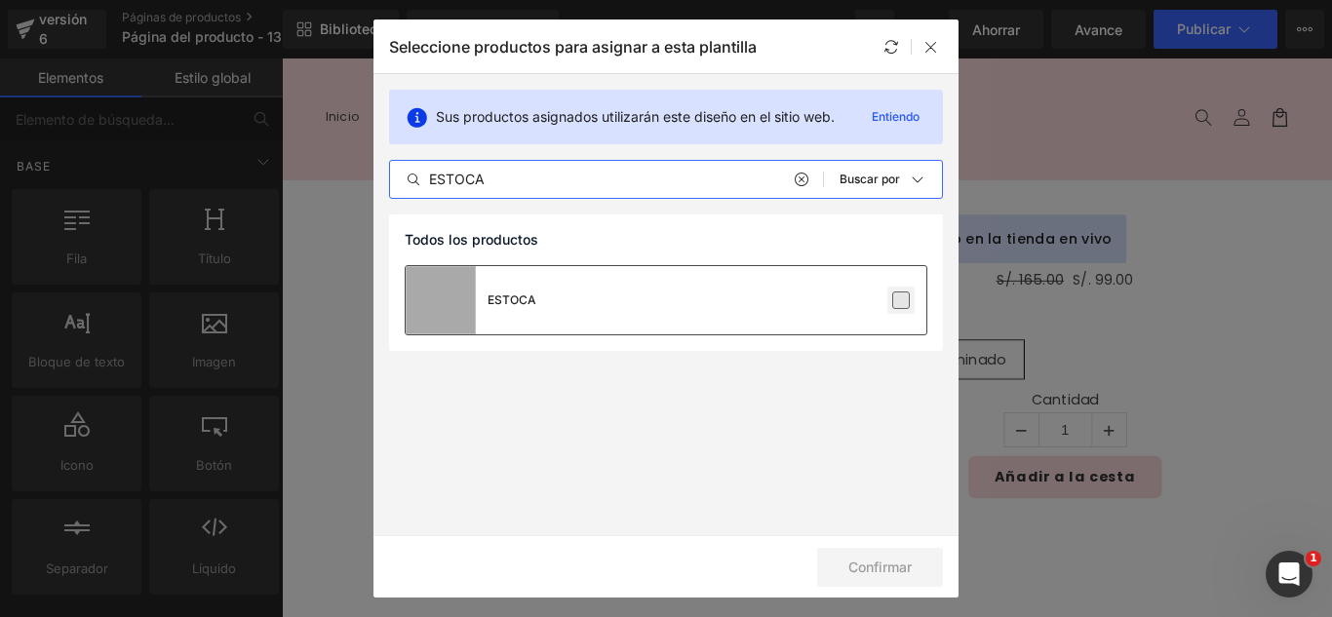
type input "ESTOCA"
click at [901, 309] on label at bounding box center [901, 301] width 18 height 18
click at [901, 300] on input "checkbox" at bounding box center [901, 300] width 0 height 0
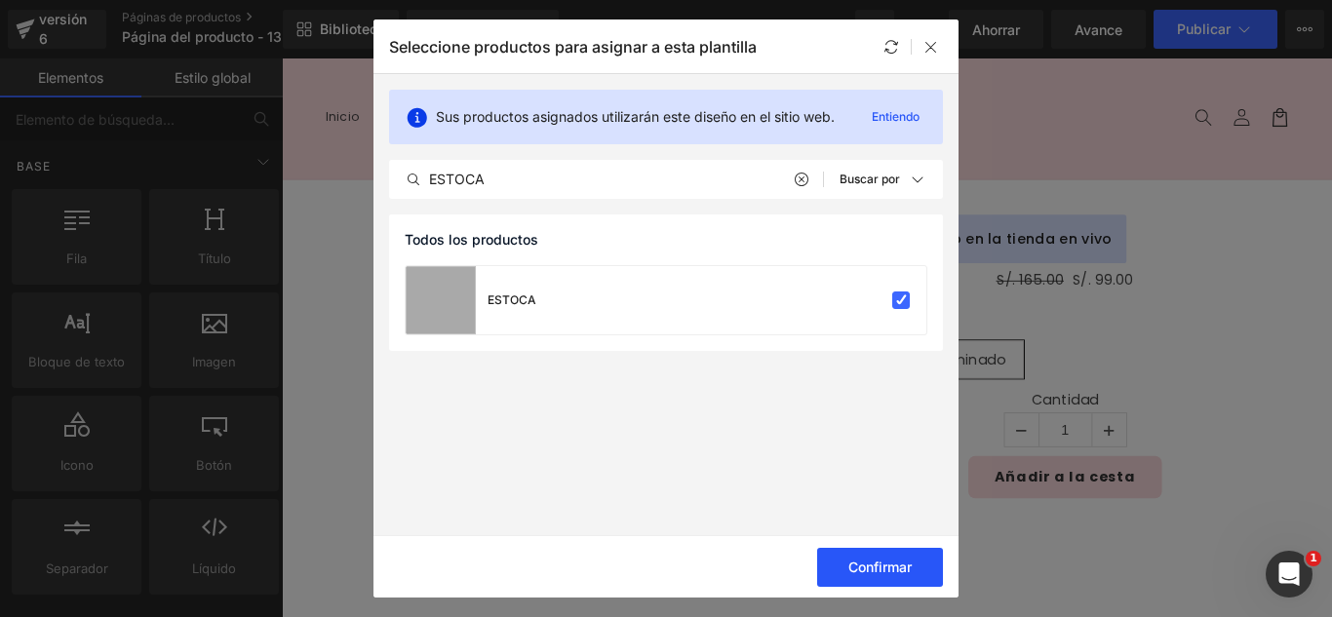
click at [897, 564] on font "Confirmar" at bounding box center [879, 567] width 63 height 17
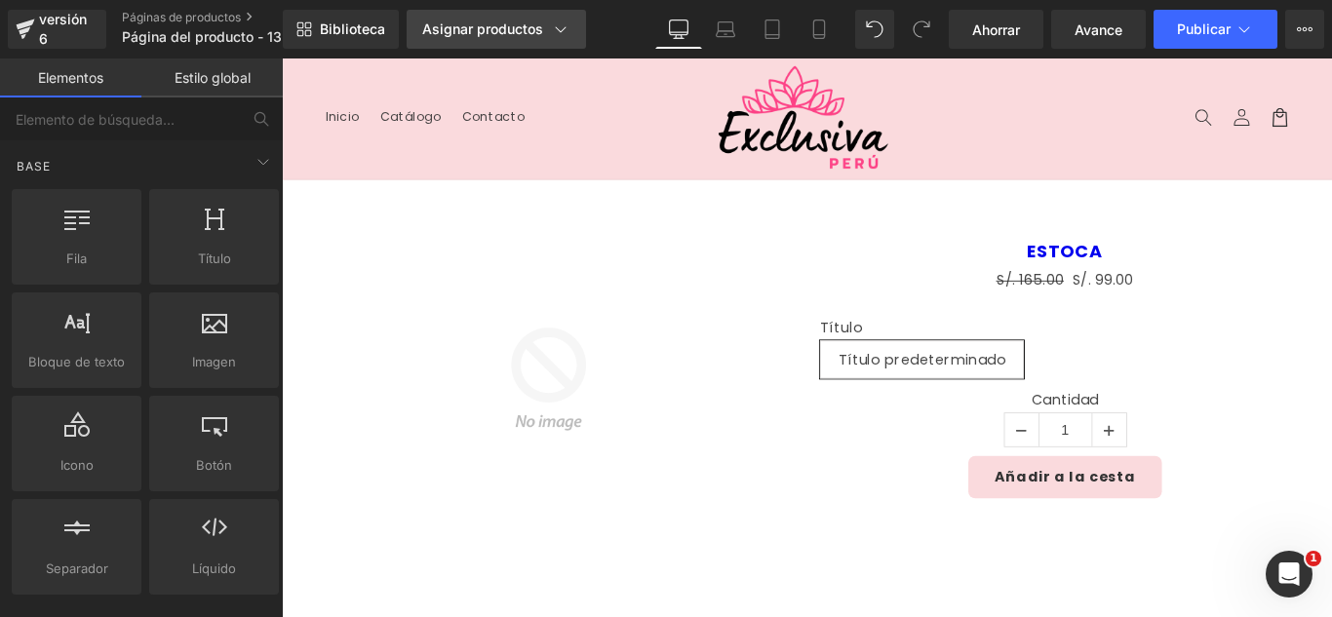
click at [521, 41] on link "Asignar productos" at bounding box center [496, 29] width 179 height 39
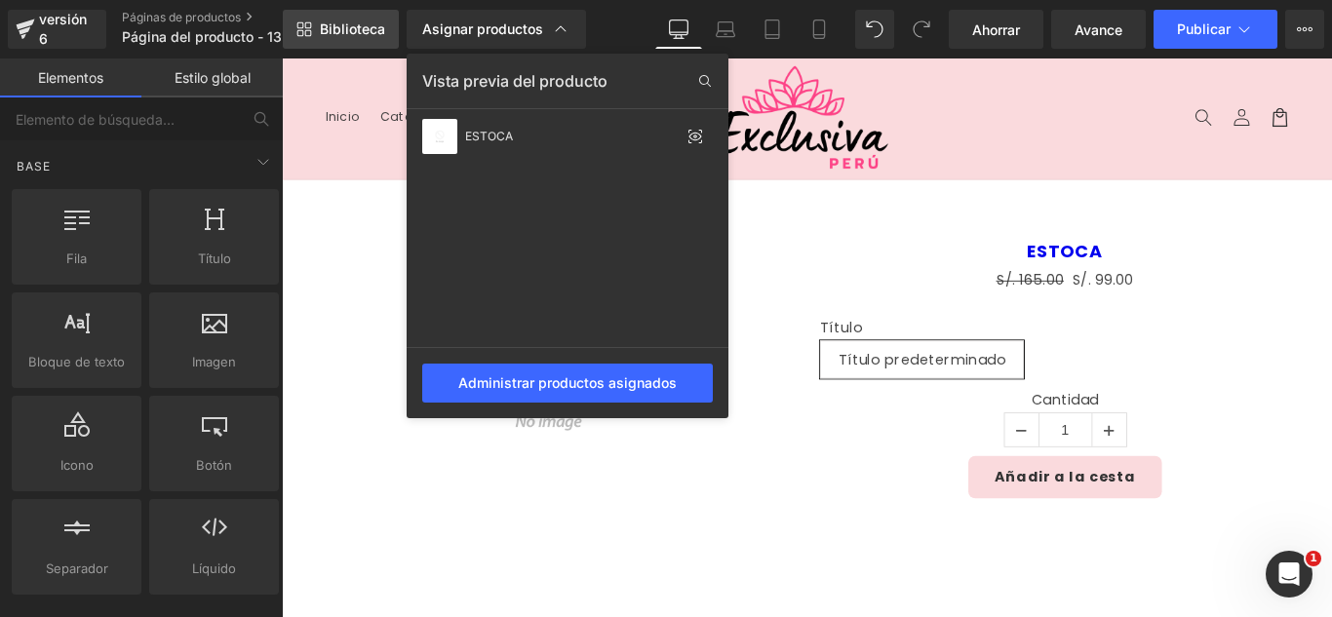
click at [323, 28] on font "Biblioteca" at bounding box center [352, 28] width 65 height 17
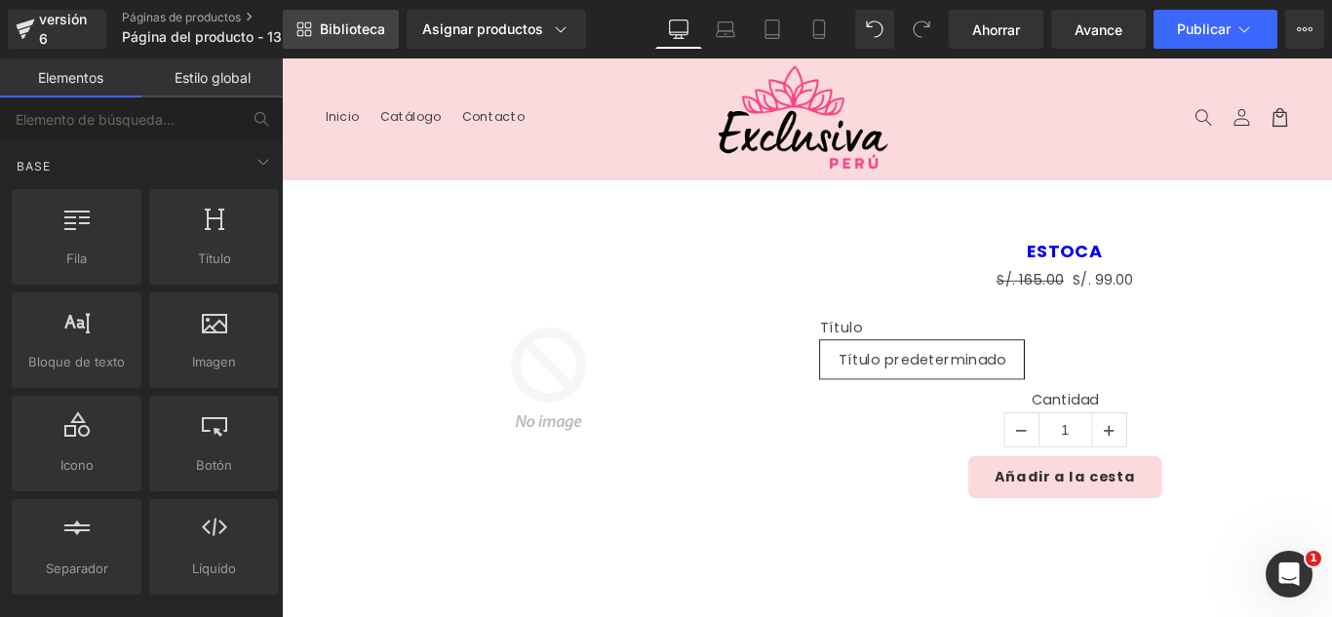
click at [326, 28] on font "Biblioteca" at bounding box center [352, 28] width 65 height 17
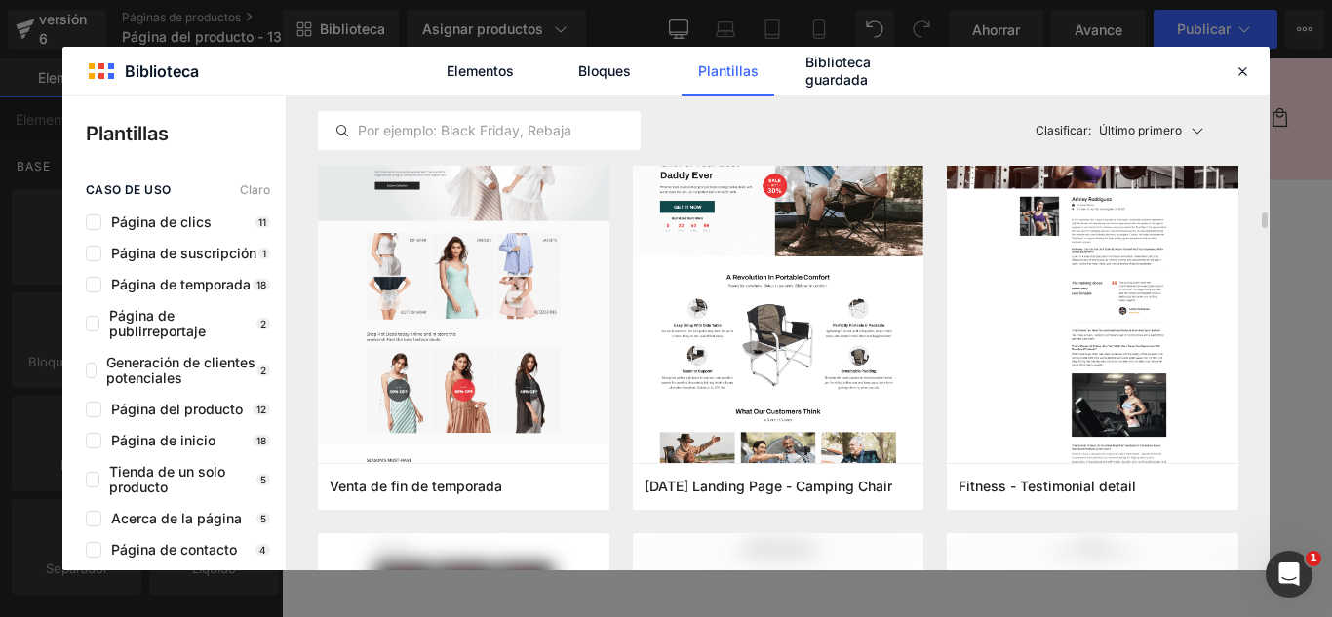
scroll to position [585, 0]
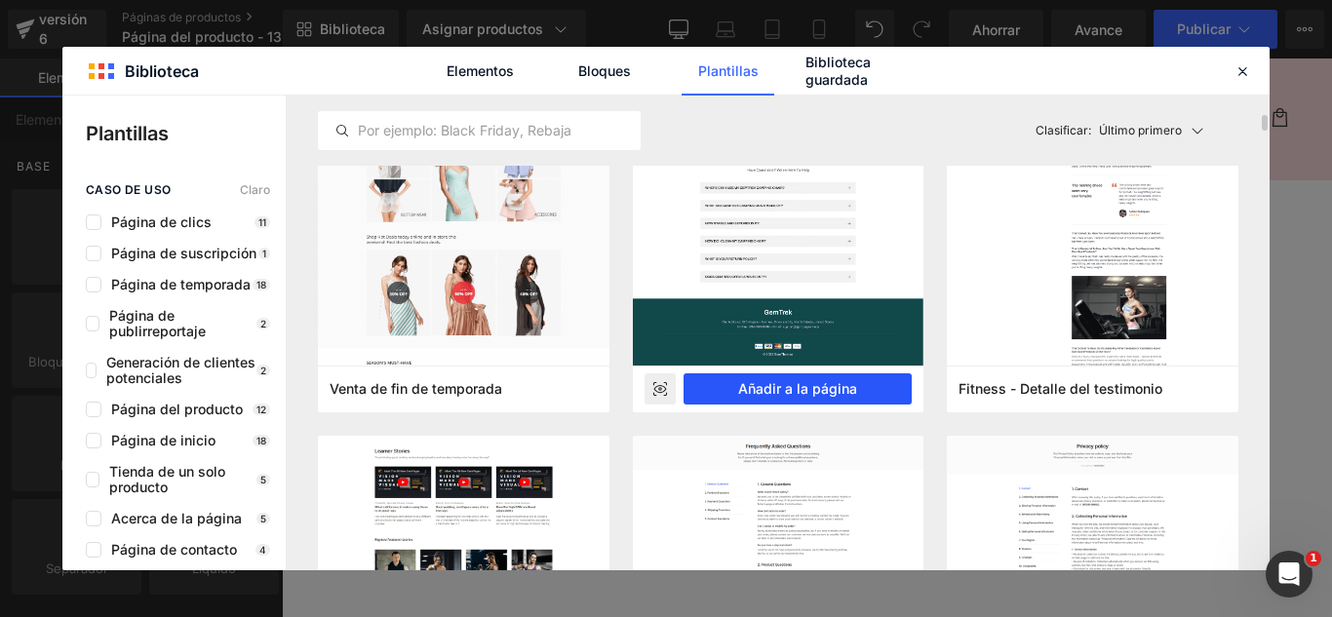
click at [832, 376] on button "Añadir a la página" at bounding box center [798, 388] width 229 height 31
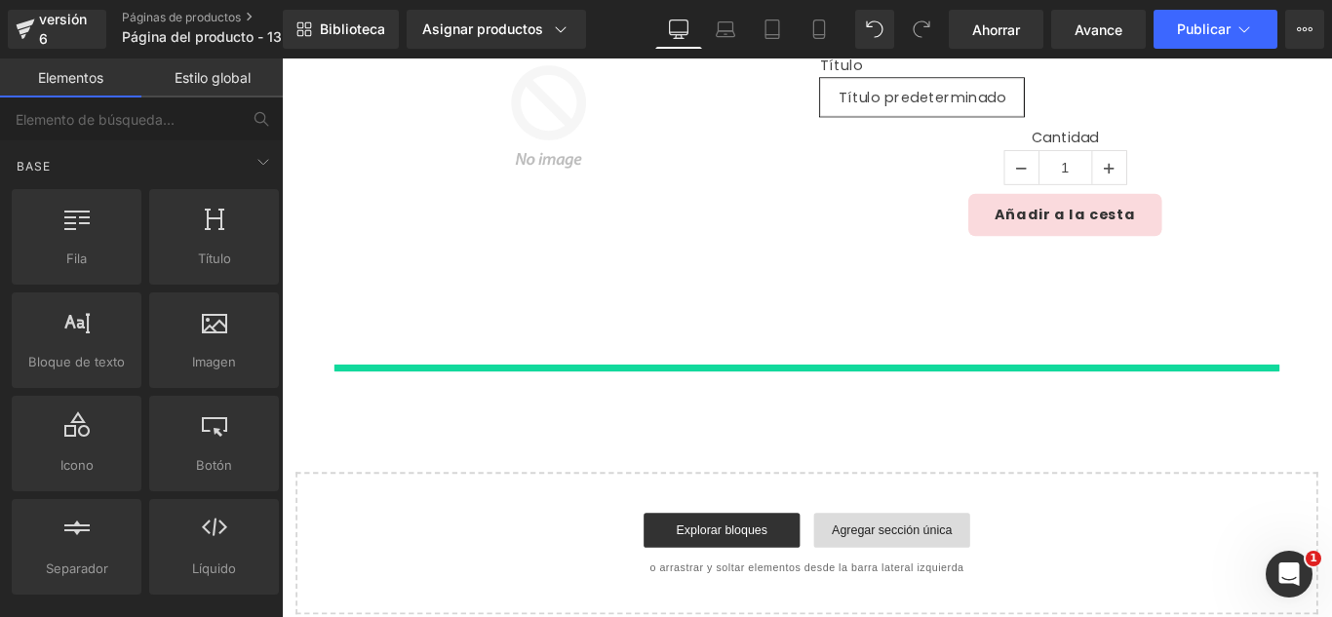
scroll to position [463, 0]
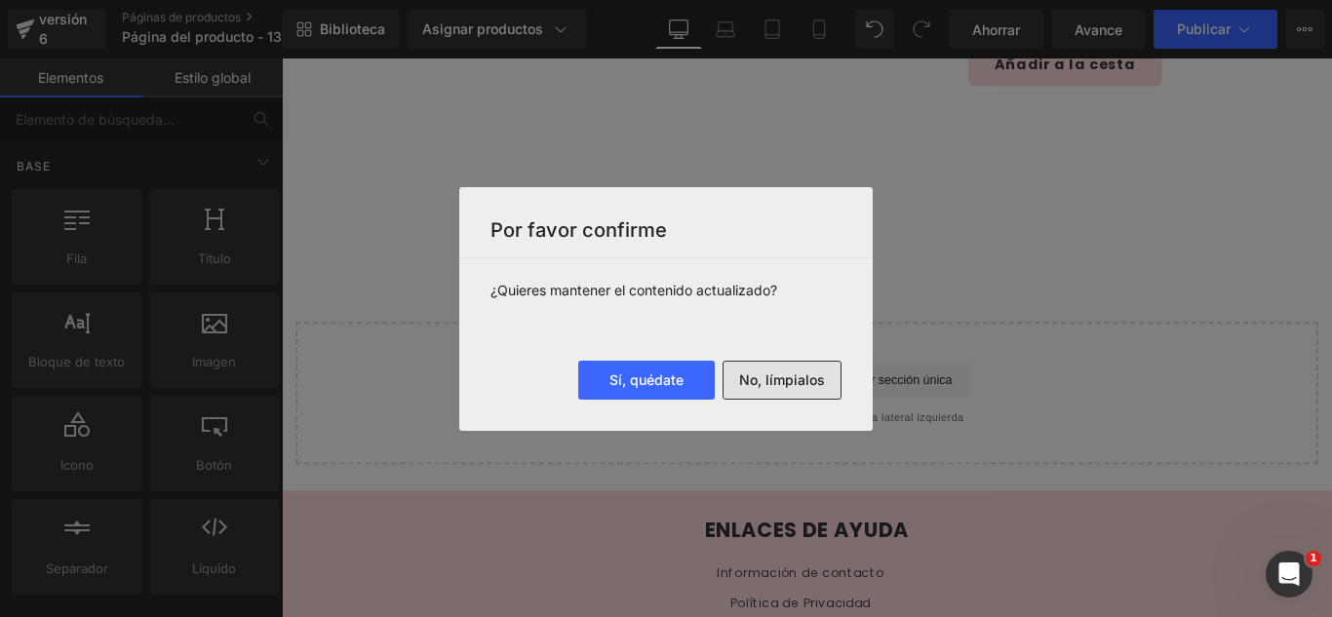
click at [787, 386] on font "No, límpialos" at bounding box center [782, 380] width 86 height 17
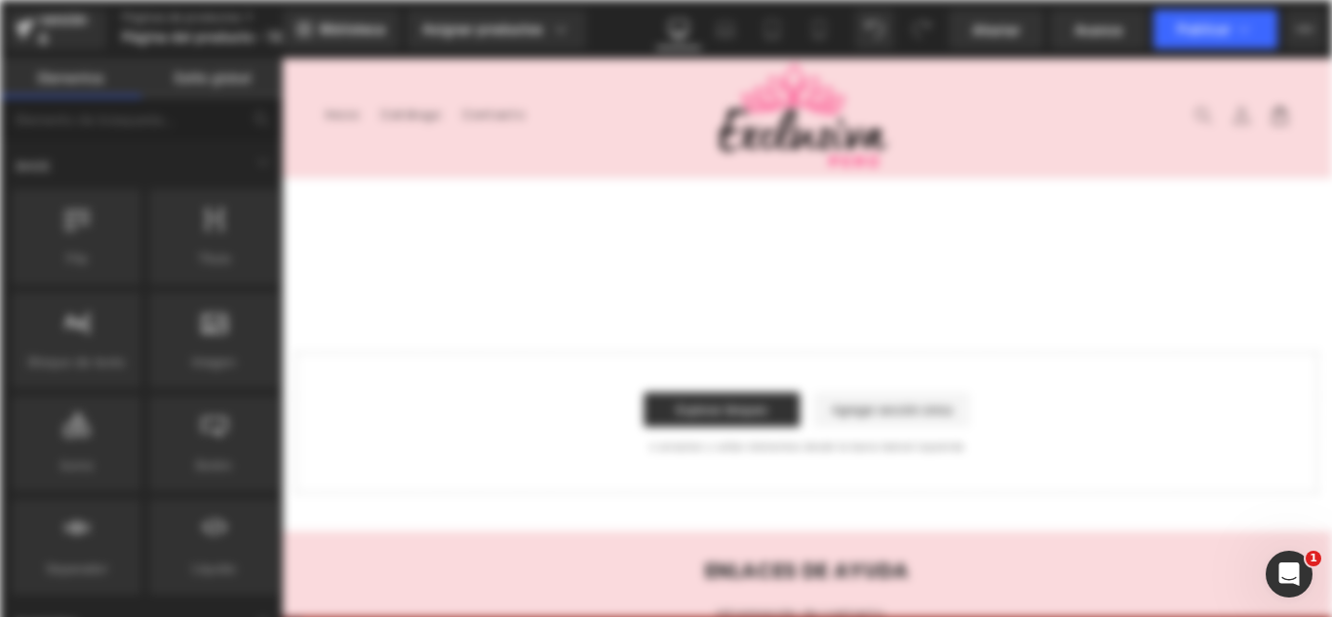
scroll to position [0, 0]
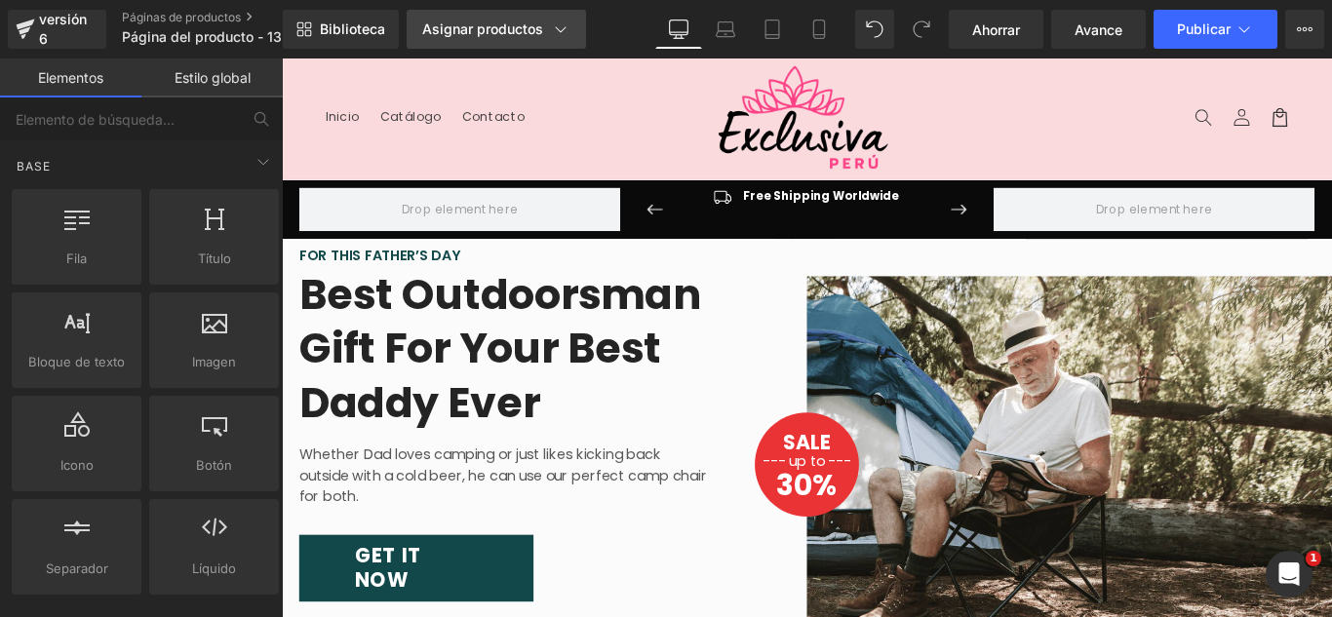
click at [545, 52] on div "Biblioteca Asignar productos Vista previa del producto ESTOCA Administrar produ…" at bounding box center [807, 29] width 1049 height 59
click at [558, 40] on link "Asignar productos" at bounding box center [496, 29] width 179 height 39
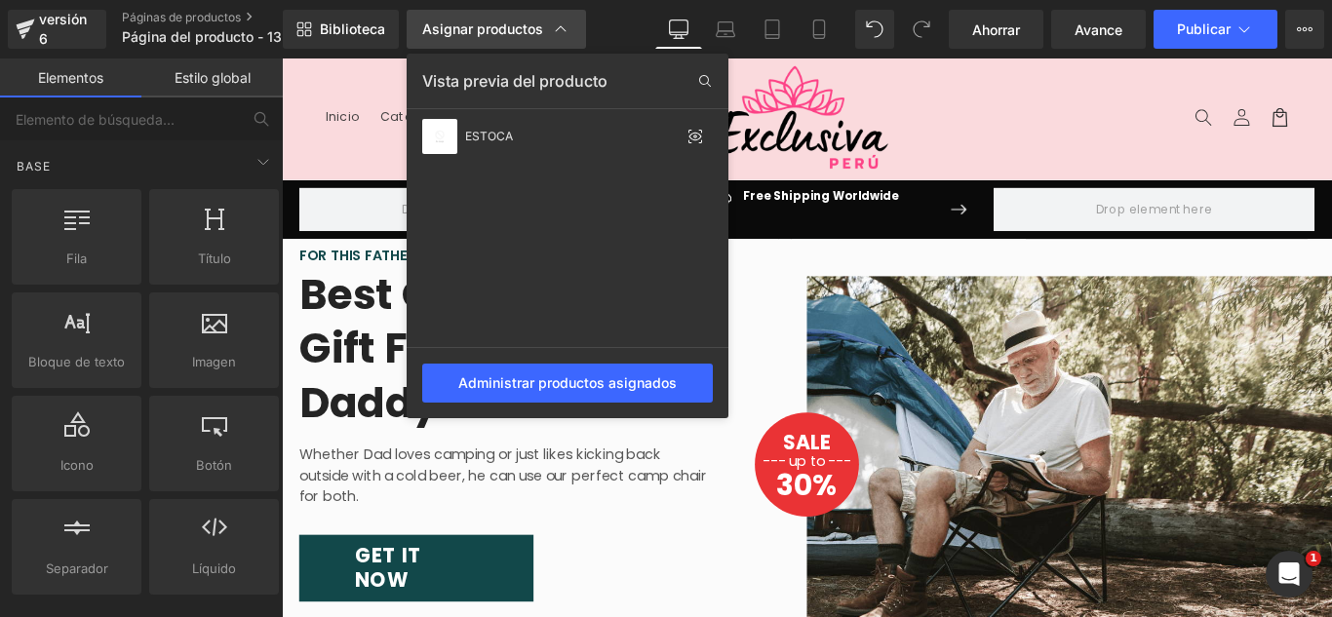
click at [557, 36] on icon at bounding box center [561, 30] width 20 height 20
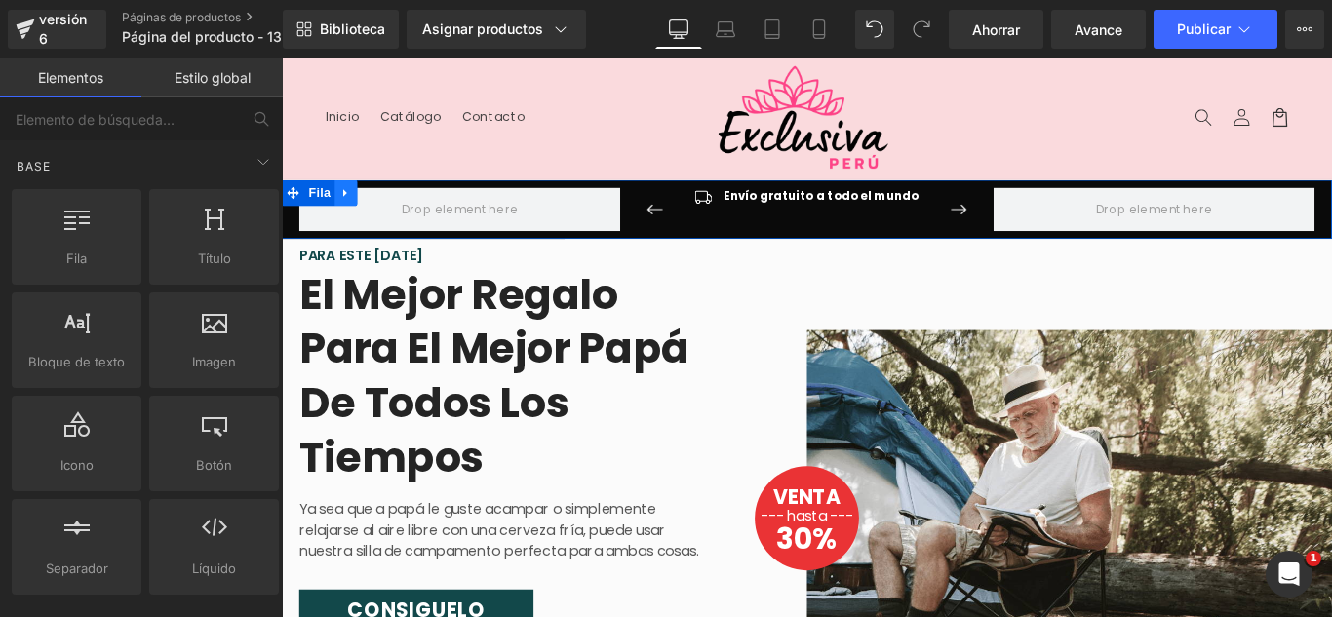
click at [347, 203] on icon at bounding box center [354, 210] width 14 height 15
click at [398, 203] on icon at bounding box center [405, 210] width 14 height 15
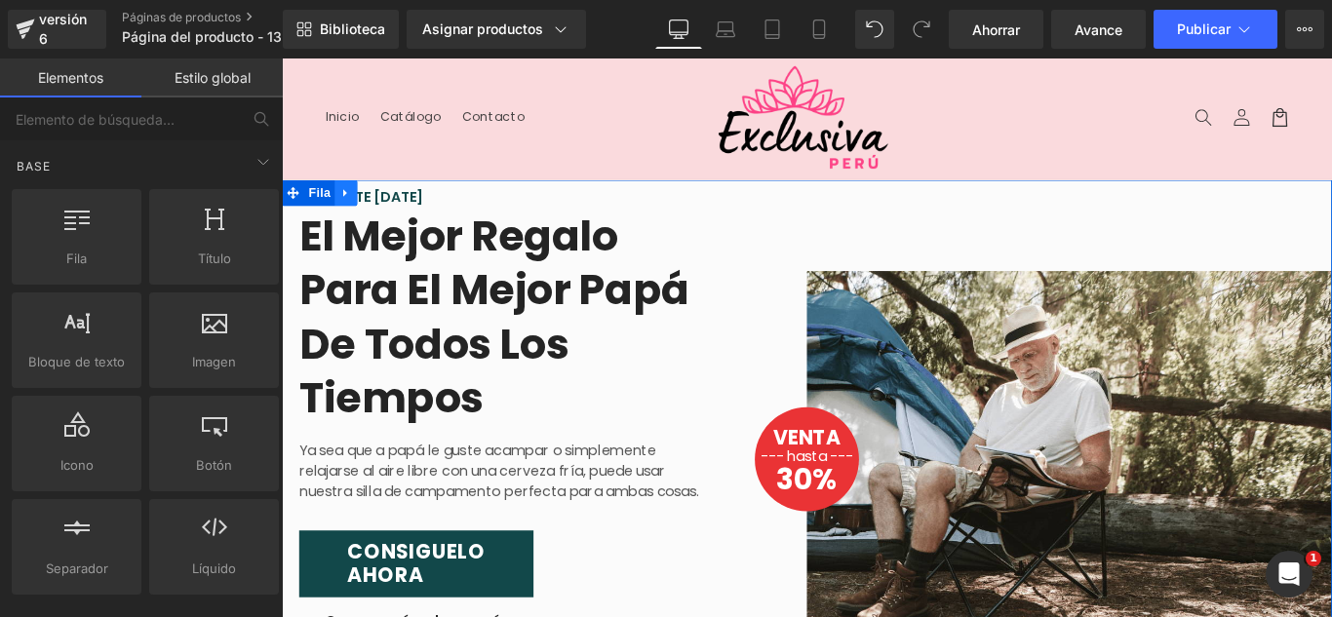
click at [348, 214] on icon at bounding box center [354, 210] width 14 height 15
click at [392, 214] on link at bounding box center [404, 209] width 25 height 29
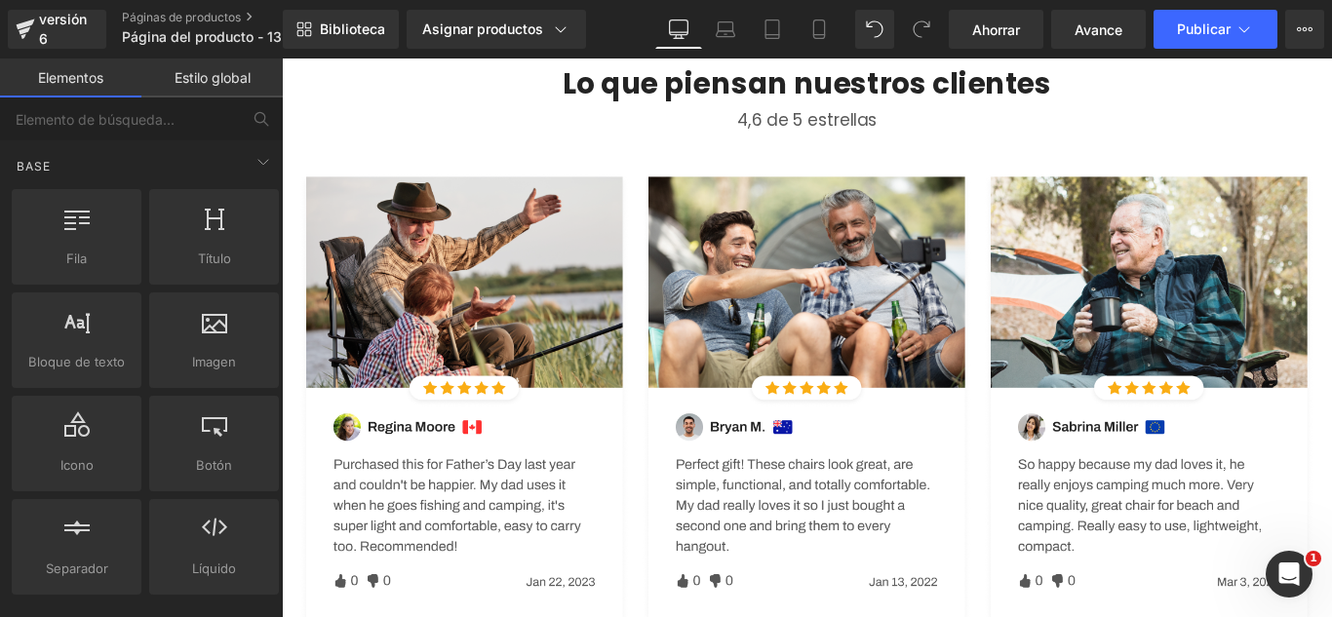
scroll to position [780, 0]
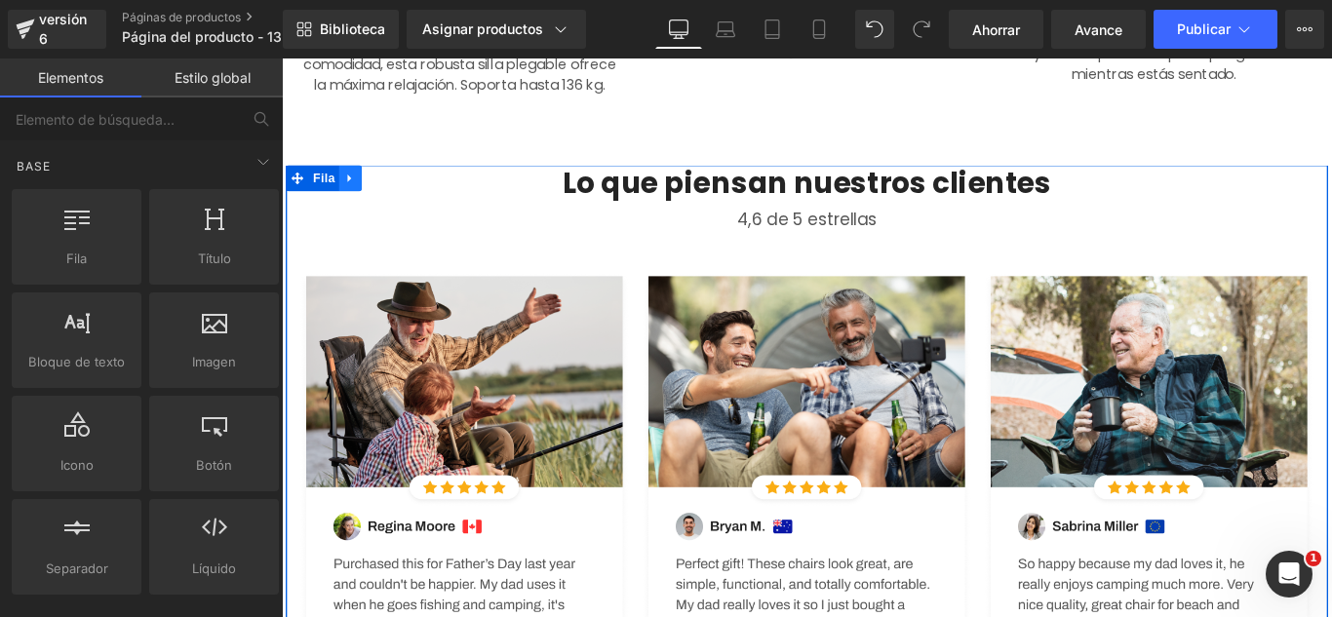
click at [356, 192] on icon at bounding box center [359, 193] width 14 height 15
click at [403, 197] on icon at bounding box center [410, 193] width 14 height 15
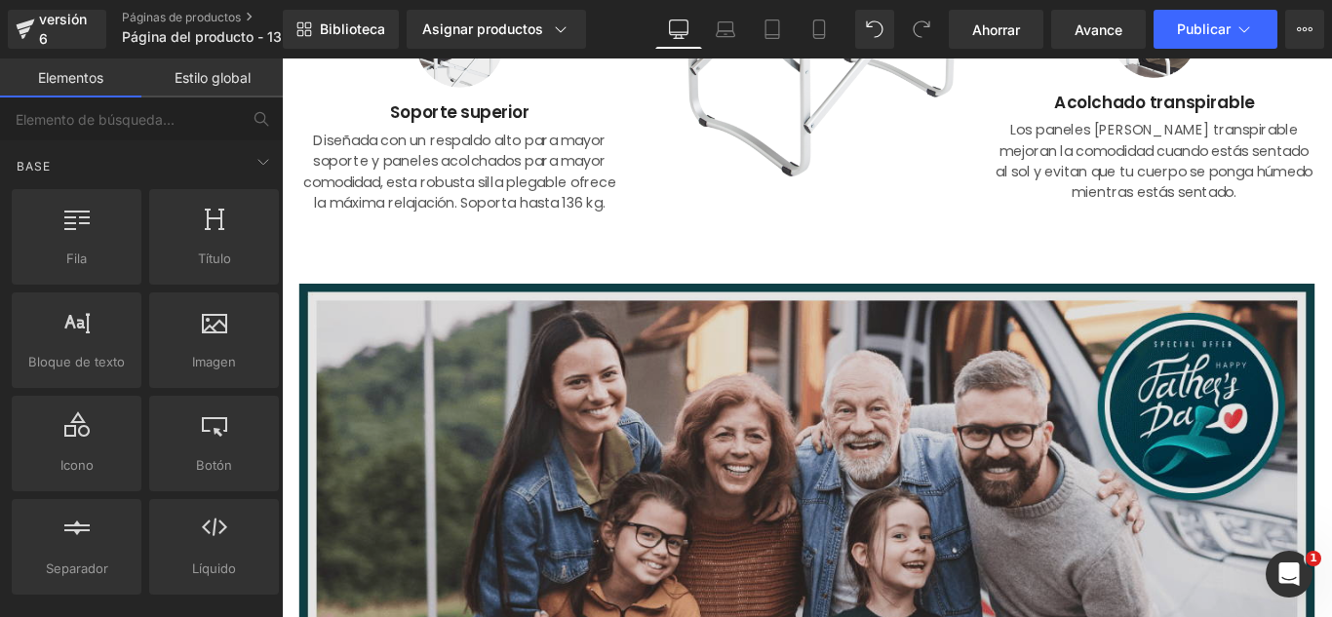
scroll to position [683, 0]
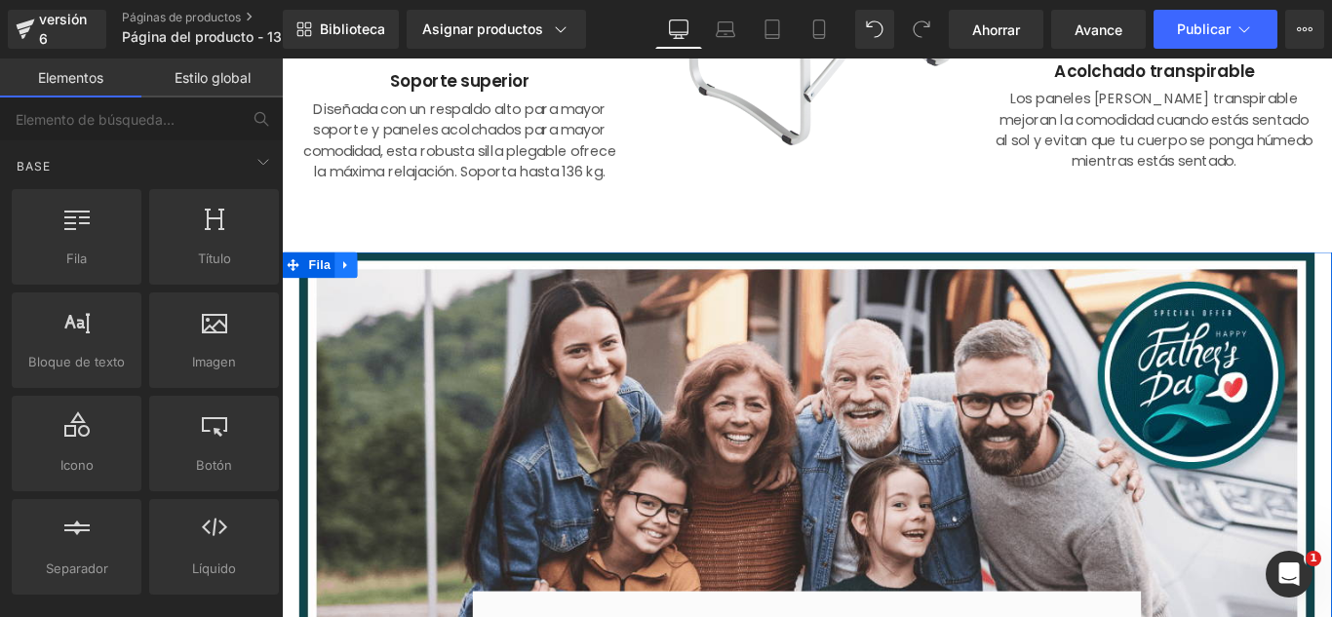
click at [357, 287] on link at bounding box center [353, 290] width 25 height 29
click at [384, 292] on li at bounding box center [379, 290] width 76 height 29
click at [398, 291] on icon at bounding box center [405, 291] width 14 height 14
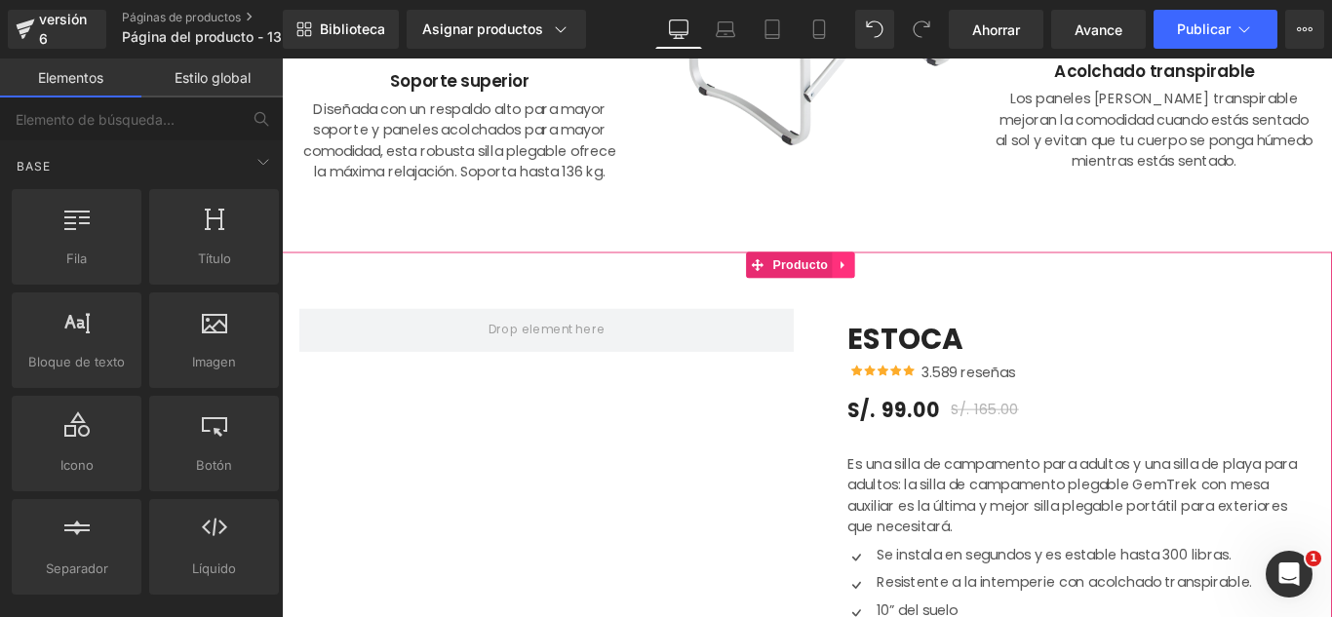
click at [918, 296] on icon at bounding box center [913, 291] width 14 height 15
click at [925, 299] on link at bounding box center [925, 290] width 25 height 29
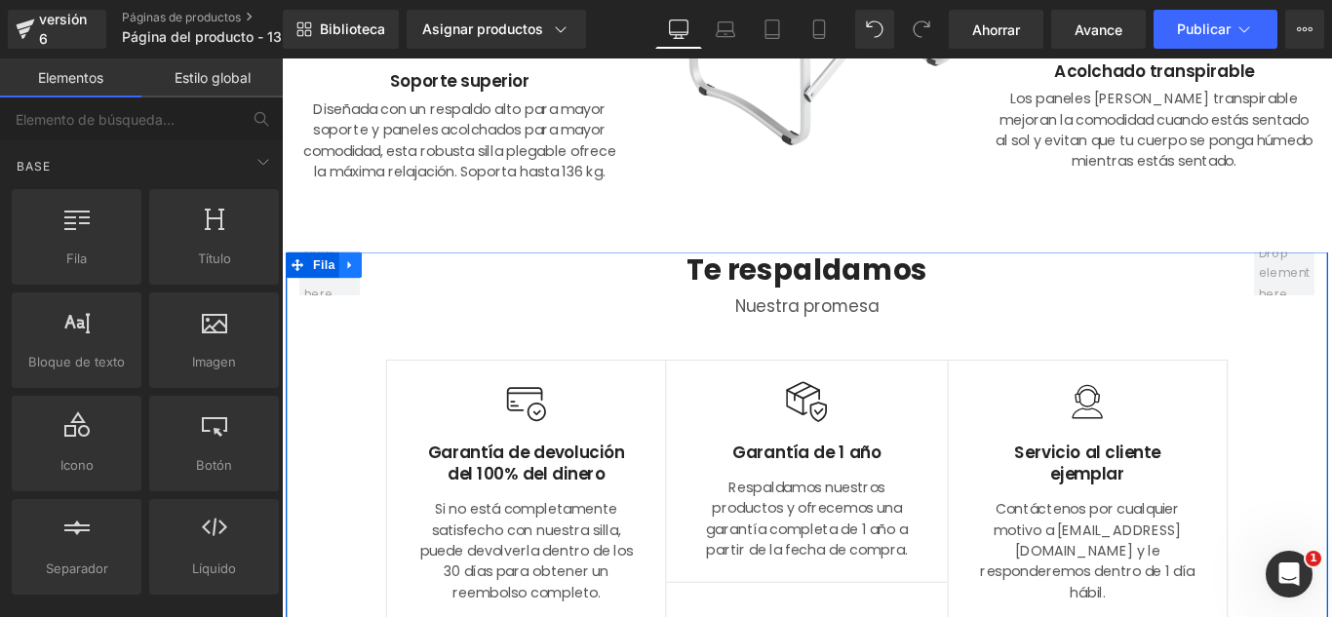
click at [356, 294] on icon at bounding box center [359, 291] width 14 height 15
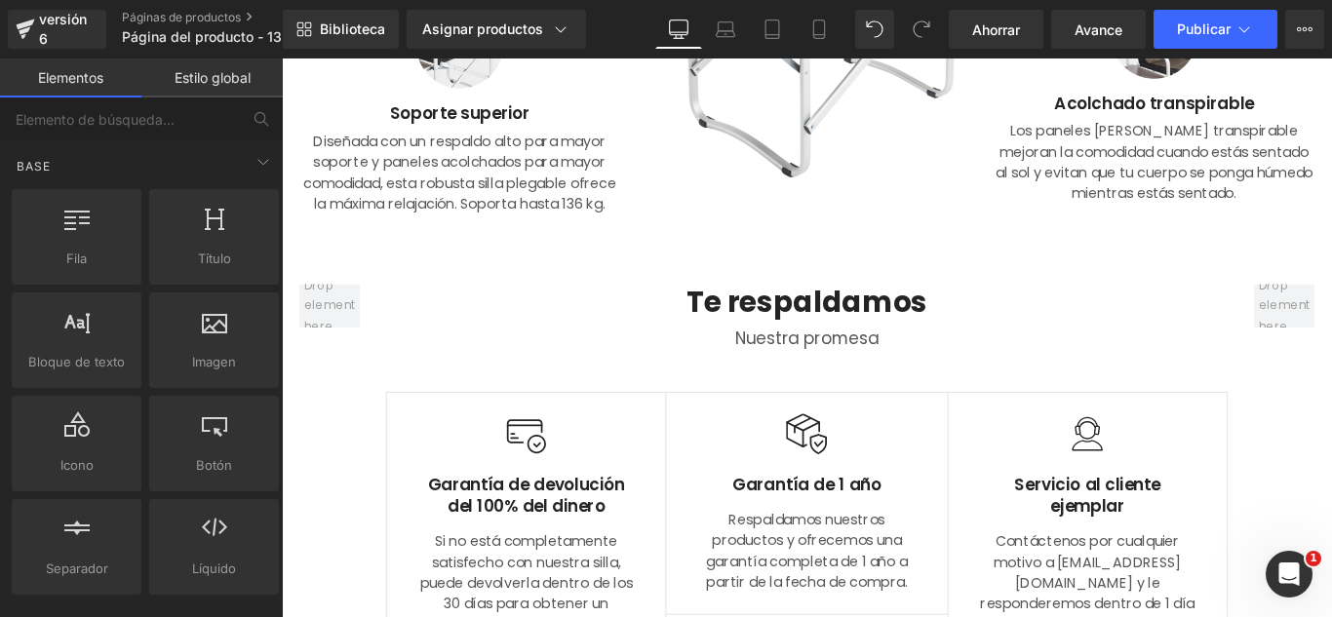
scroll to position [613, 0]
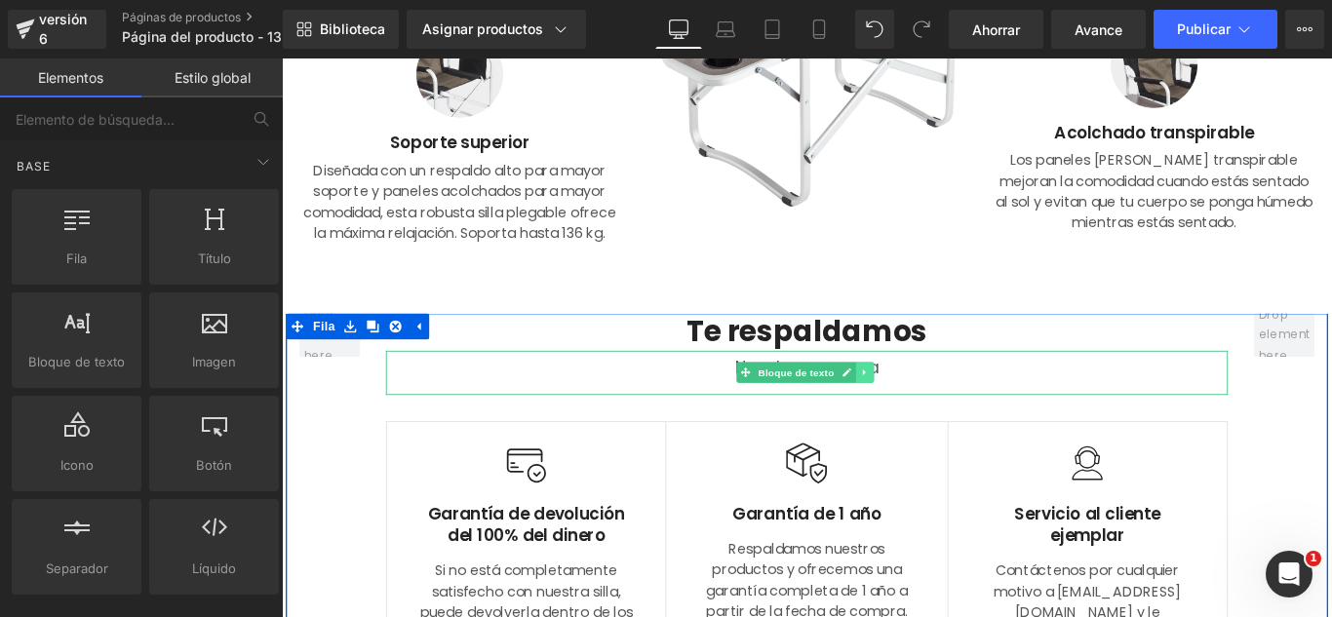
click at [933, 409] on icon at bounding box center [936, 412] width 11 height 12
click at [941, 409] on icon at bounding box center [946, 412] width 11 height 11
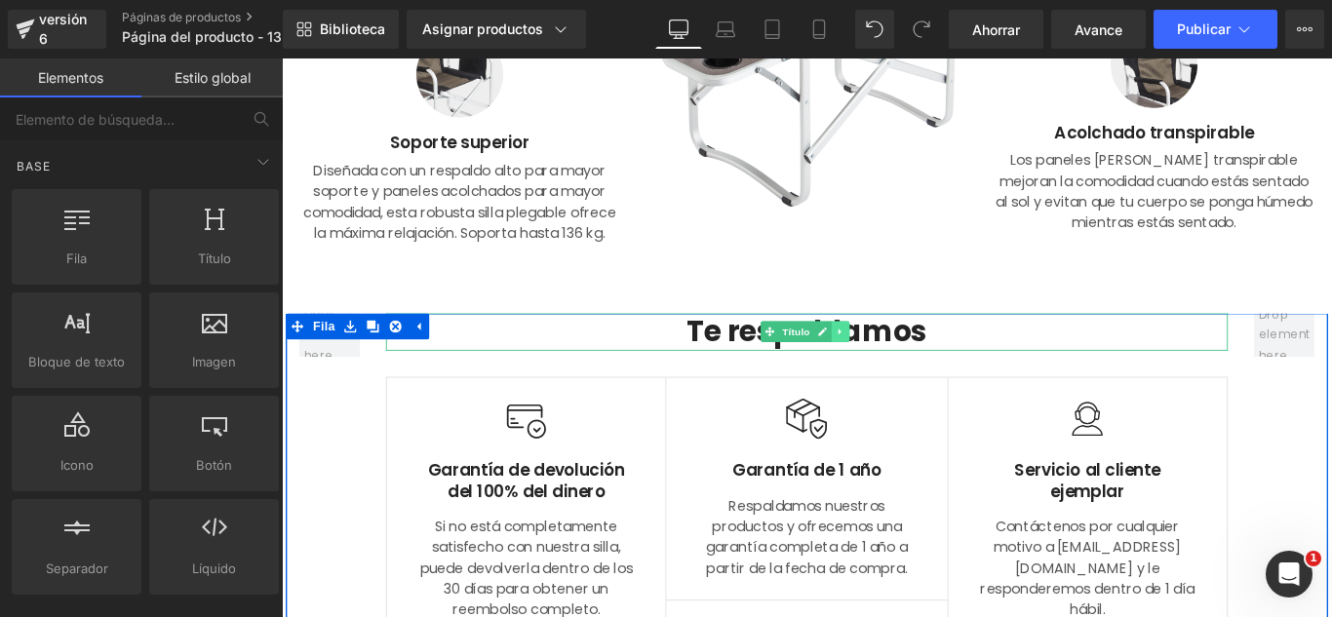
click at [905, 368] on icon at bounding box center [909, 366] width 11 height 12
click at [910, 368] on link at bounding box center [920, 365] width 20 height 23
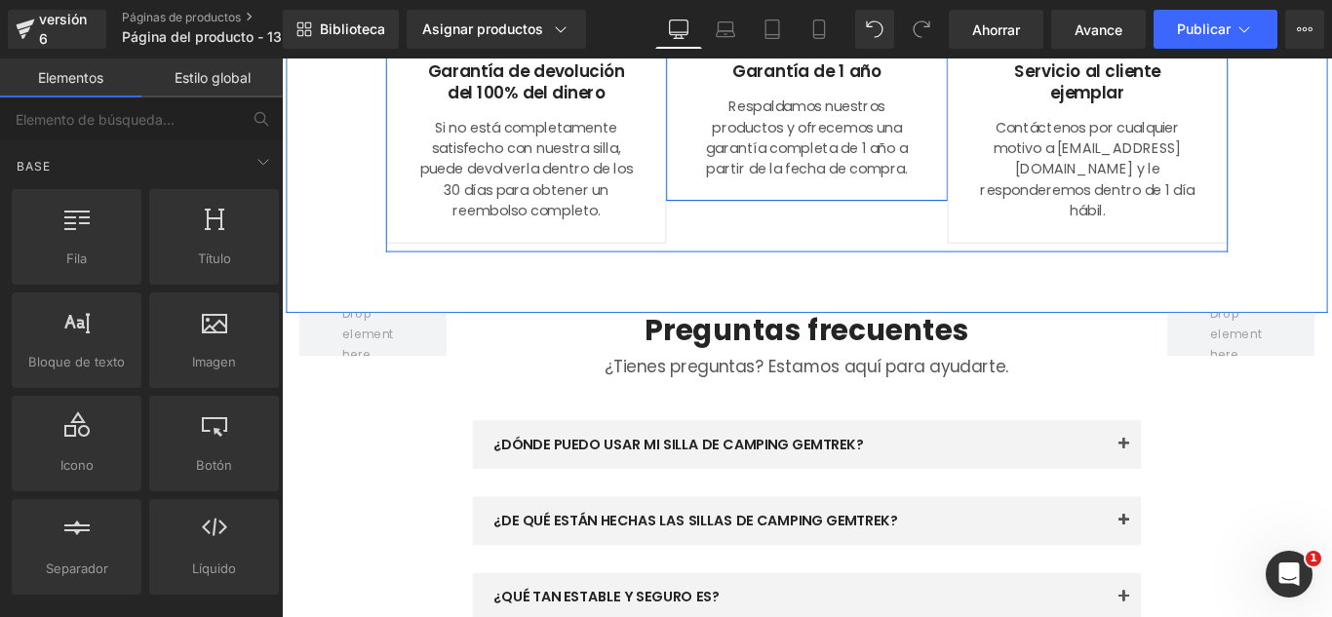
scroll to position [1198, 0]
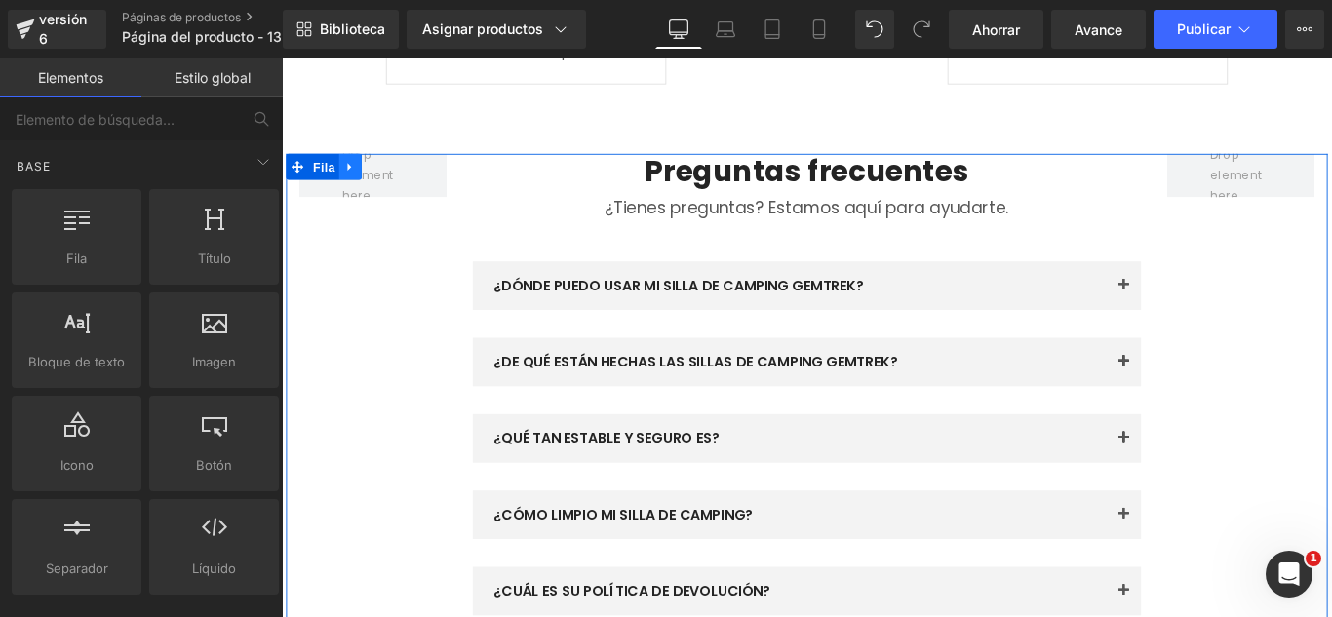
click at [356, 178] on icon at bounding box center [358, 181] width 4 height 9
click at [403, 180] on icon at bounding box center [410, 181] width 14 height 14
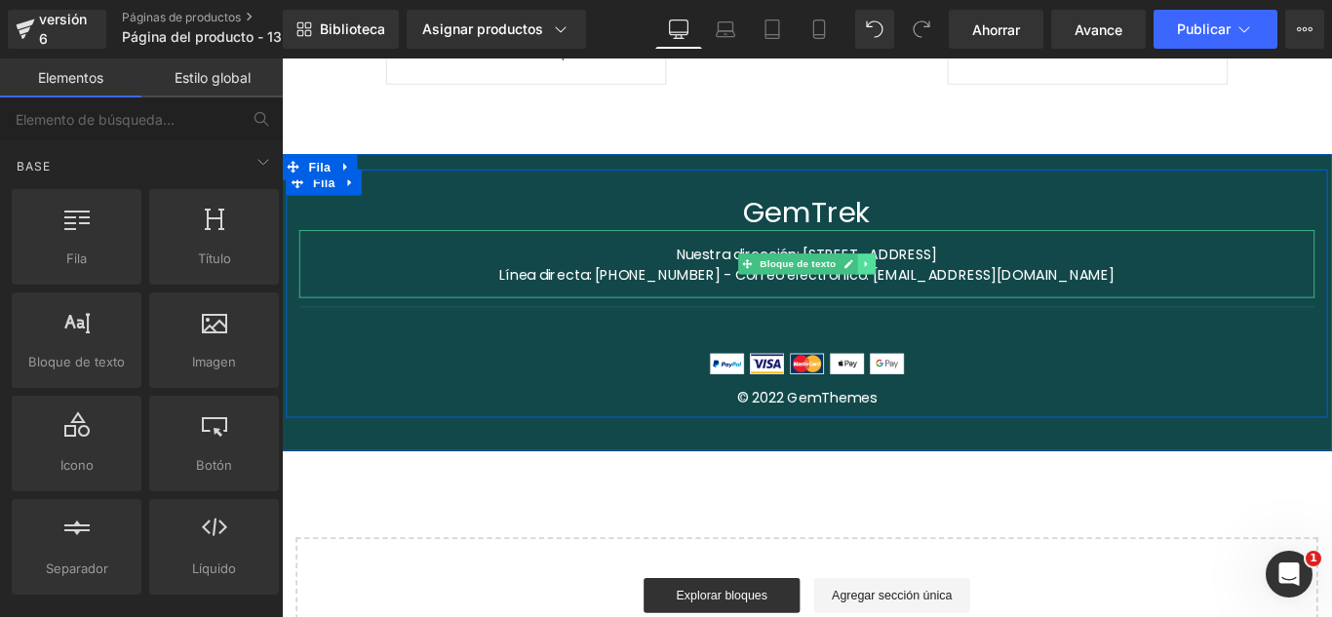
click at [936, 291] on icon at bounding box center [937, 290] width 3 height 7
click at [944, 291] on icon at bounding box center [948, 289] width 11 height 11
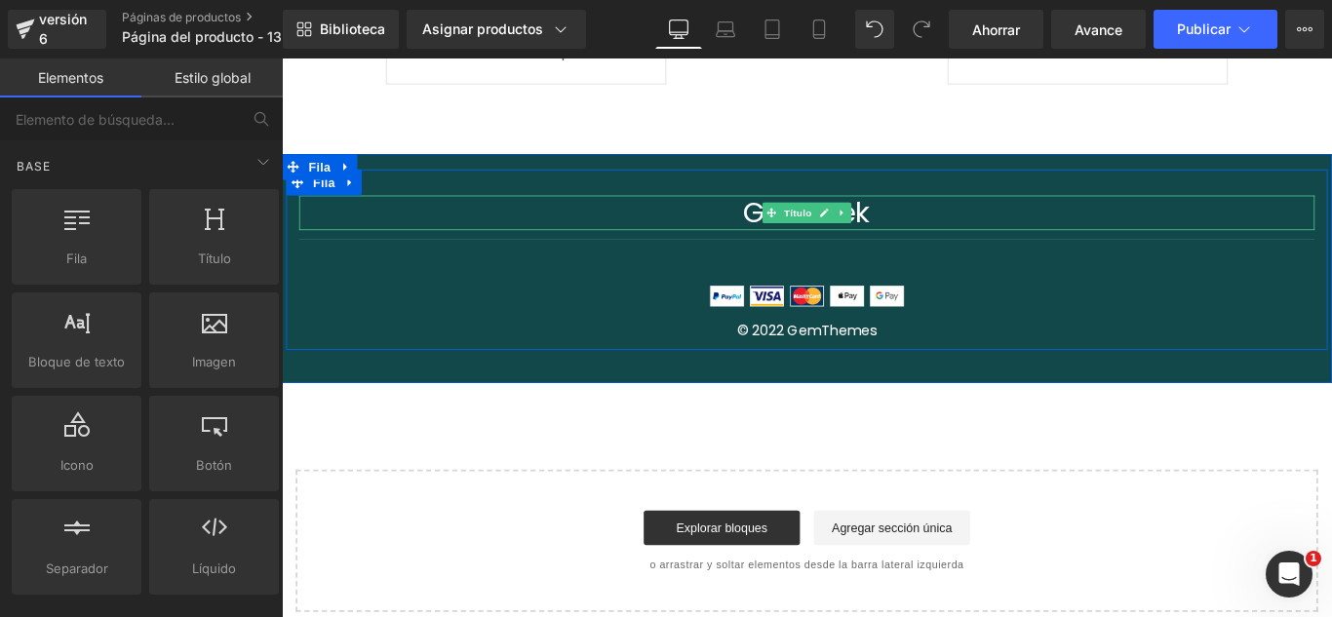
drag, startPoint x: 904, startPoint y: 227, endPoint x: 916, endPoint y: 236, distance: 14.6
click at [906, 228] on icon at bounding box center [911, 232] width 11 height 12
click at [918, 236] on icon at bounding box center [922, 232] width 11 height 11
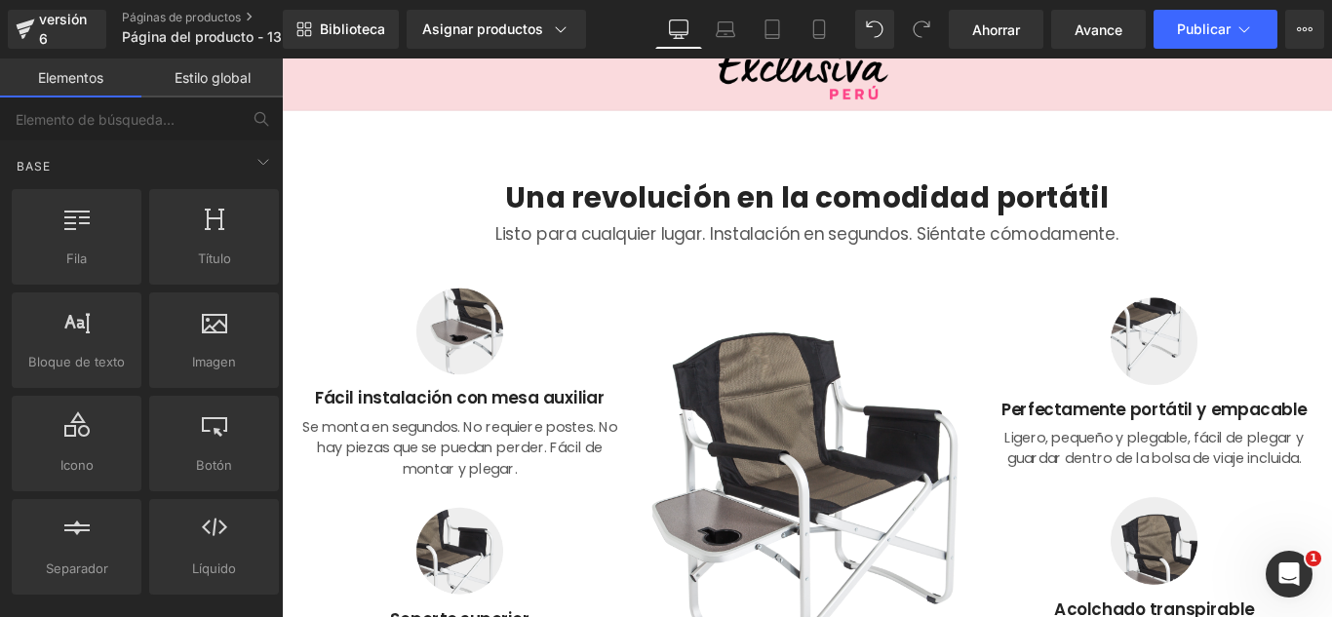
scroll to position [0, 0]
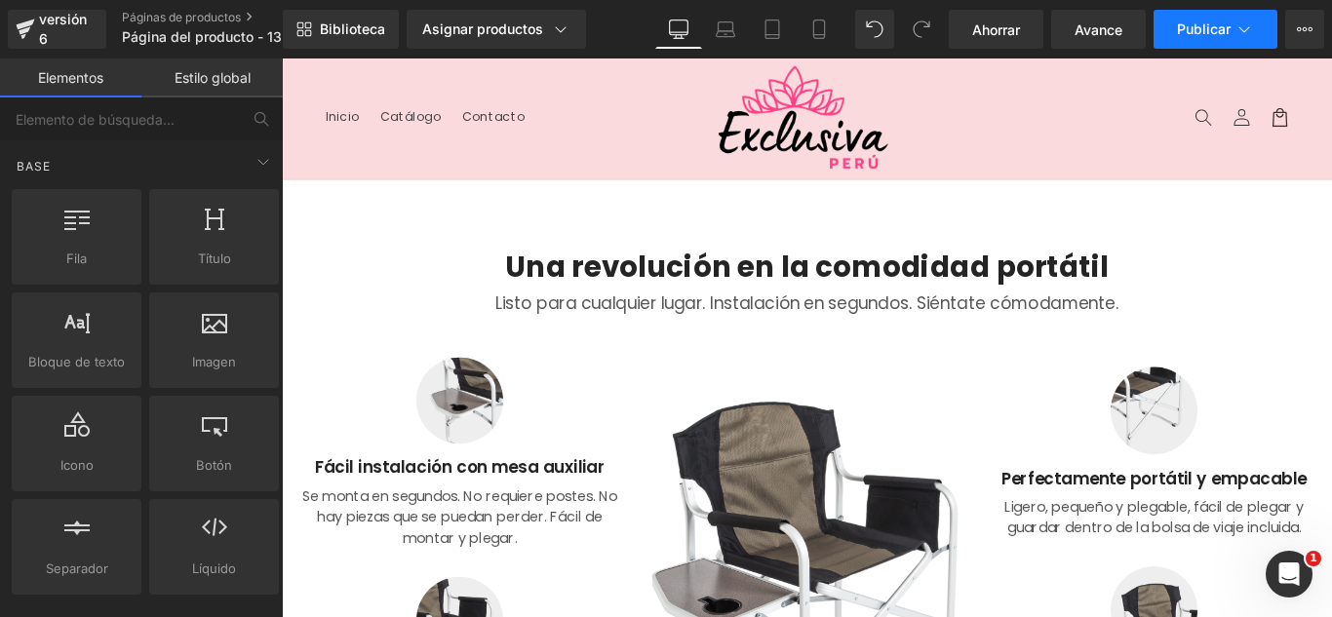
click at [1197, 18] on button "Publicar" at bounding box center [1216, 29] width 124 height 39
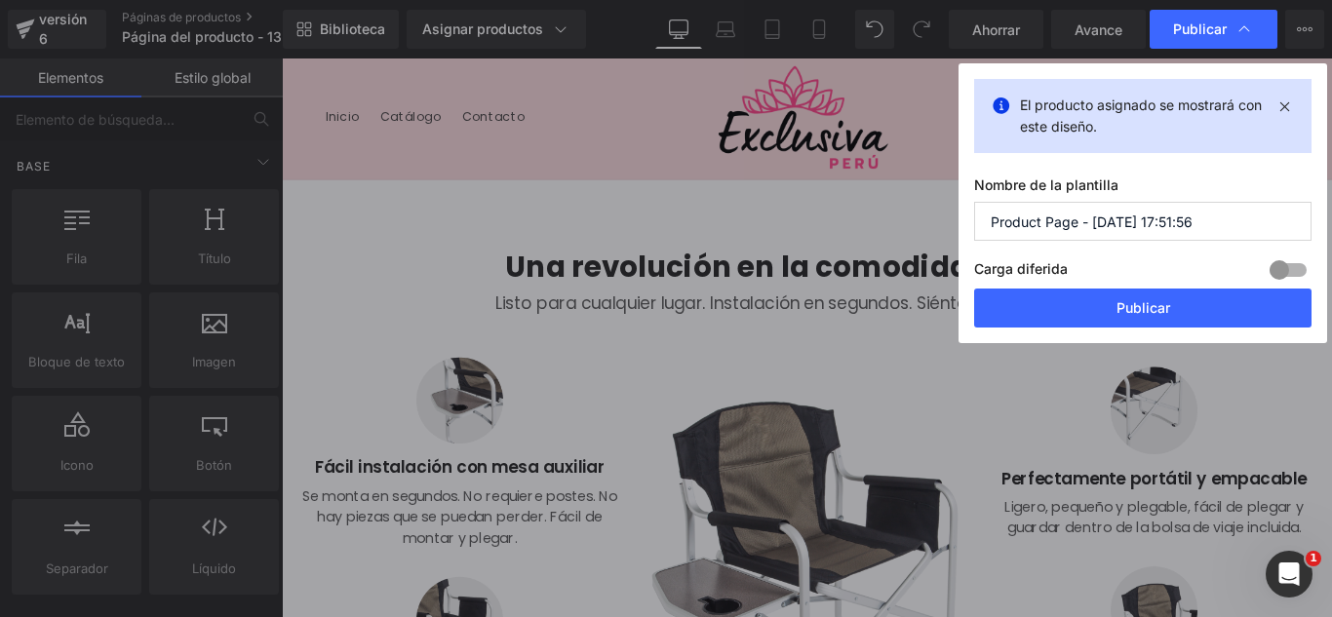
click at [1227, 226] on input "Product Page - Sep 13, 17:51:56" at bounding box center [1142, 221] width 337 height 39
click at [1227, 222] on input "Product Page - Sep 13, 17:51:56" at bounding box center [1142, 221] width 337 height 39
click at [1218, 218] on input "Product Page - Sep 13, 17:51:56" at bounding box center [1142, 221] width 337 height 39
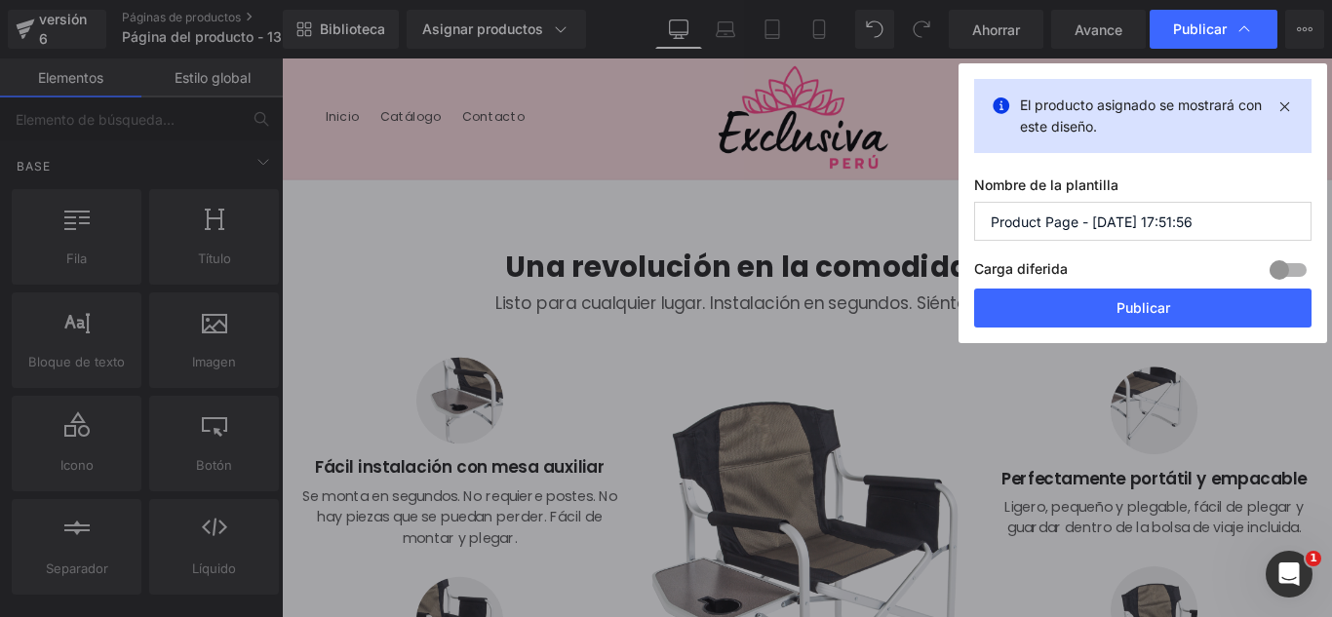
click at [1218, 218] on input "Product Page - Sep 13, 17:51:56" at bounding box center [1142, 221] width 337 height 39
click at [989, 221] on input "CADERA+GLUTEO CORTO 13-09" at bounding box center [1142, 221] width 337 height 39
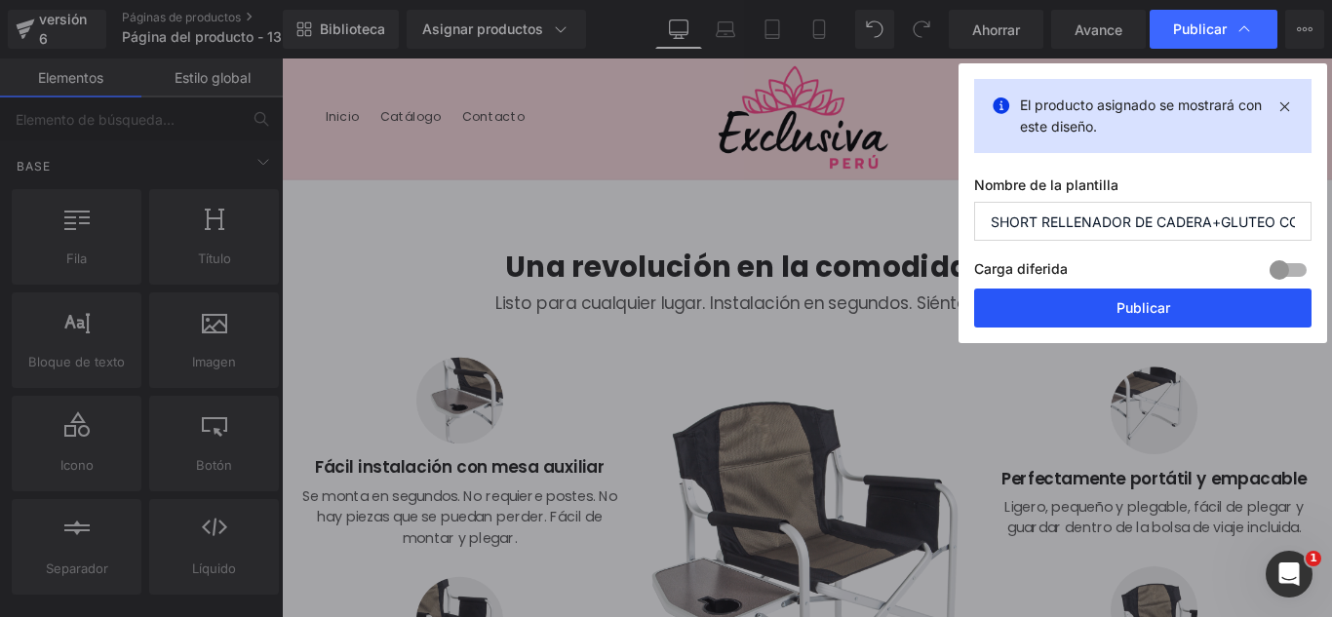
type input "SHORT RELLENADOR DE CADERA+GLUTEO CORTO 13-09"
click at [1197, 300] on button "Publicar" at bounding box center [1142, 308] width 337 height 39
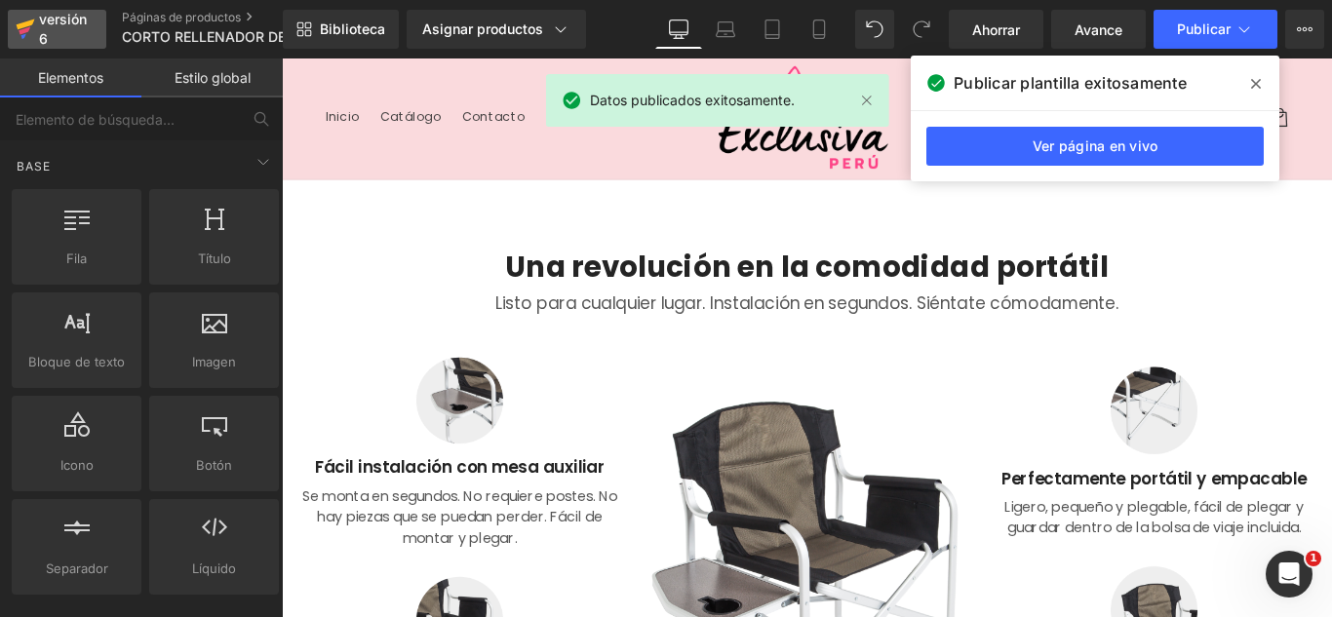
click at [45, 34] on font "versión 6" at bounding box center [63, 29] width 48 height 36
